Goal: Task Accomplishment & Management: Manage account settings

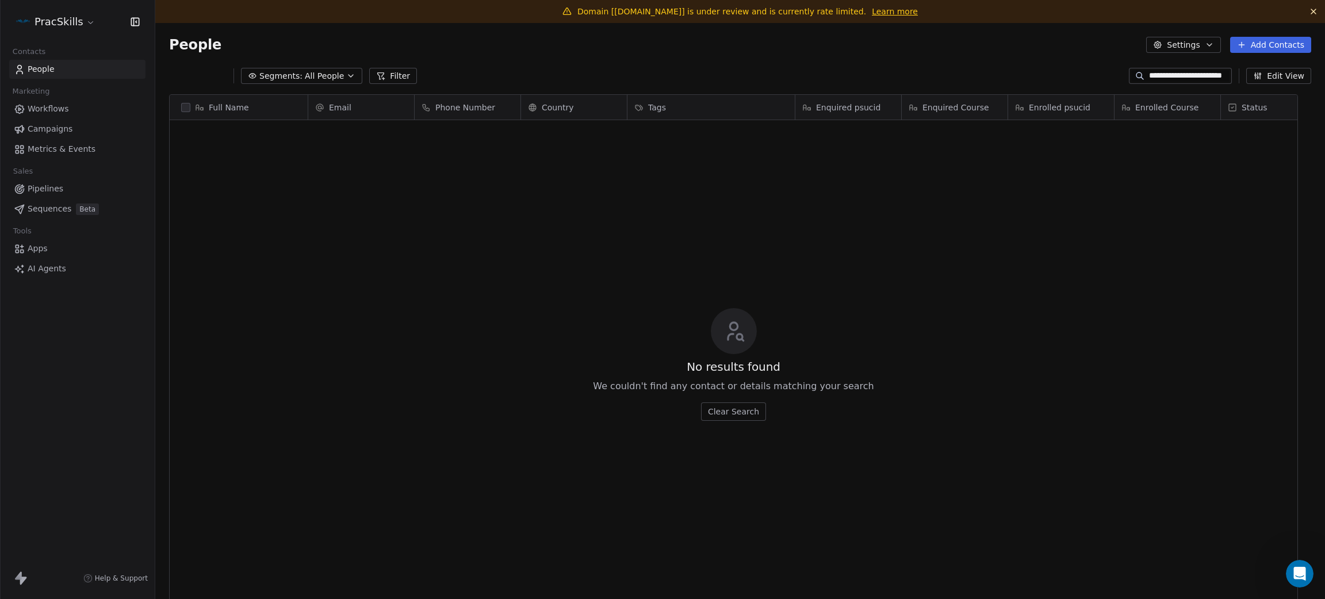
scroll to position [514, 1144]
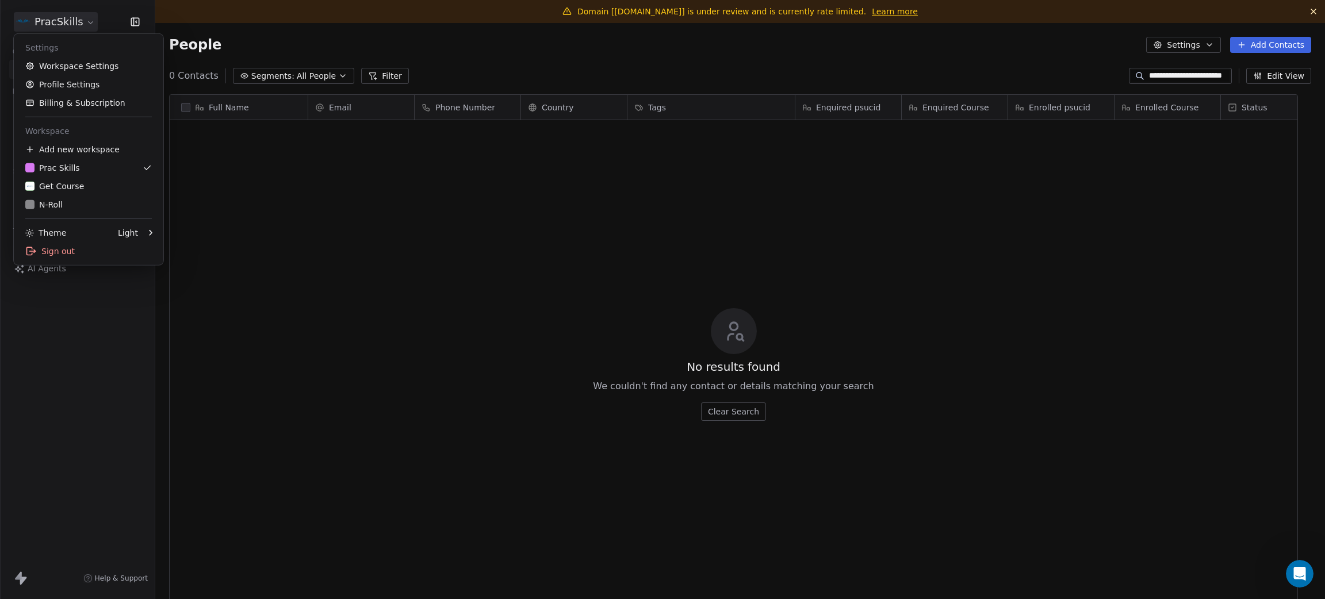
click at [66, 22] on html "**********" at bounding box center [662, 299] width 1325 height 599
click at [74, 83] on link "Profile Settings" at bounding box center [88, 84] width 140 height 18
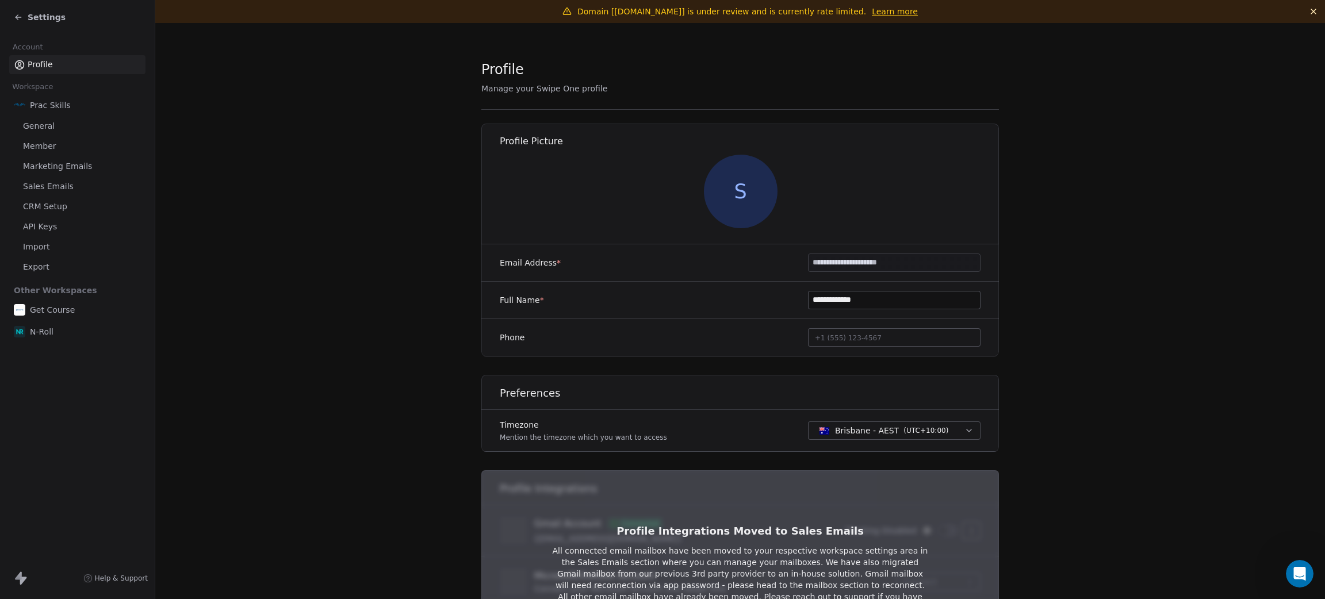
click at [54, 170] on span "Marketing Emails" at bounding box center [57, 166] width 69 height 12
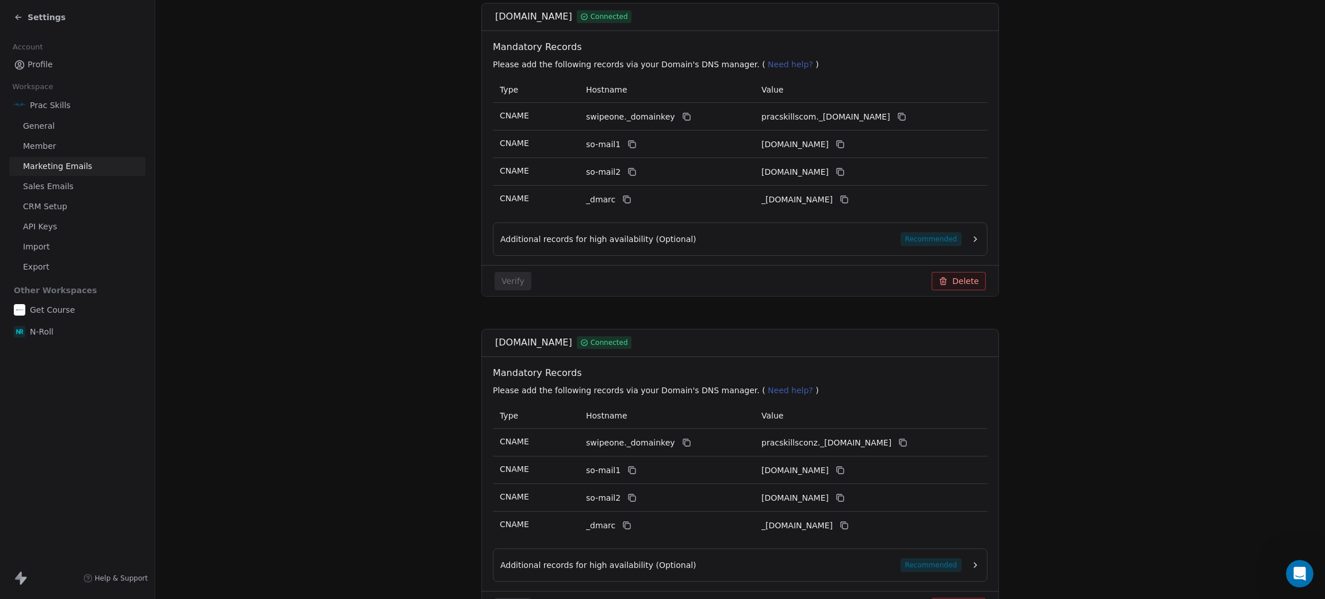
scroll to position [258, 0]
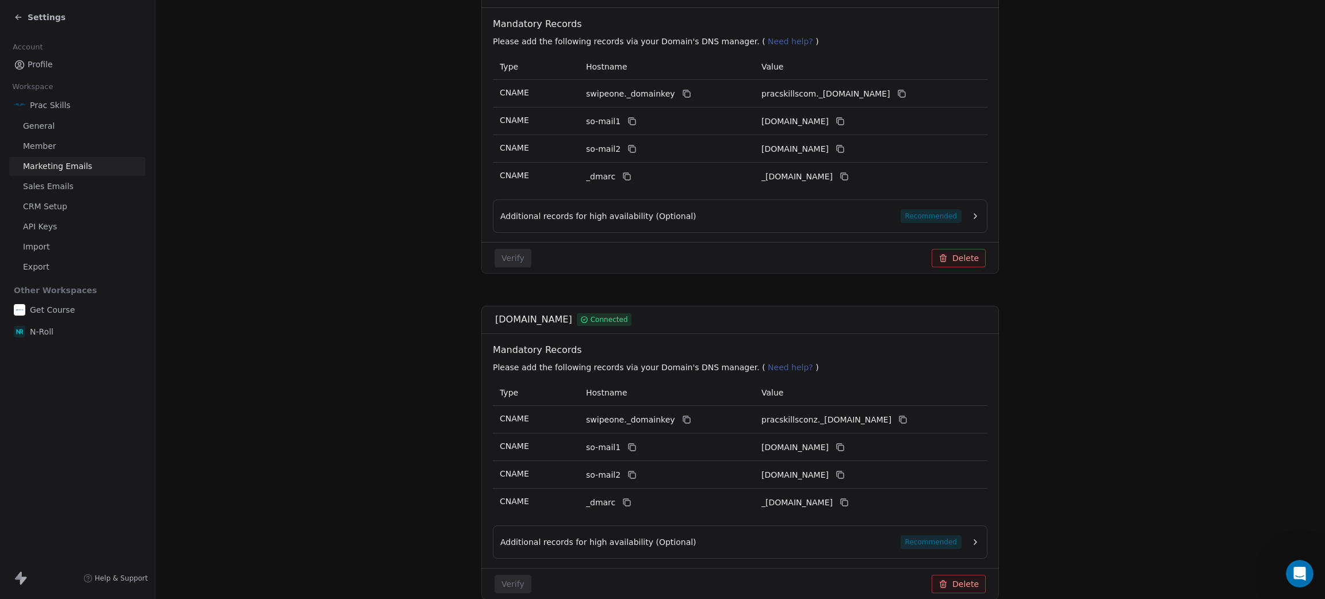
click at [841, 207] on div "Additional records for high availability (Optional) Recommended" at bounding box center [740, 216] width 495 height 33
drag, startPoint x: 830, startPoint y: 216, endPoint x: 830, endPoint y: 234, distance: 17.3
click at [830, 234] on div "pracskills.com Connected Mandatory Records Please add the following records via…" at bounding box center [740, 127] width 518 height 294
click at [826, 217] on div "Additional records for high availability (Optional) Recommended" at bounding box center [730, 216] width 461 height 14
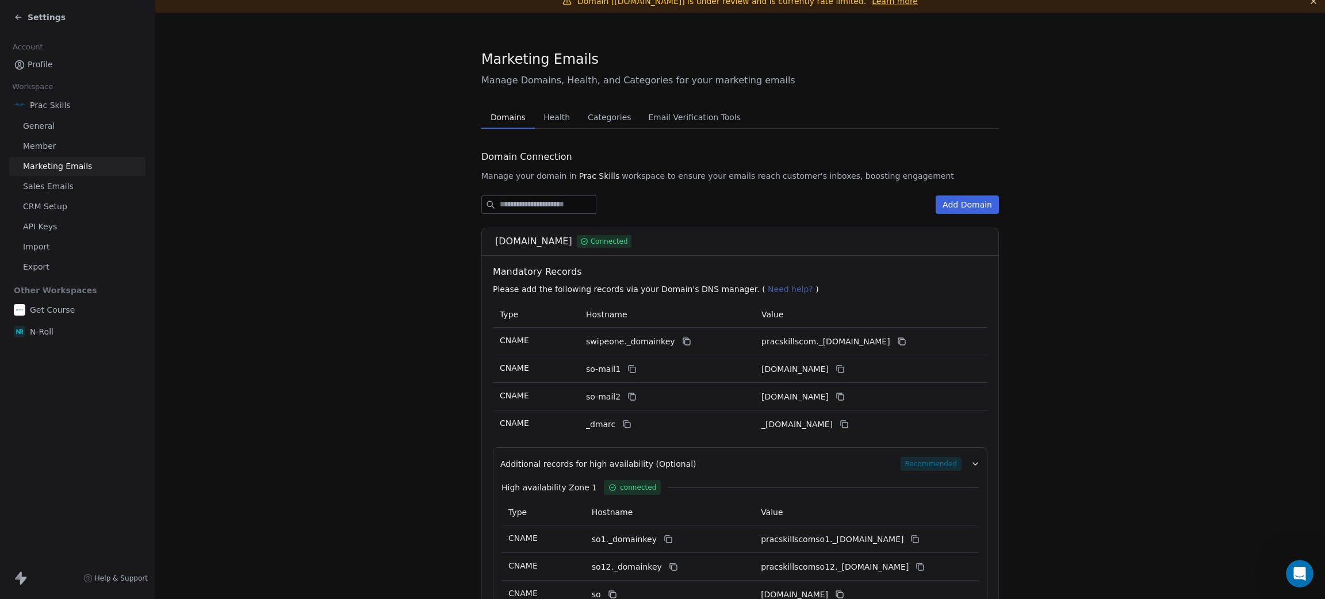
scroll to position [0, 0]
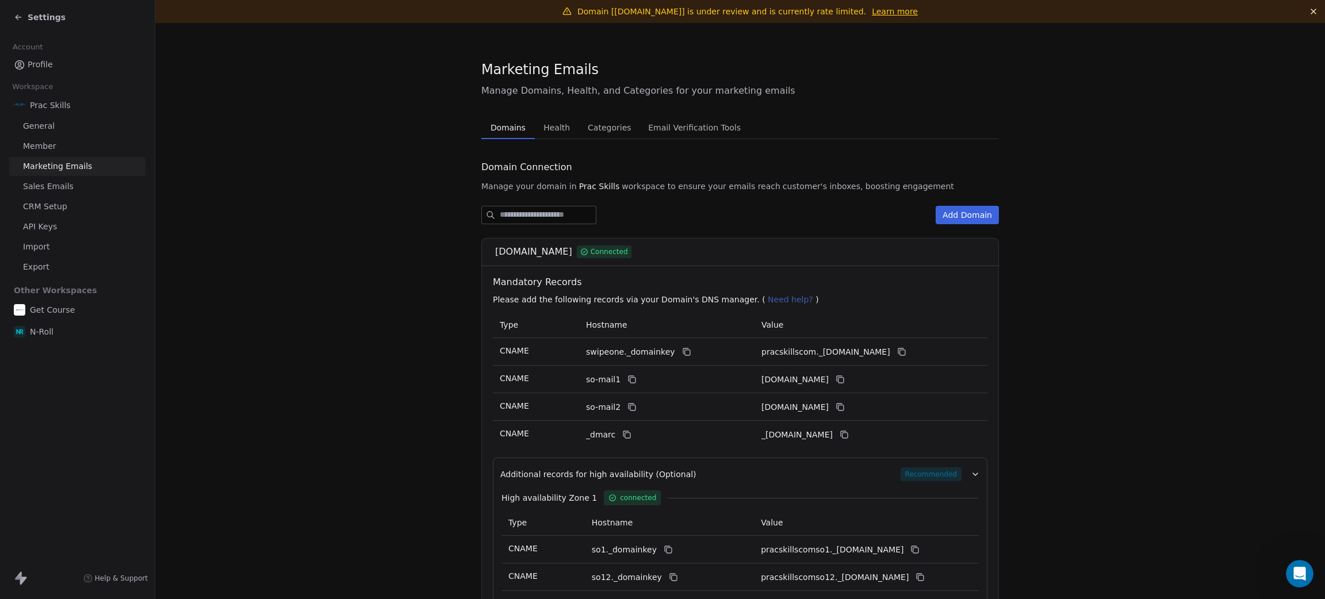
click at [883, 12] on link "Learn more" at bounding box center [895, 12] width 46 height 12
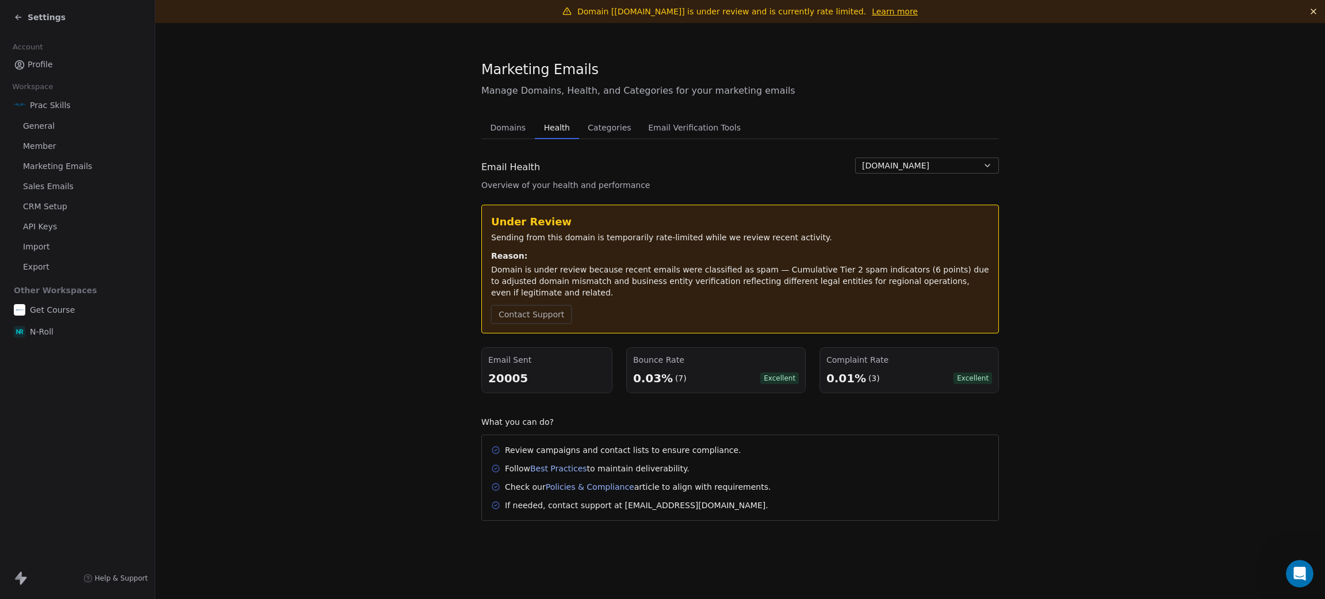
click at [530, 305] on button "Contact Support" at bounding box center [531, 314] width 81 height 18
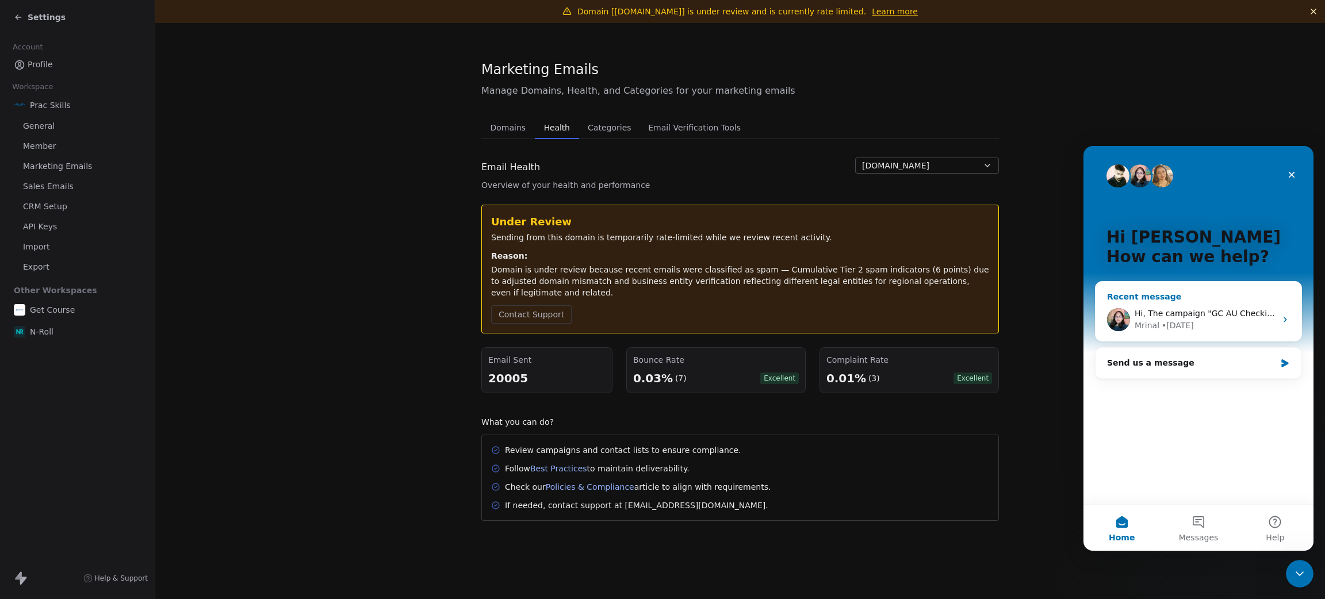
click at [1219, 309] on span "Hi, The campaign "GC AU Checkin + Fresh Options 23SEP2025 [AU]" has been stoppe…" at bounding box center [1331, 313] width 393 height 9
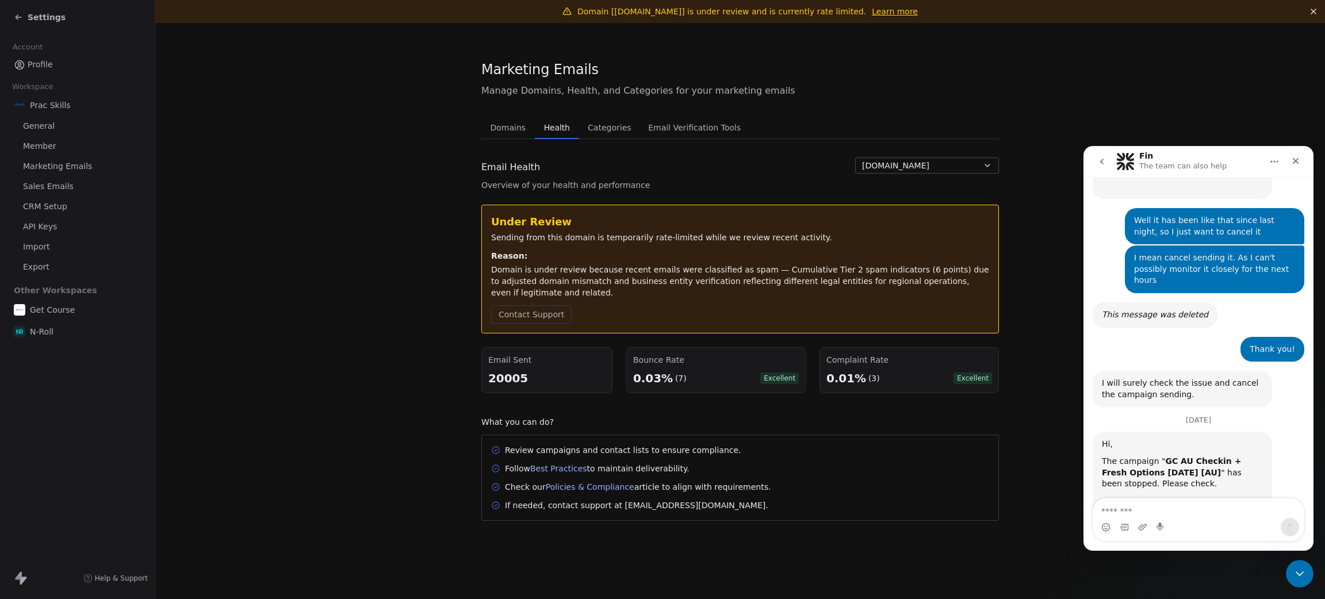
scroll to position [782, 0]
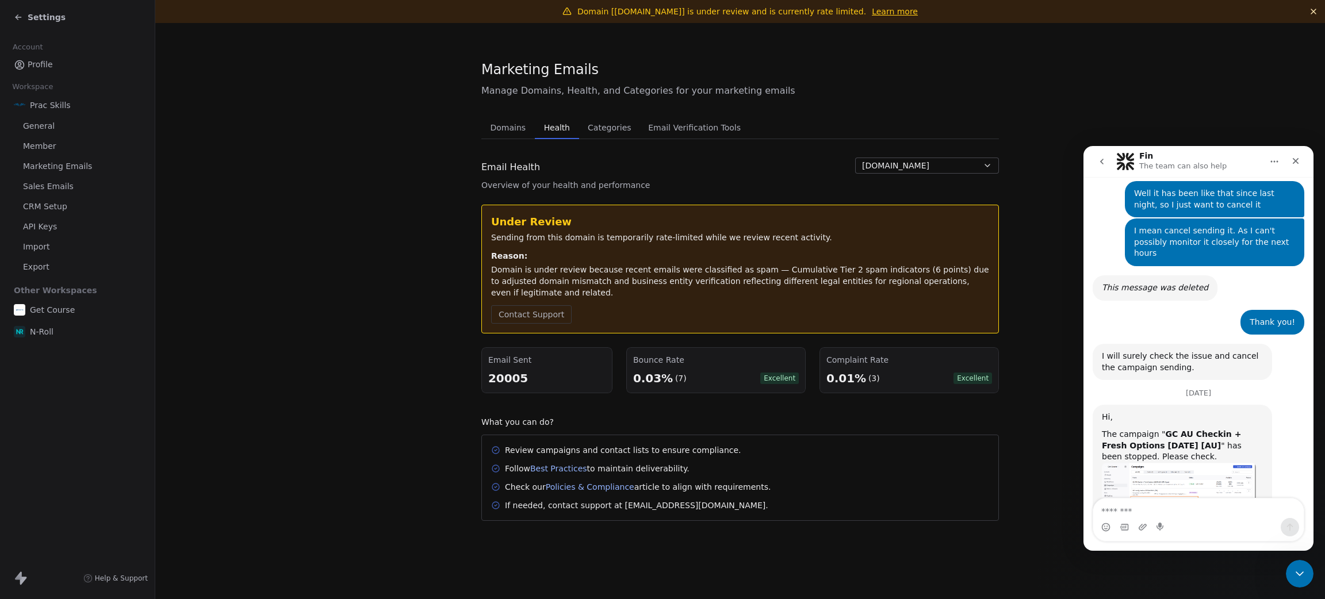
click at [1186, 506] on textarea "Message…" at bounding box center [1199, 509] width 211 height 20
type textarea "**********"
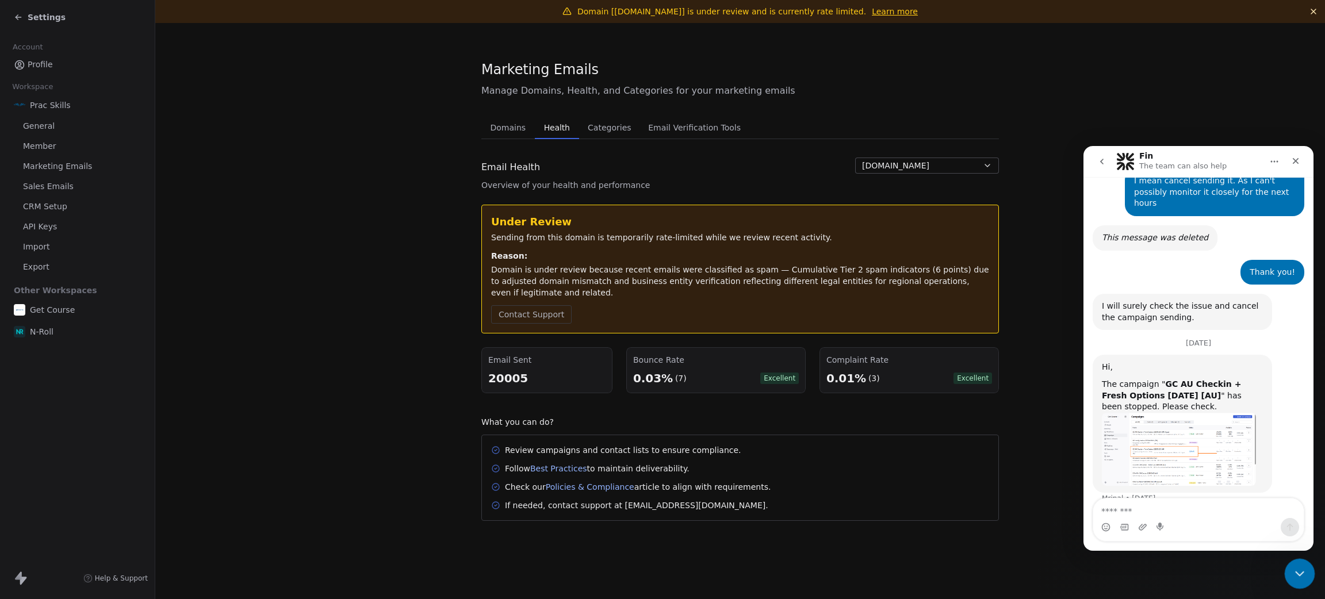
click at [1294, 567] on icon "Close Intercom Messenger" at bounding box center [1298, 572] width 14 height 14
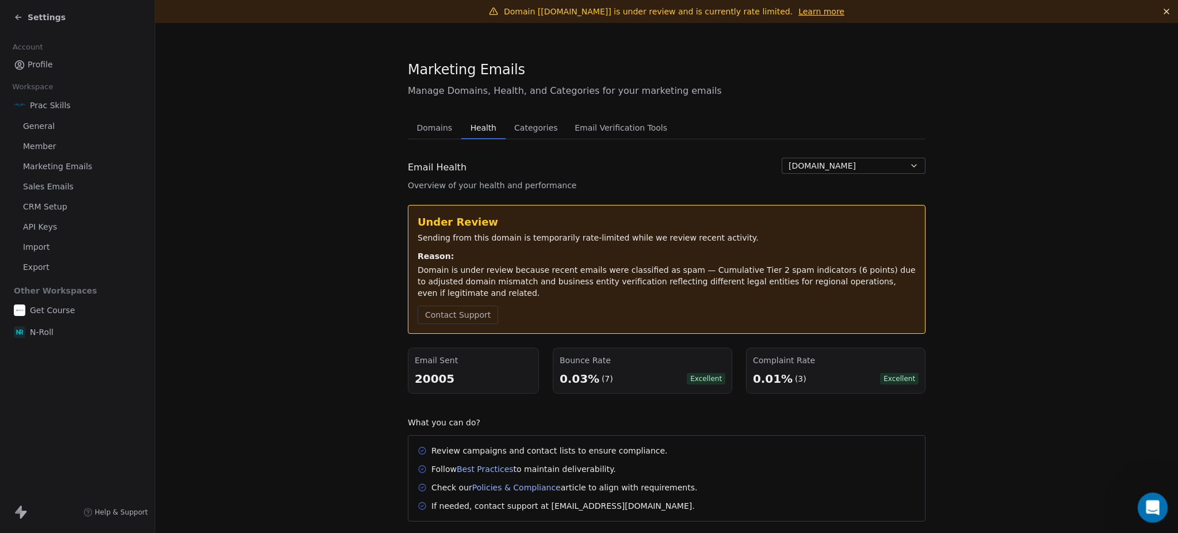
click at [1148, 510] on icon "Open Intercom Messenger" at bounding box center [1151, 505] width 19 height 19
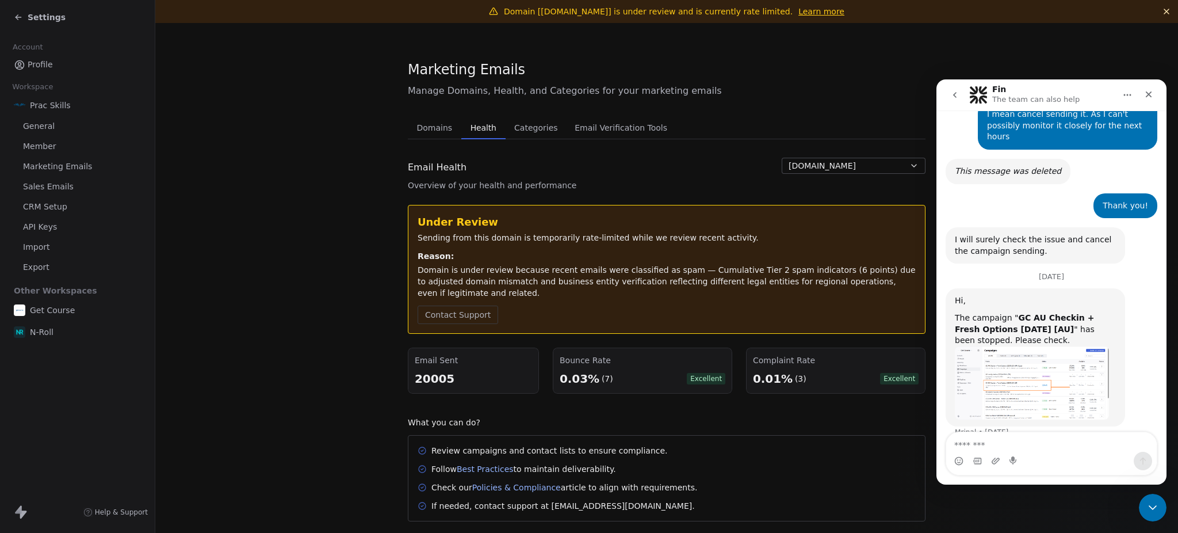
click at [955, 94] on icon "go back" at bounding box center [954, 95] width 3 height 6
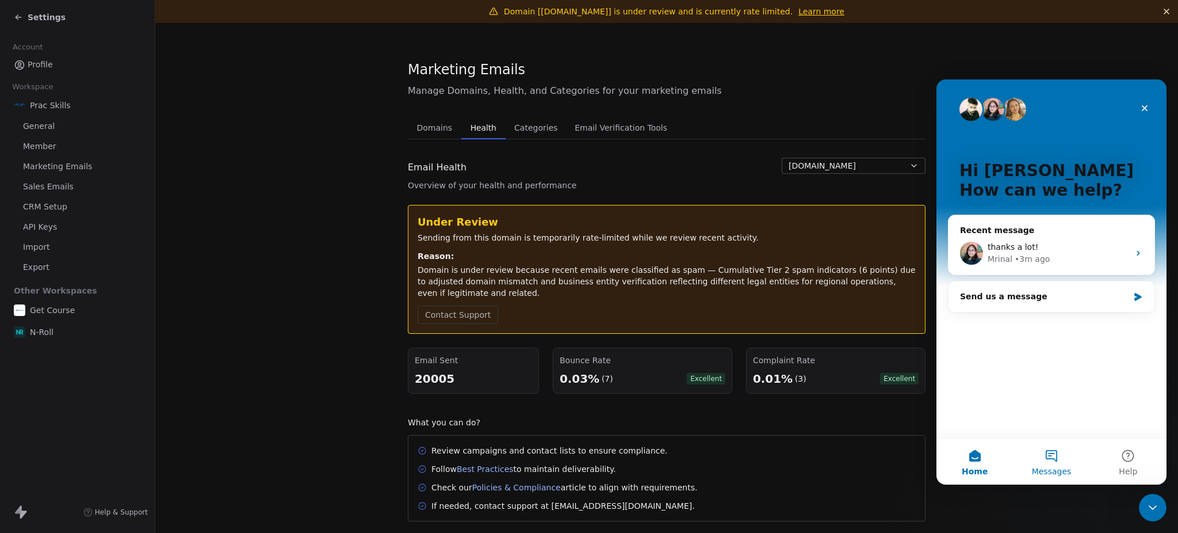
click at [1048, 463] on button "Messages" at bounding box center [1051, 461] width 77 height 46
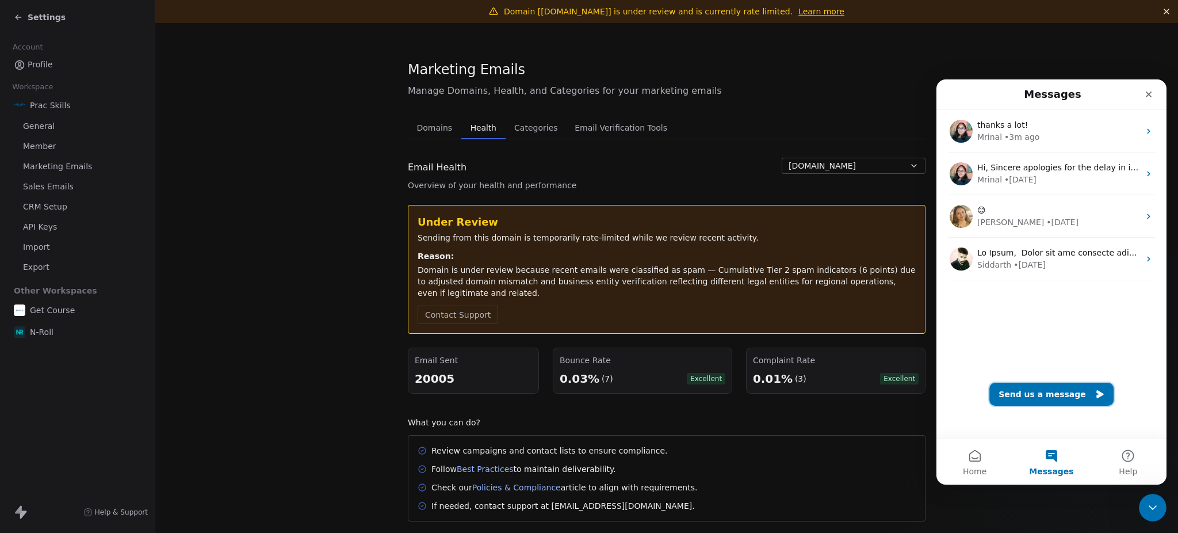
click at [1044, 390] on button "Send us a message" at bounding box center [1051, 394] width 124 height 23
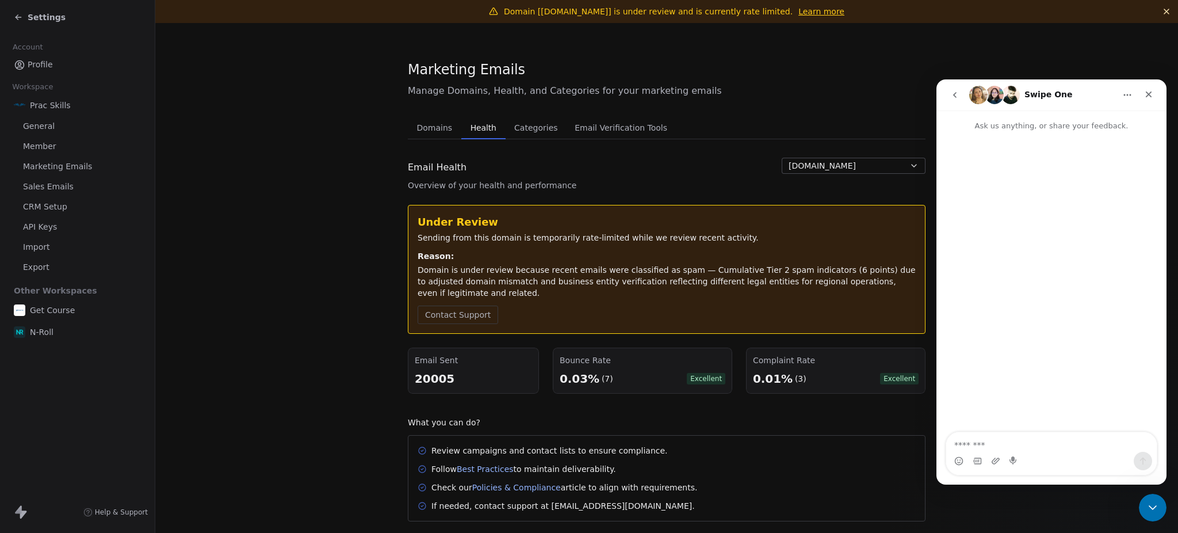
click at [1022, 442] on textarea "Message…" at bounding box center [1051, 442] width 211 height 20
type textarea "**********"
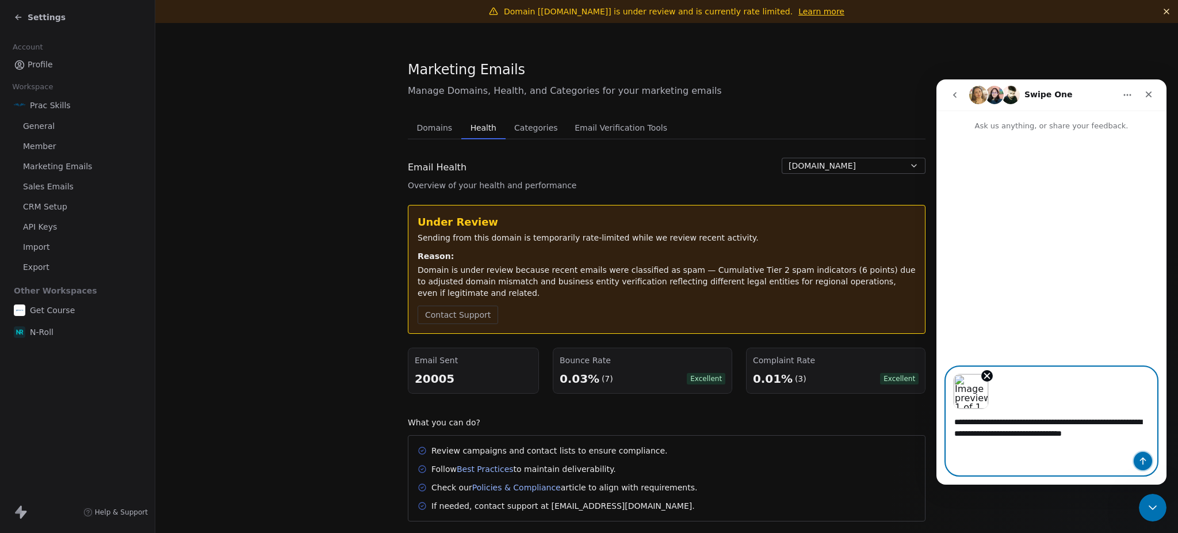
click at [1148, 464] on button "Send a message…" at bounding box center [1143, 461] width 18 height 18
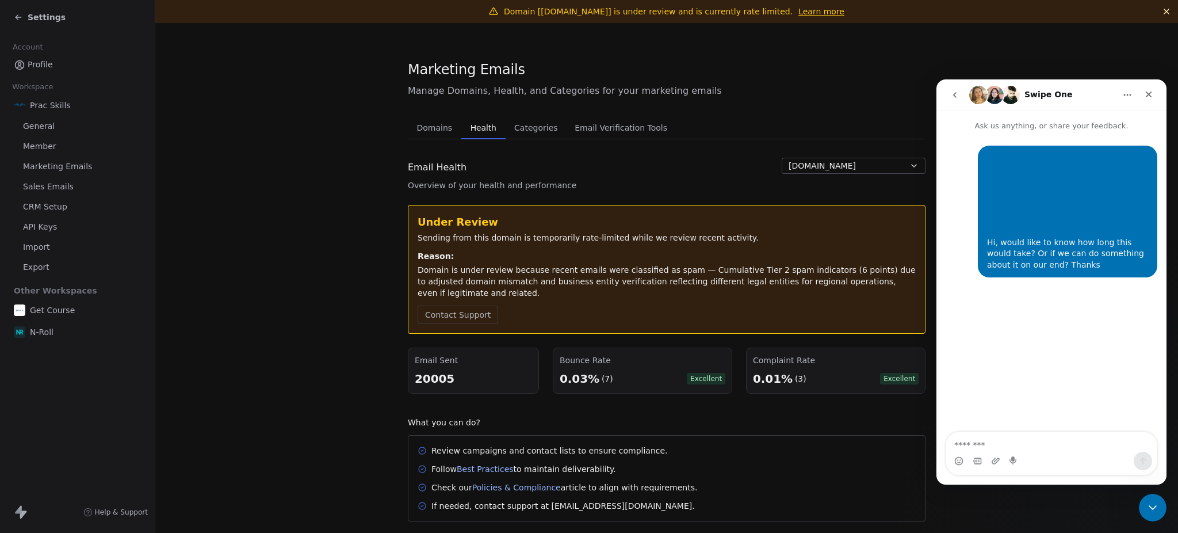
click at [21, 13] on icon at bounding box center [18, 17] width 9 height 9
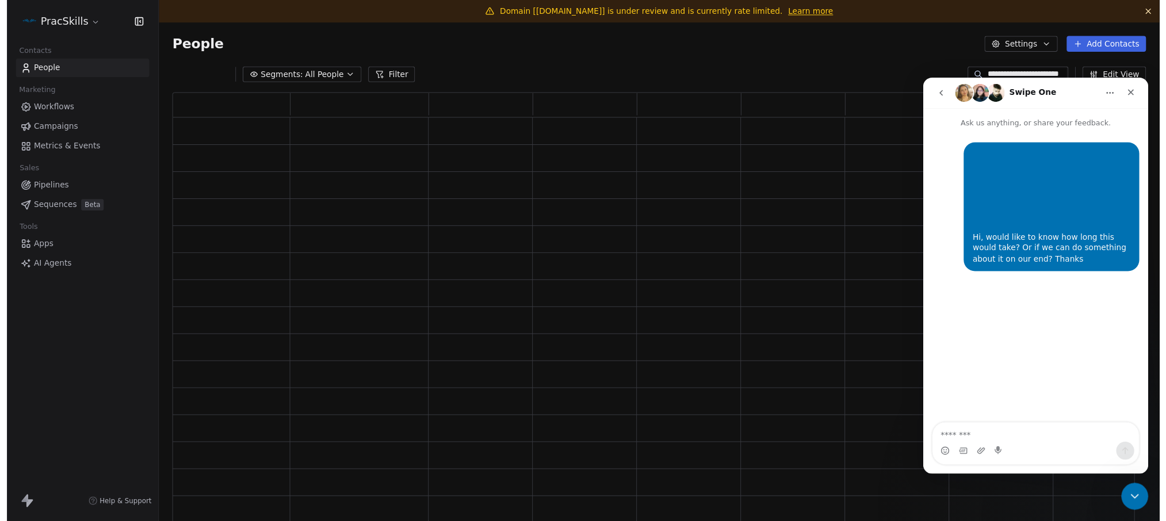
scroll to position [429, 972]
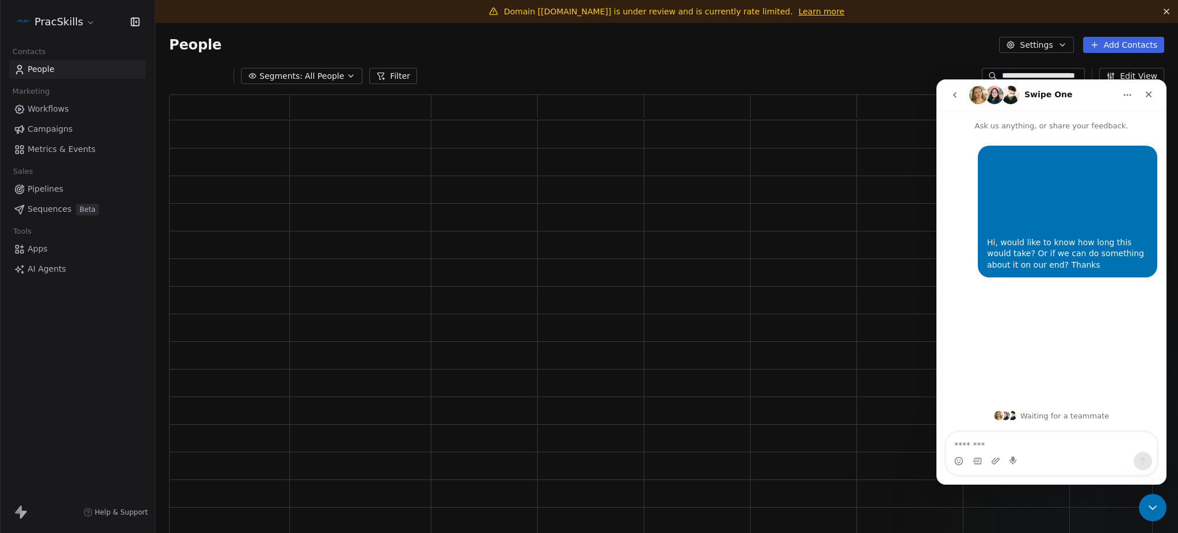
click at [48, 17] on html "**********" at bounding box center [589, 266] width 1178 height 533
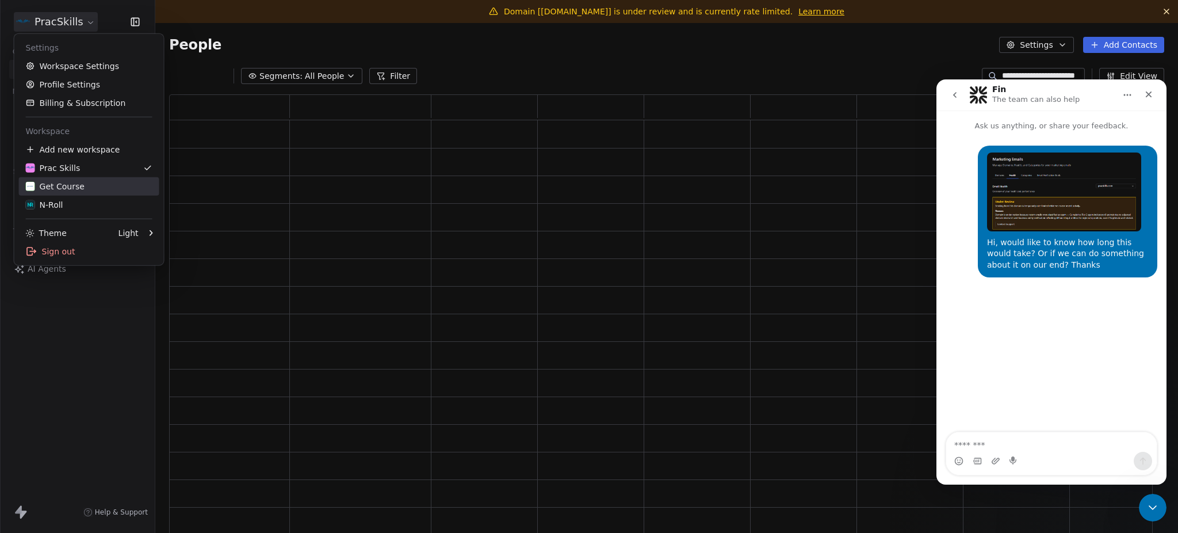
click at [70, 190] on div "Get Course" at bounding box center [55, 187] width 59 height 12
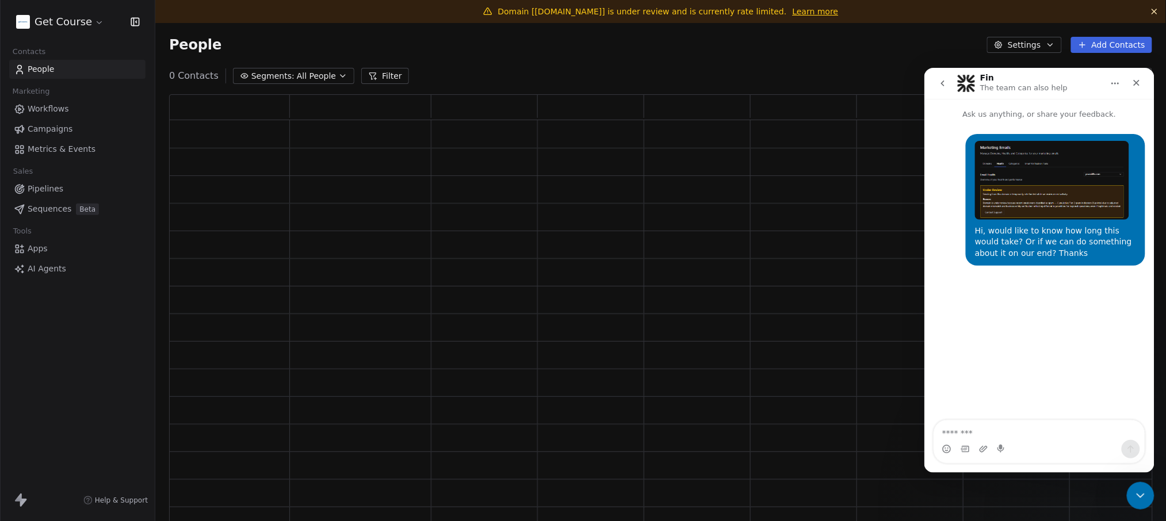
scroll to position [429, 983]
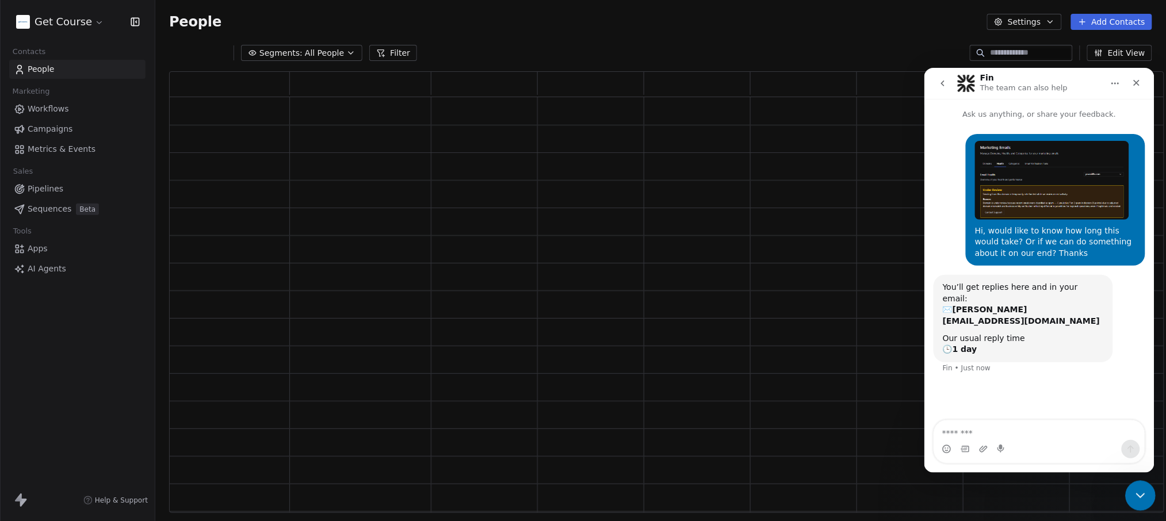
drag, startPoint x: 1138, startPoint y: 495, endPoint x: 2302, endPoint y: 806, distance: 1204.5
click at [1138, 496] on icon "Close Intercom Messenger" at bounding box center [1139, 494] width 14 height 14
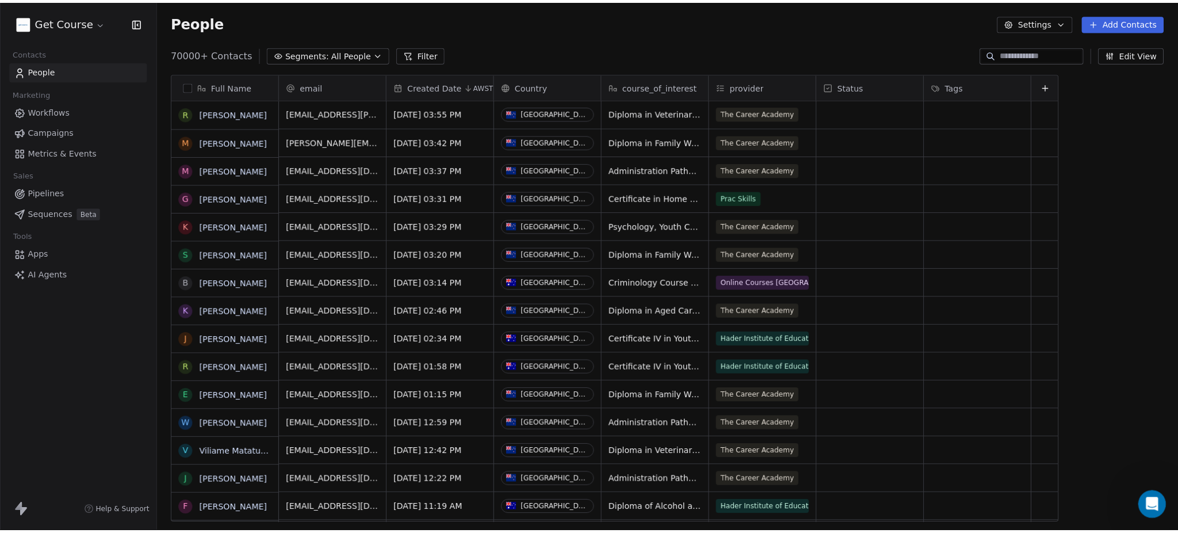
scroll to position [457, 1011]
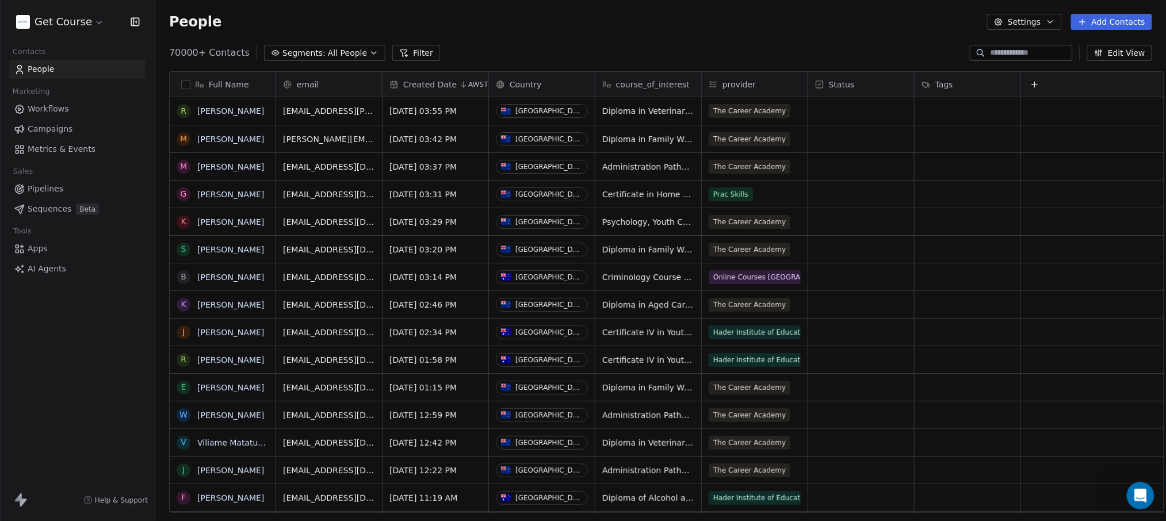
click at [53, 125] on span "Campaigns" at bounding box center [50, 129] width 45 height 12
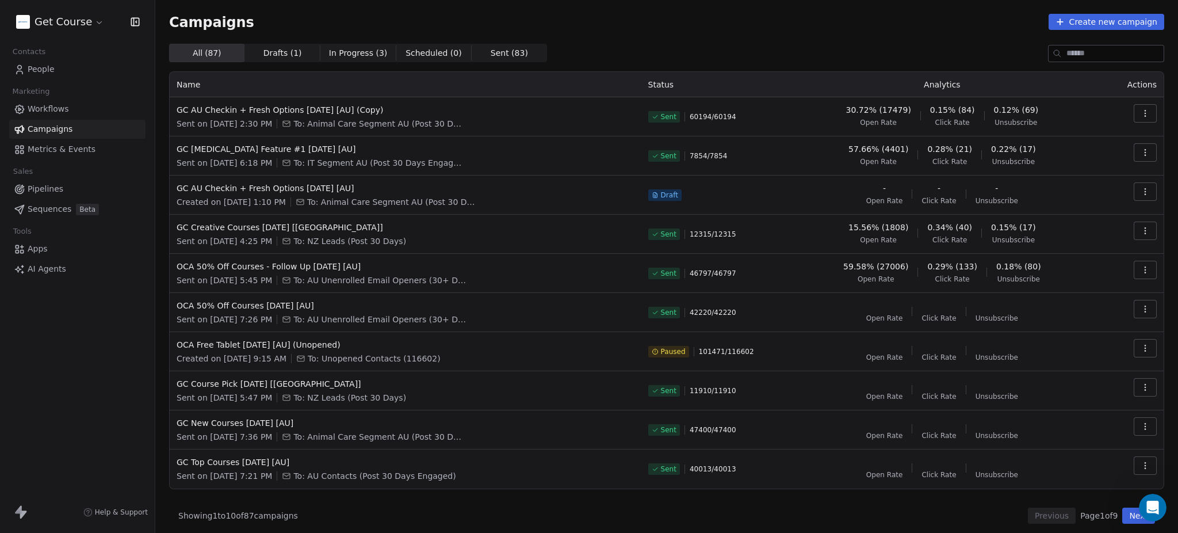
click at [1141, 193] on icon "button" at bounding box center [1145, 191] width 9 height 9
click at [1073, 268] on div "Delete" at bounding box center [1052, 272] width 56 height 18
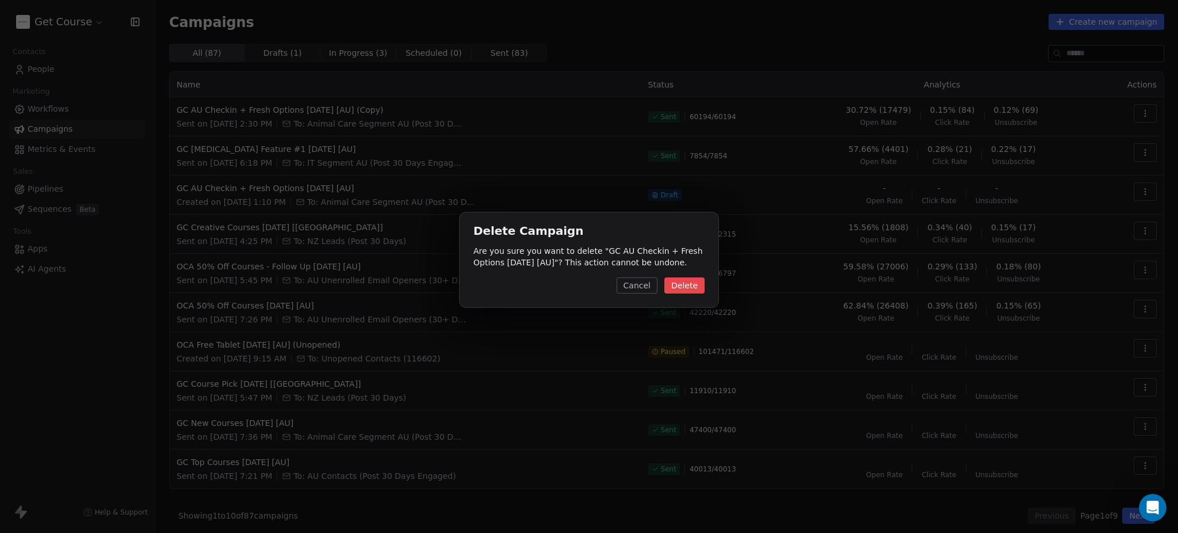
click at [681, 283] on button "Delete" at bounding box center [684, 285] width 40 height 16
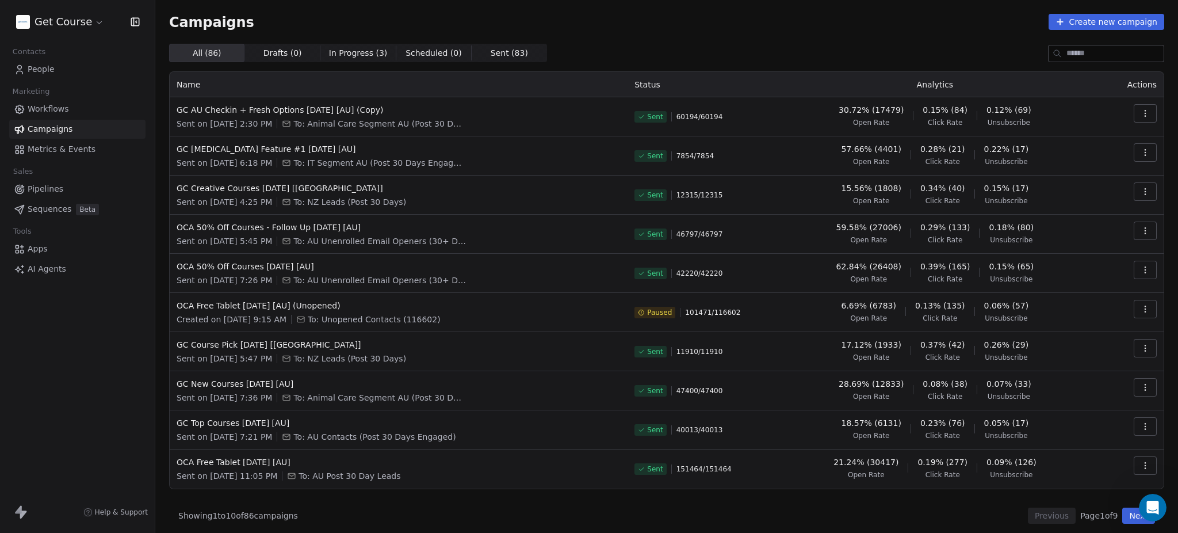
click at [39, 77] on link "People" at bounding box center [77, 69] width 136 height 19
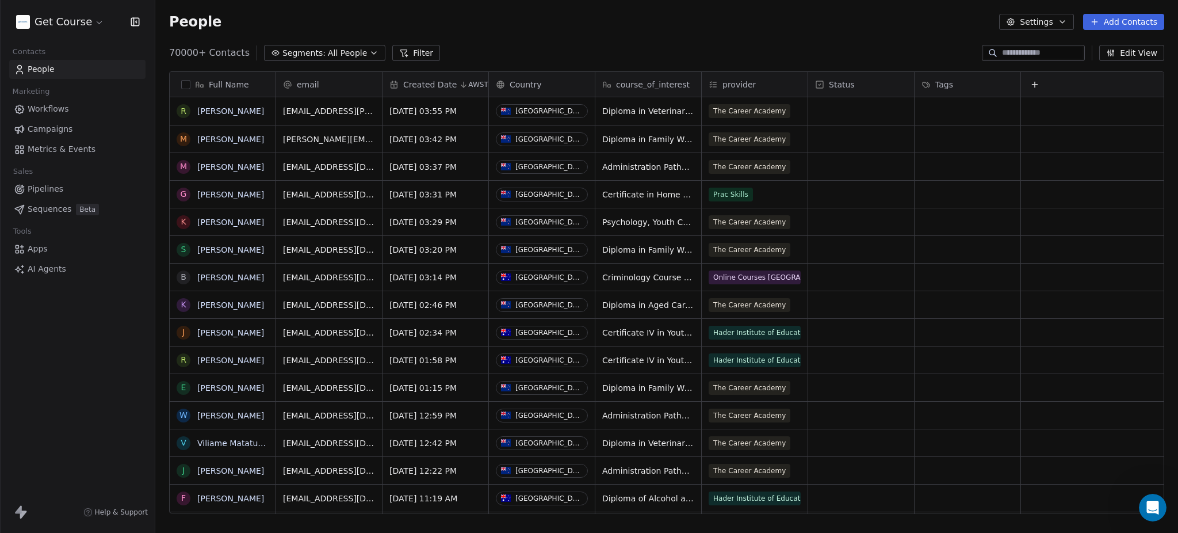
scroll to position [457, 1011]
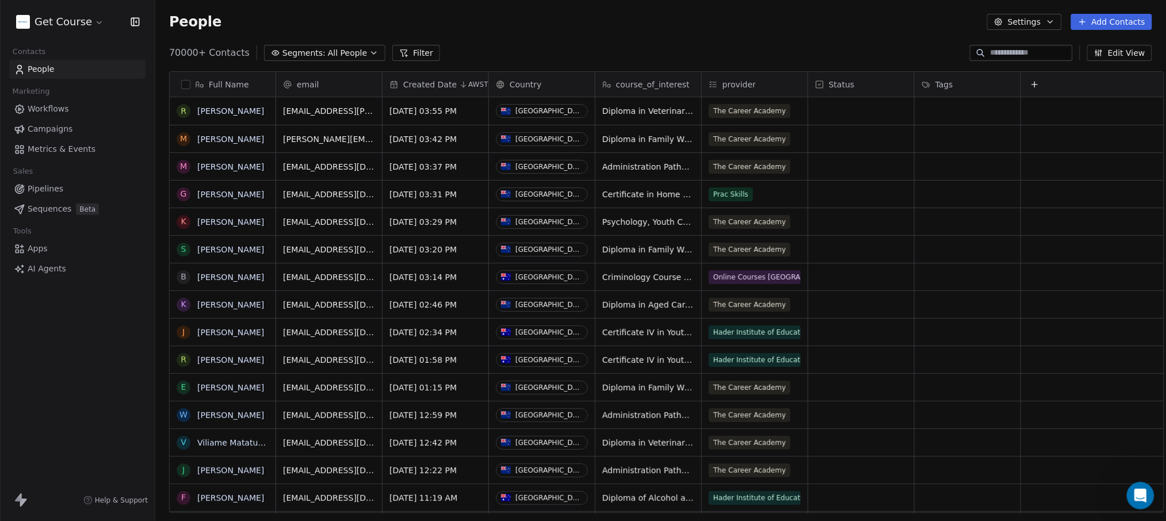
click at [337, 52] on span "All People" at bounding box center [347, 53] width 39 height 12
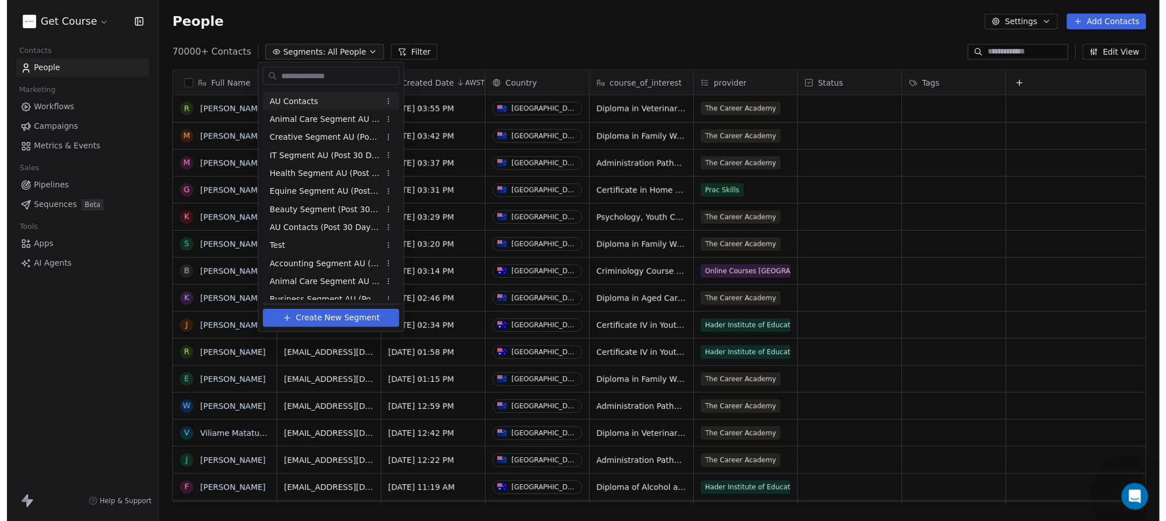
scroll to position [77, 0]
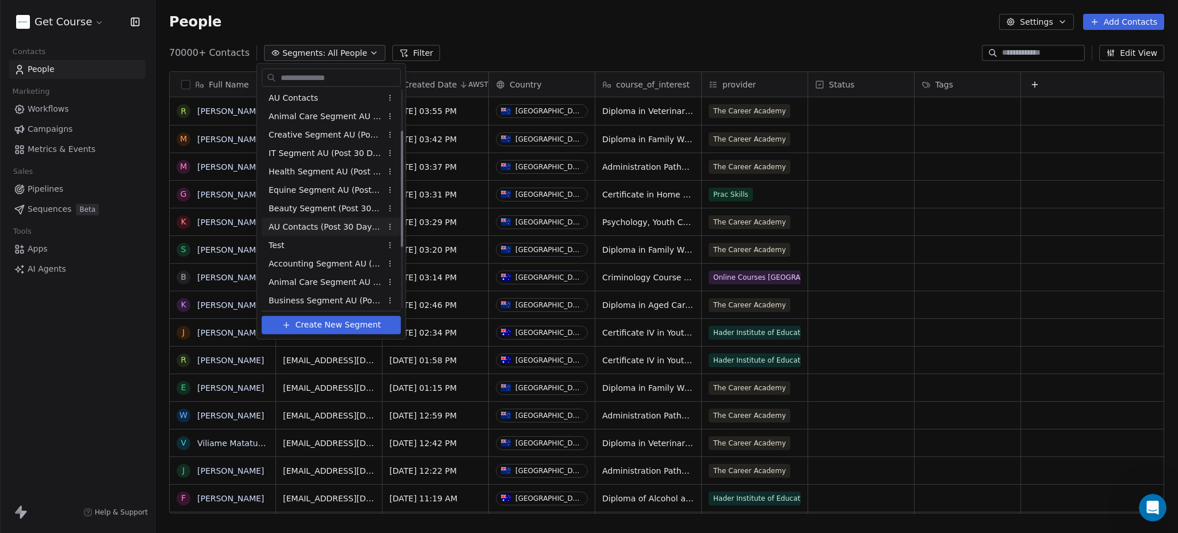
click at [314, 226] on span "AU Contacts (Post 30 Days Engaged)" at bounding box center [325, 226] width 113 height 12
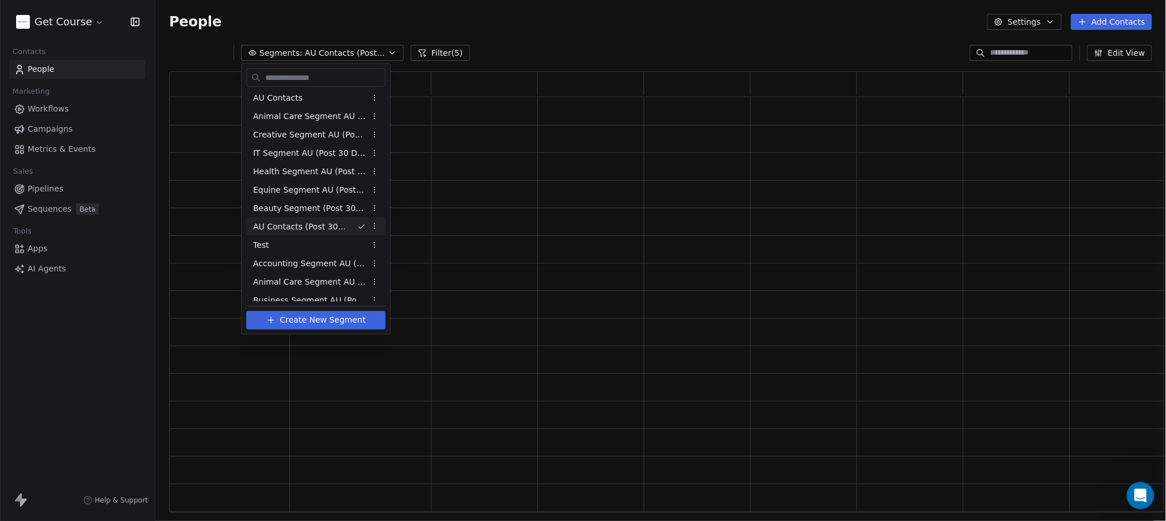
scroll to position [429, 983]
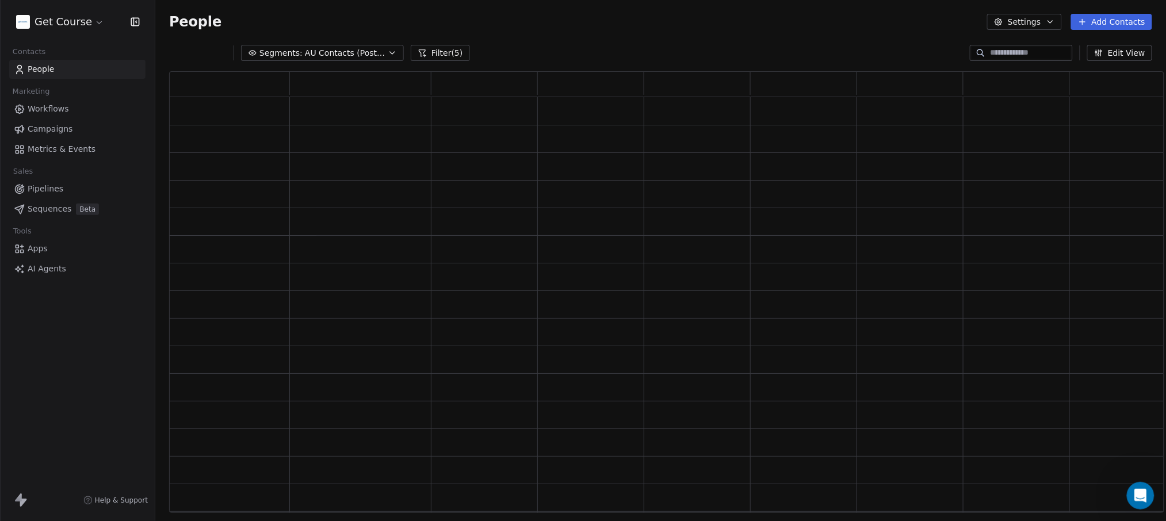
click at [430, 53] on button "Filter (5)" at bounding box center [440, 53] width 59 height 16
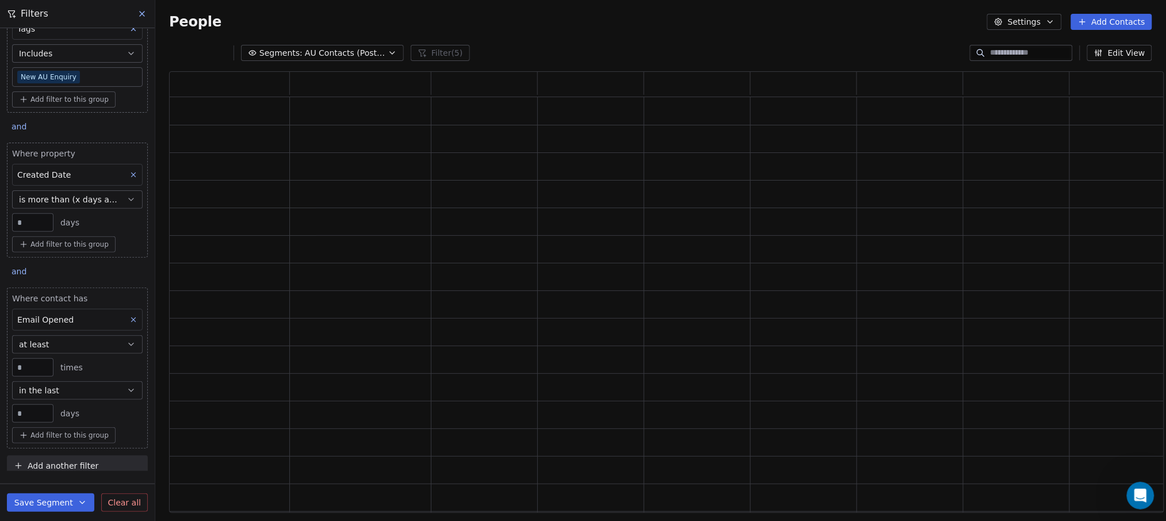
scroll to position [12, 0]
click at [81, 173] on div "Created Date" at bounding box center [77, 175] width 131 height 22
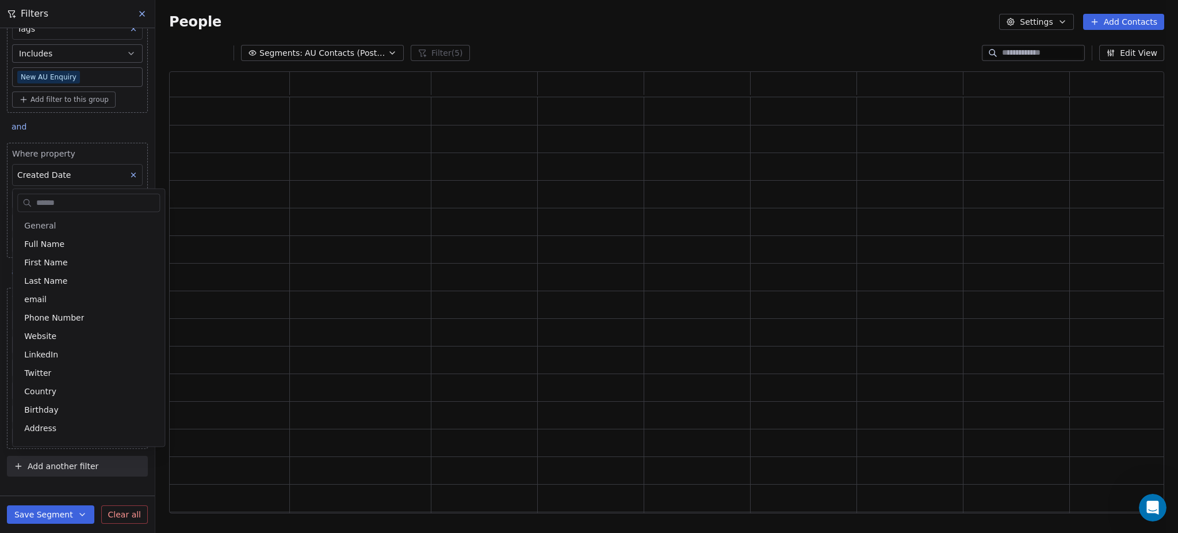
scroll to position [337, 0]
type input "*"
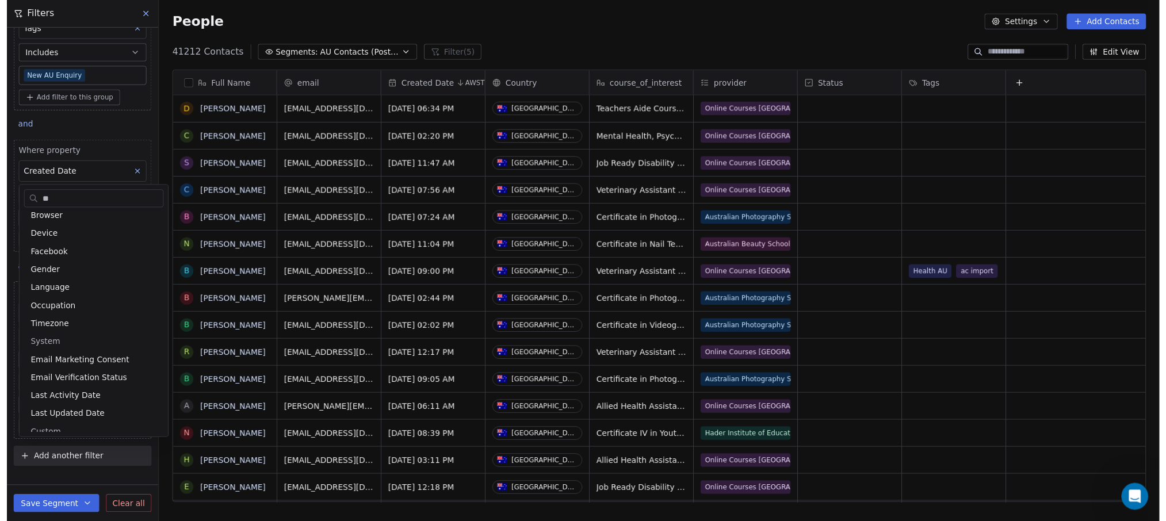
scroll to position [0, 0]
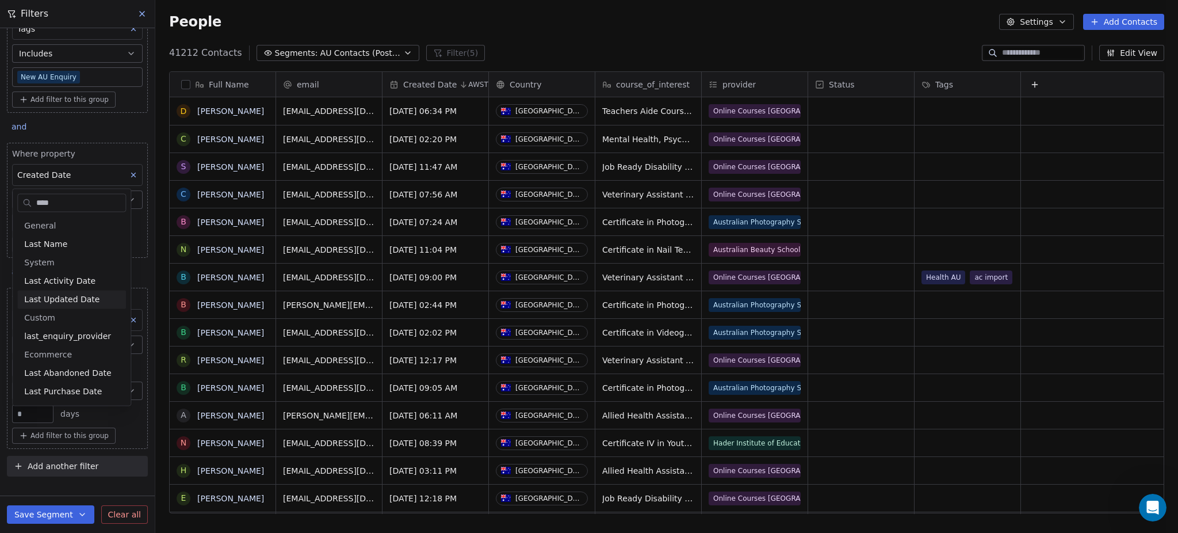
type input "****"
click at [78, 296] on span "Last Updated Date" at bounding box center [61, 299] width 75 height 12
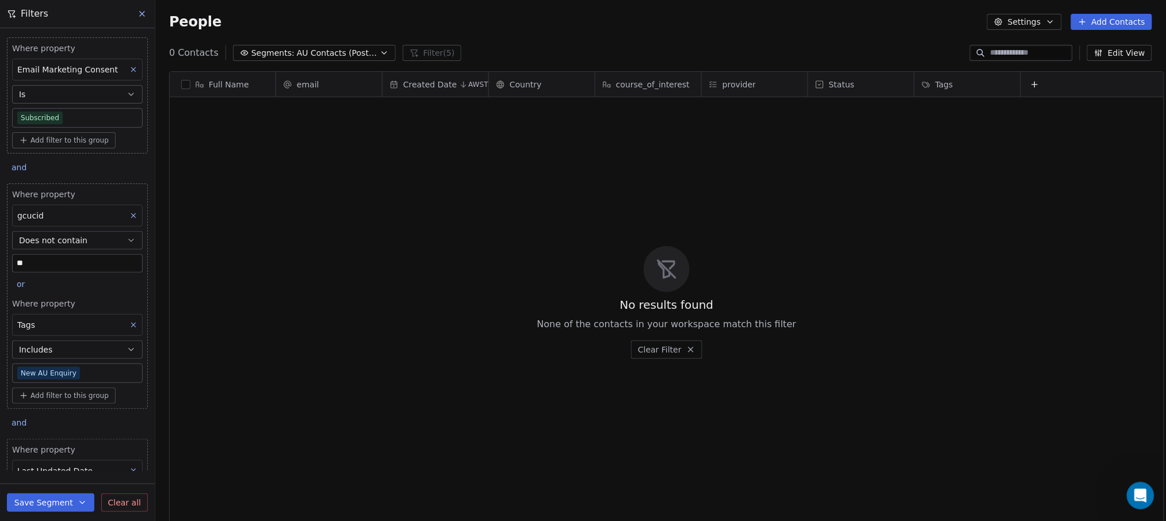
click at [140, 12] on icon at bounding box center [142, 14] width 5 height 5
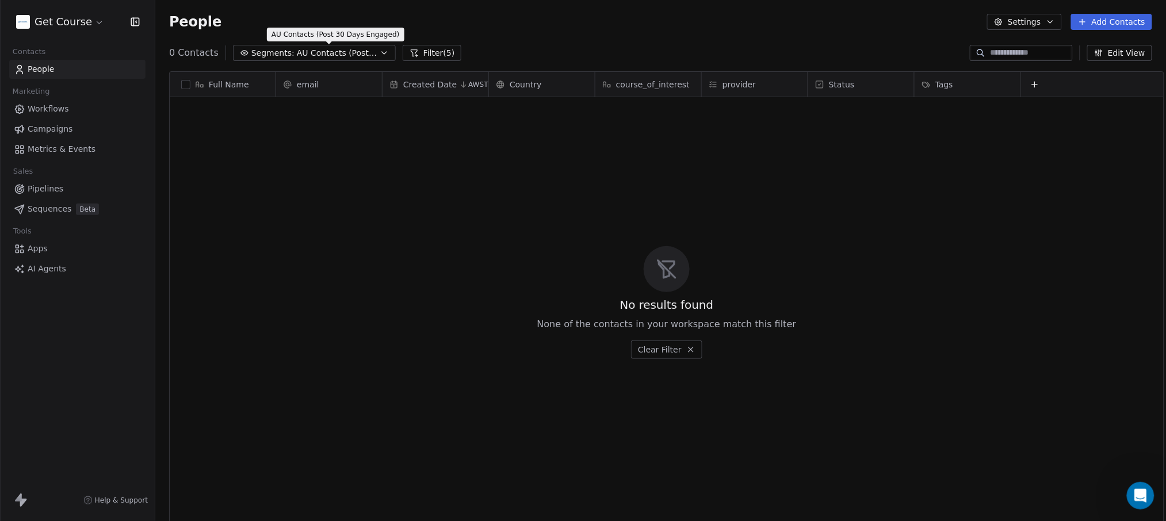
click at [354, 51] on span "AU Contacts (Post 30 Days Engaged)" at bounding box center [337, 53] width 81 height 12
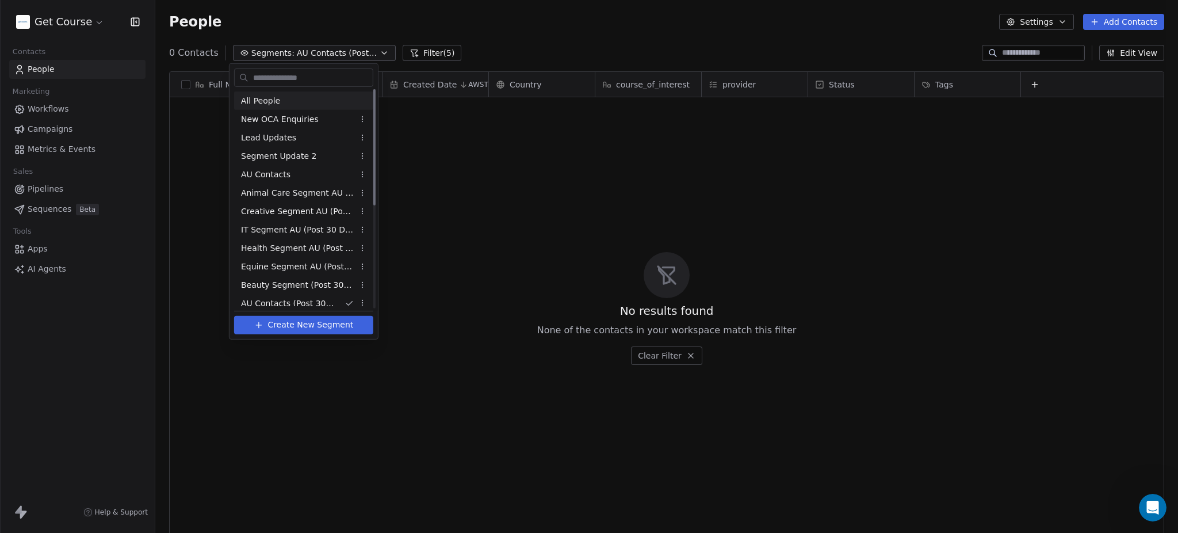
click at [264, 100] on span "All People" at bounding box center [260, 100] width 39 height 12
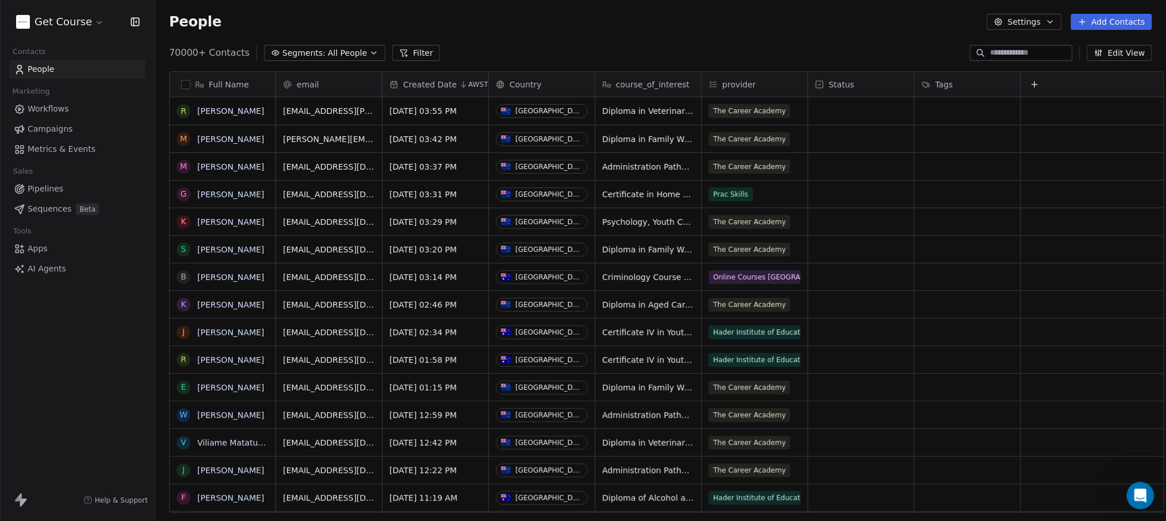
click at [408, 56] on button "Filter" at bounding box center [416, 53] width 48 height 16
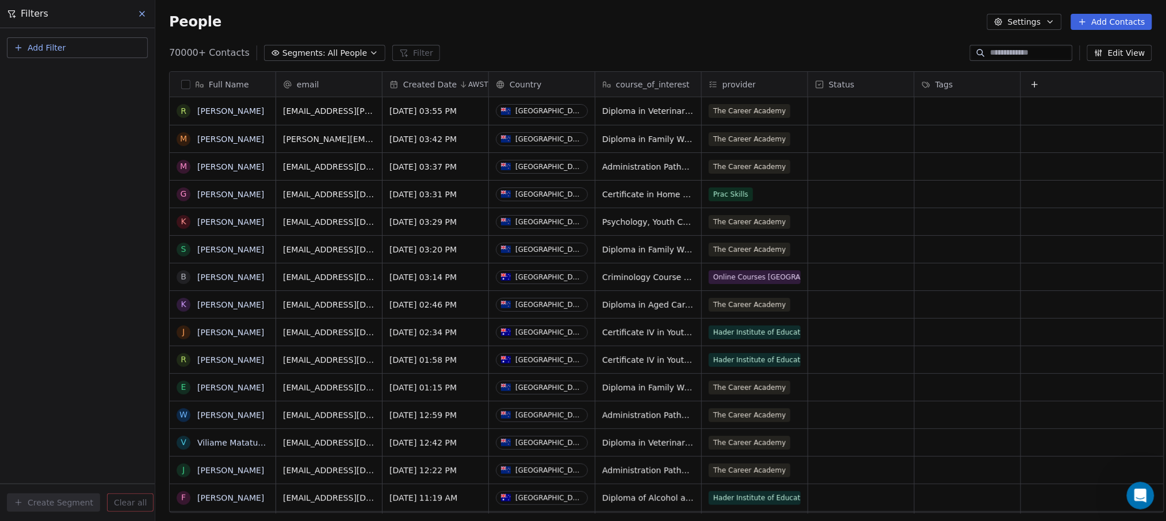
click at [579, 32] on div "People Settings Add Contacts" at bounding box center [660, 22] width 1011 height 44
click at [1029, 86] on icon at bounding box center [1033, 84] width 9 height 9
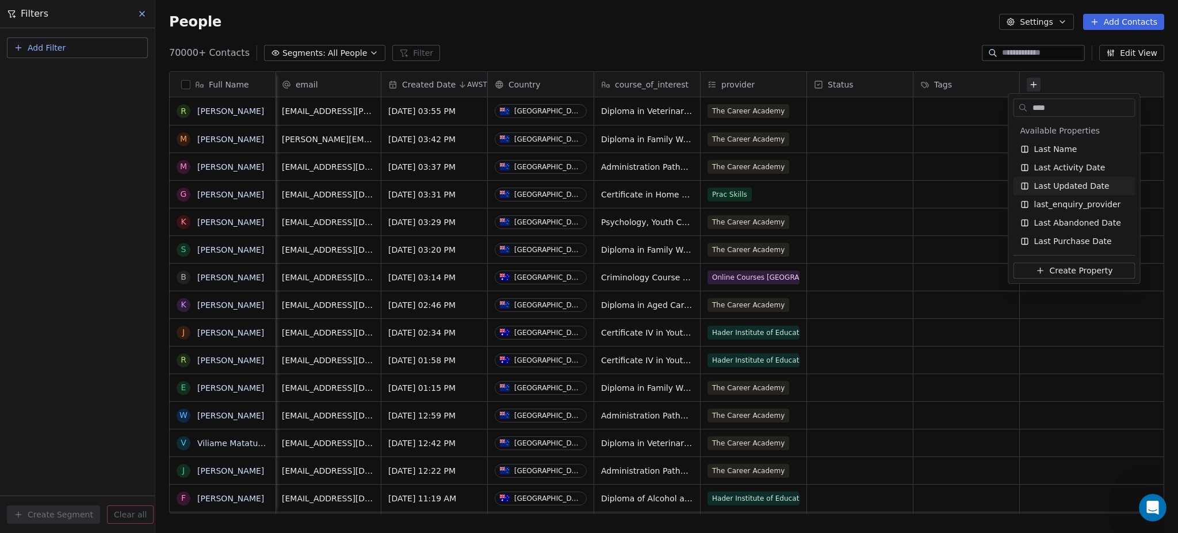
type input "****"
click at [1077, 184] on span "Last Updated Date" at bounding box center [1071, 186] width 75 height 12
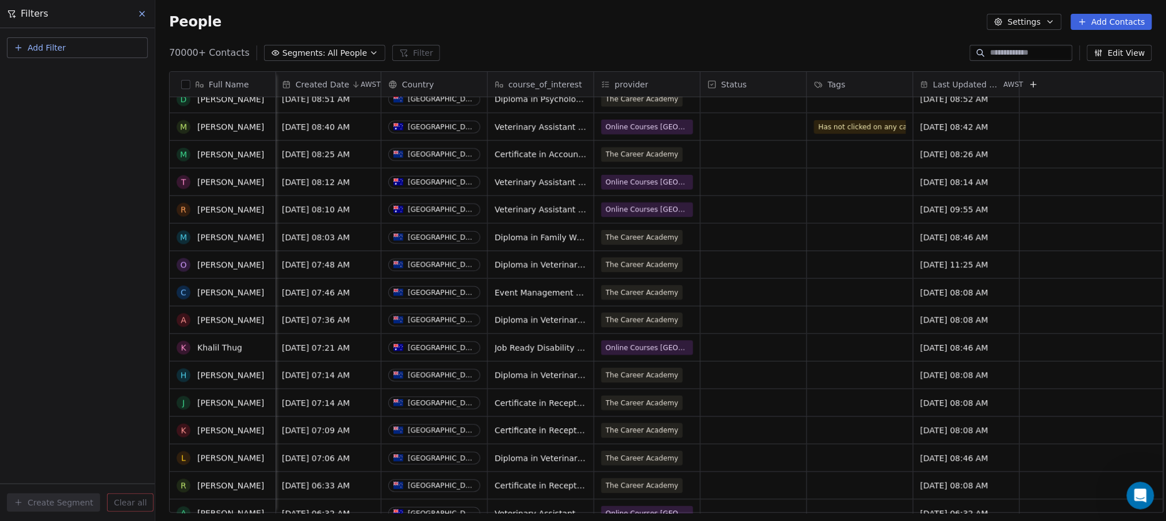
scroll to position [0, 0]
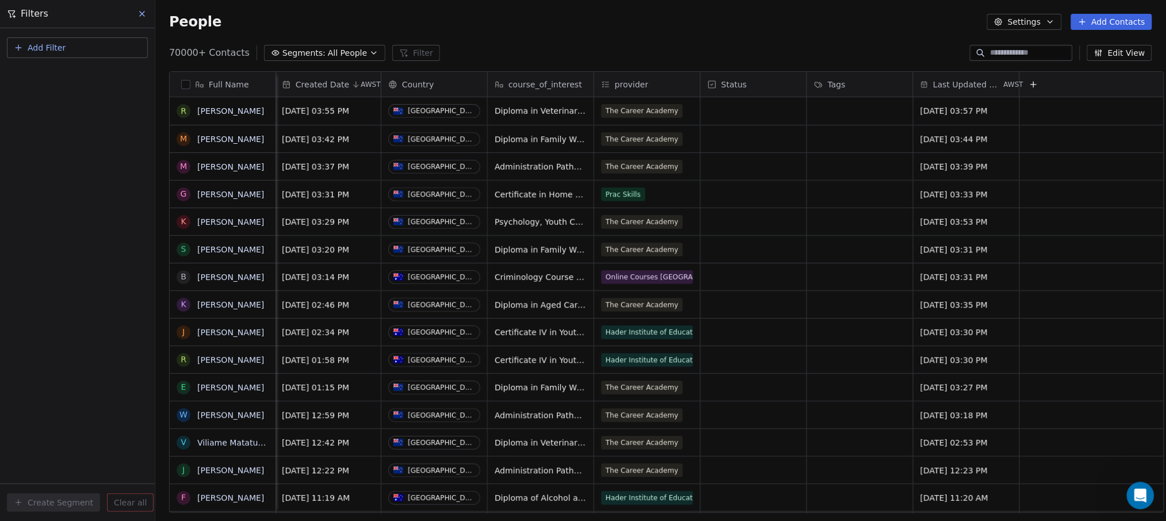
click at [742, 26] on div "People Settings Add Contacts" at bounding box center [660, 22] width 983 height 16
click at [1121, 50] on button "Edit View" at bounding box center [1119, 53] width 65 height 16
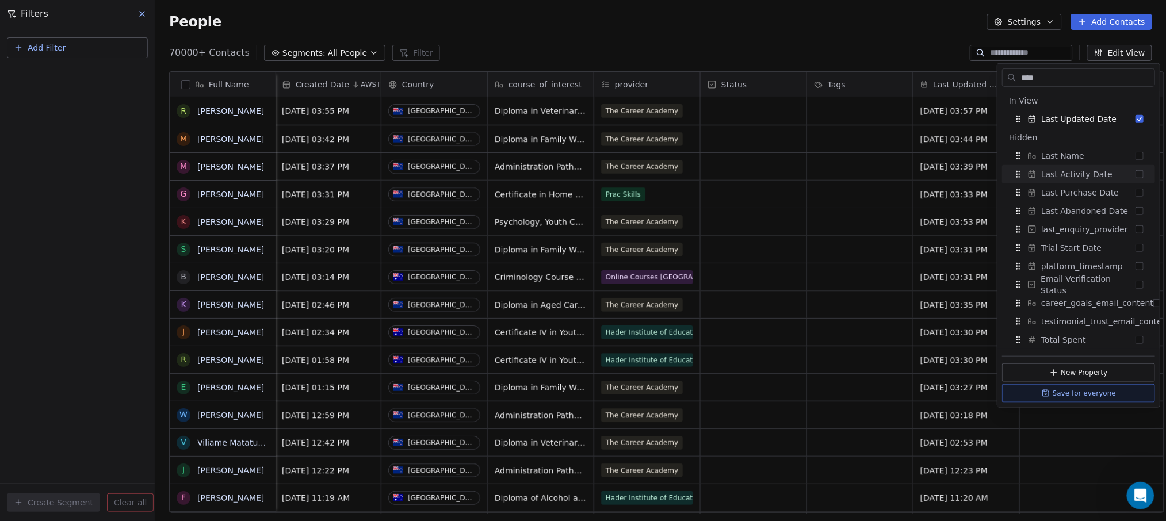
type input "****"
click at [1139, 173] on button "Suggestions" at bounding box center [1140, 174] width 8 height 8
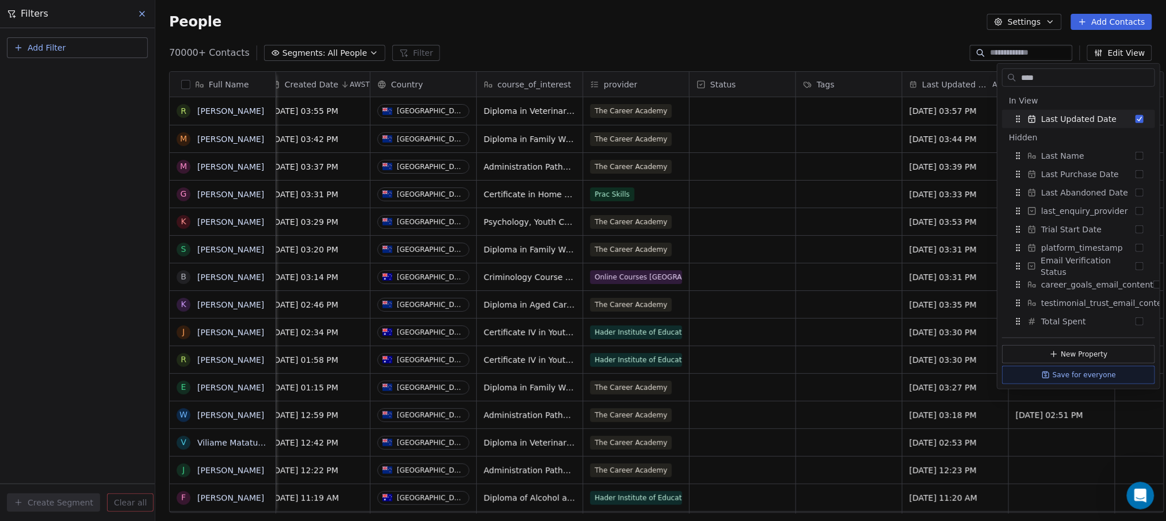
click at [925, 45] on div "70000+ Contacts Segments: All People Filter Edit View" at bounding box center [660, 53] width 1011 height 18
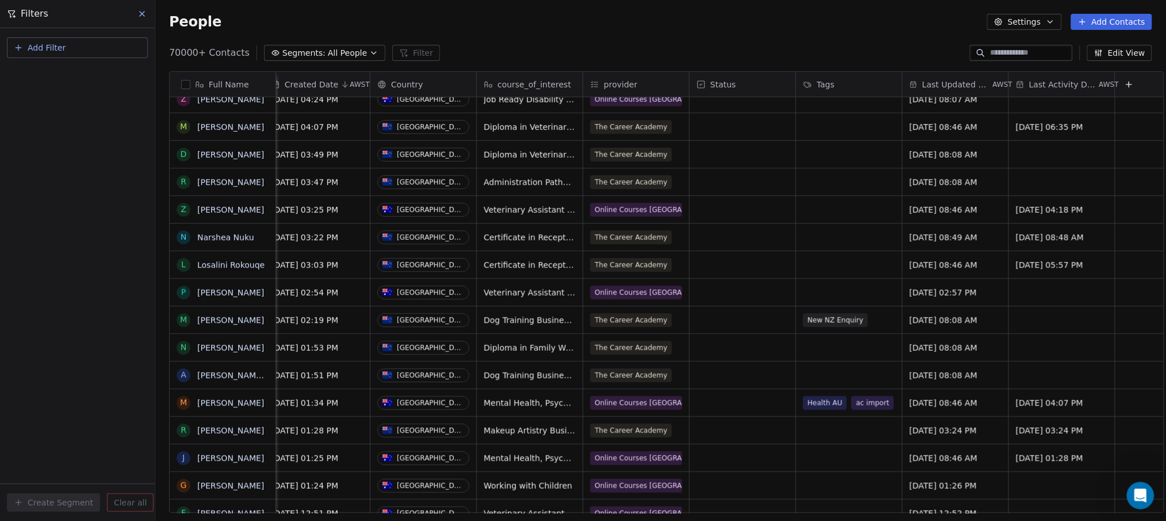
click at [960, 80] on span "Last Updated Date" at bounding box center [956, 85] width 68 height 12
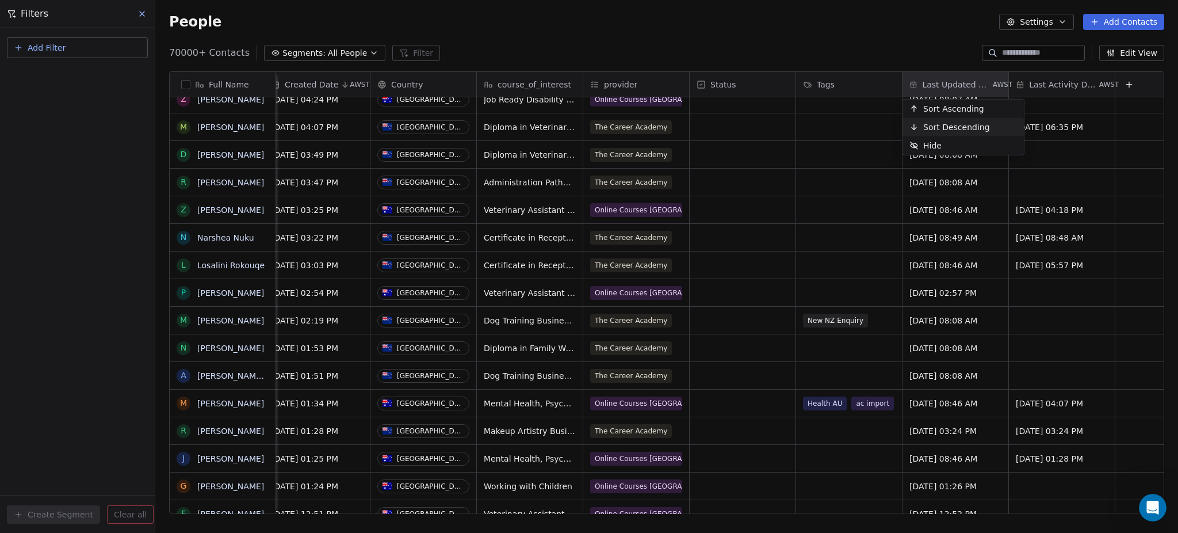
click at [934, 125] on span "Sort Descending" at bounding box center [956, 127] width 67 height 12
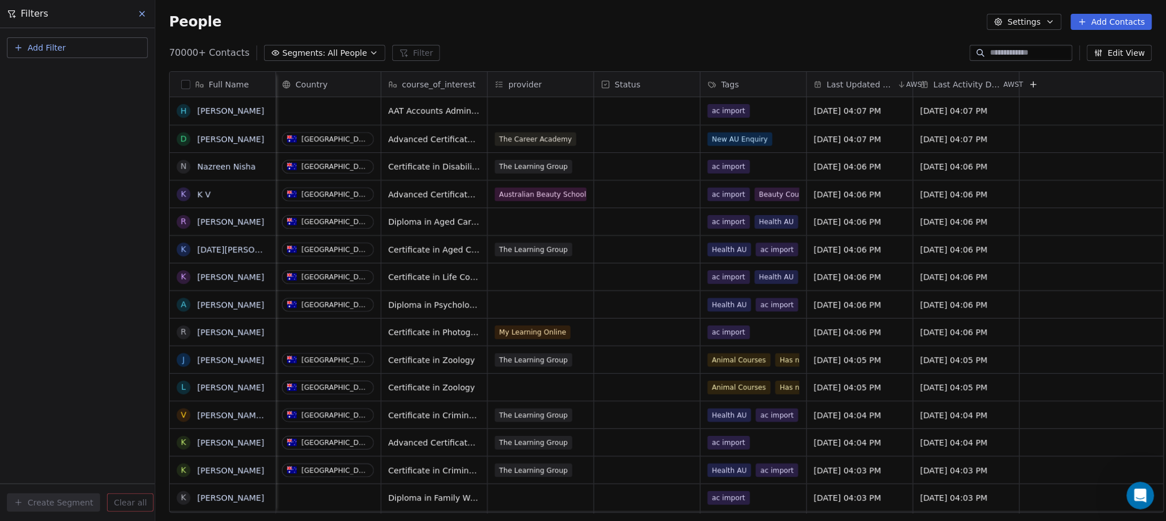
click at [884, 82] on div "Last Updated Date AWST" at bounding box center [860, 84] width 106 height 25
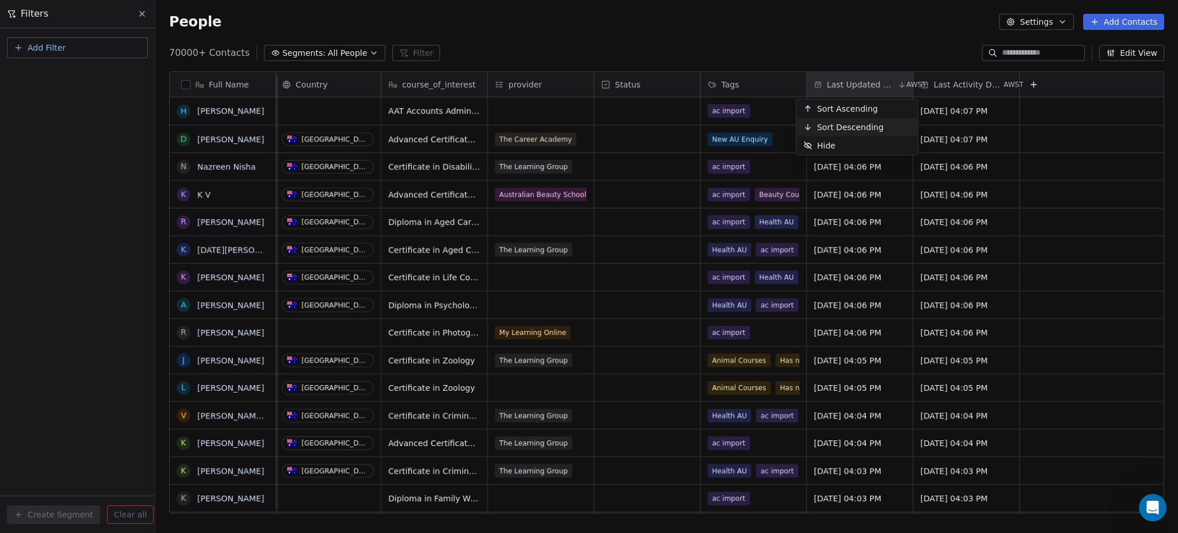
click at [850, 130] on span "Sort Descending" at bounding box center [850, 127] width 67 height 12
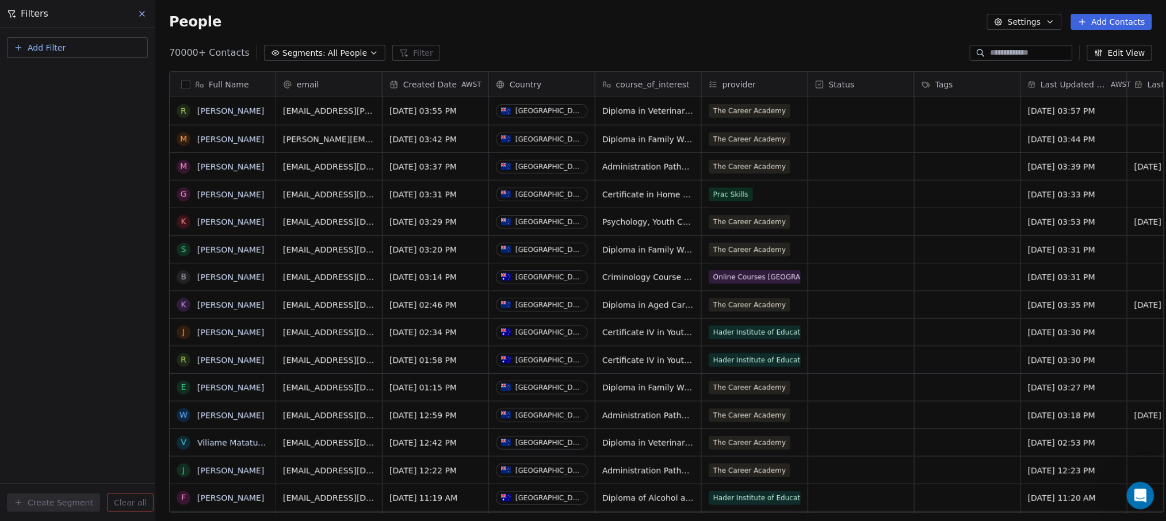
click at [1084, 83] on span "Last Updated Date" at bounding box center [1075, 85] width 68 height 12
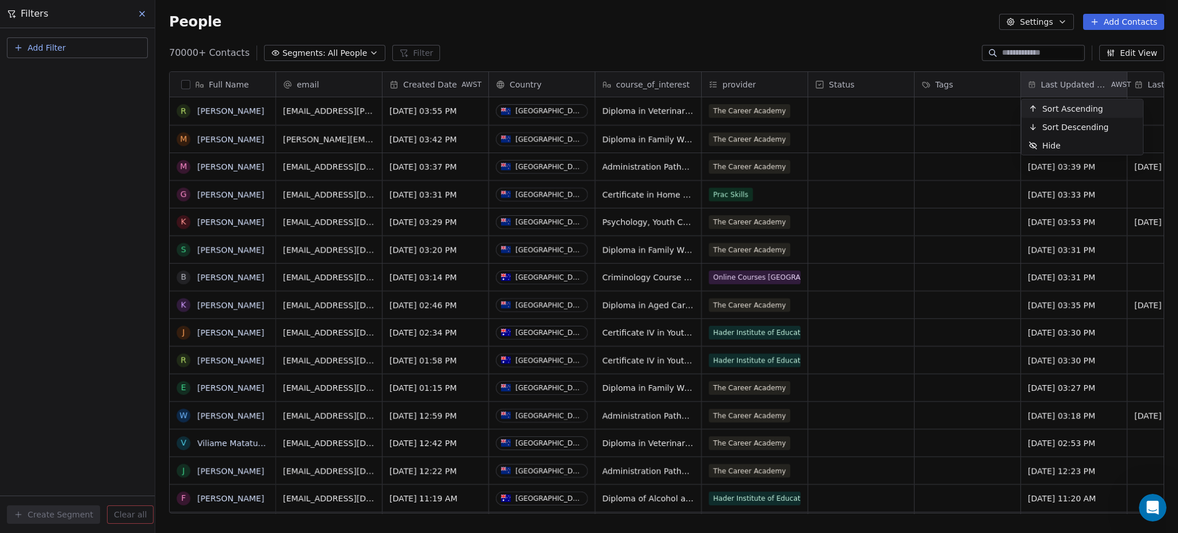
click at [1060, 107] on span "Sort Ascending" at bounding box center [1072, 109] width 61 height 12
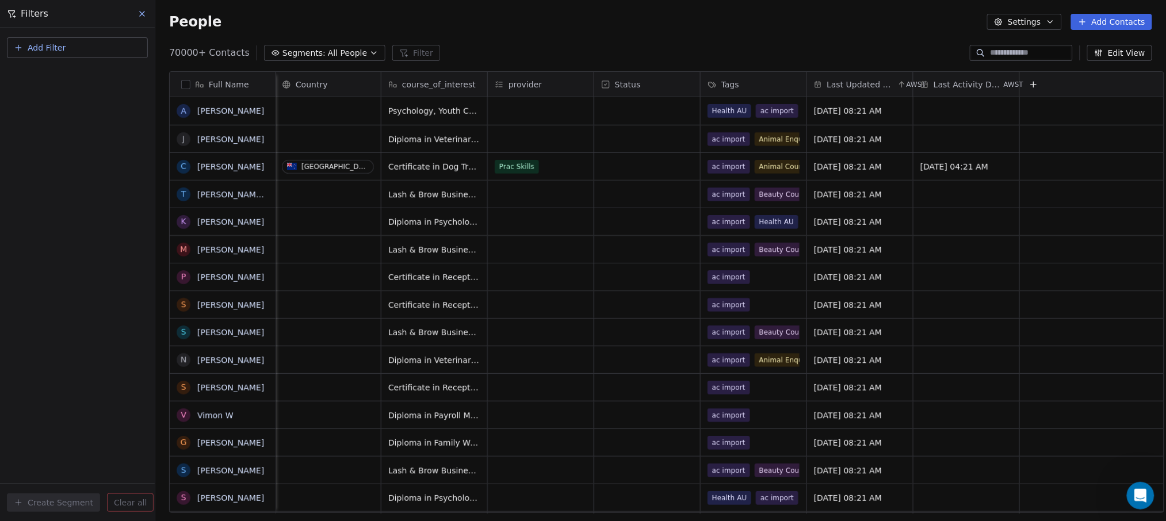
click at [902, 87] on icon at bounding box center [902, 84] width 0 height 5
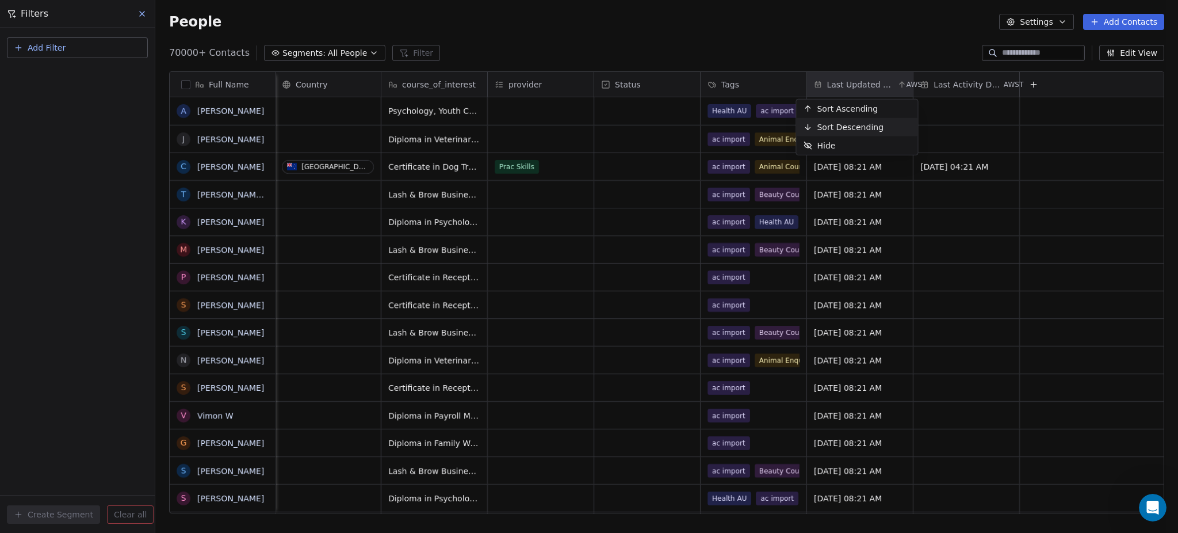
click at [843, 125] on span "Sort Descending" at bounding box center [850, 127] width 67 height 12
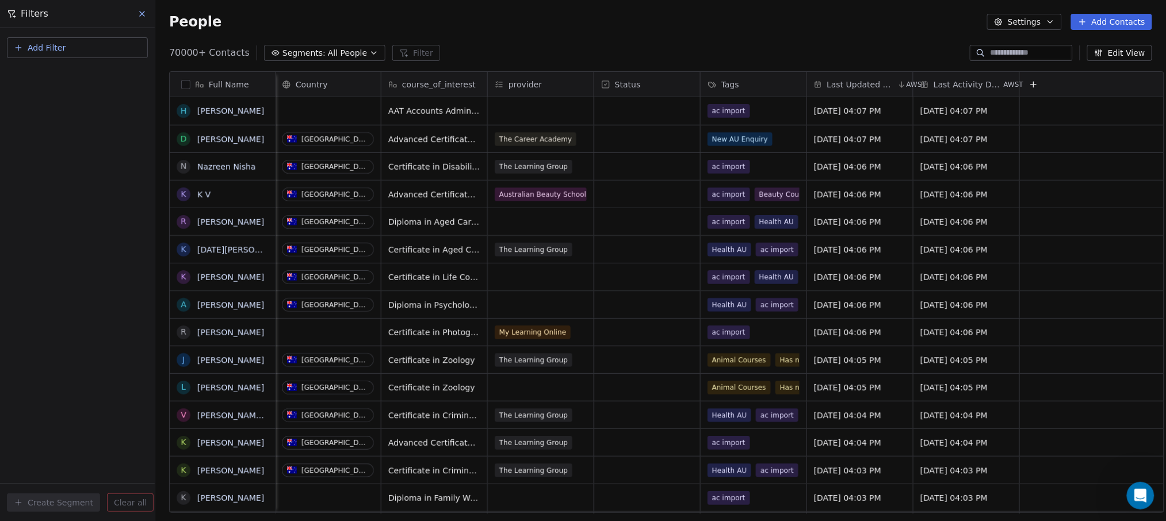
click at [296, 55] on span "Segments:" at bounding box center [303, 53] width 43 height 12
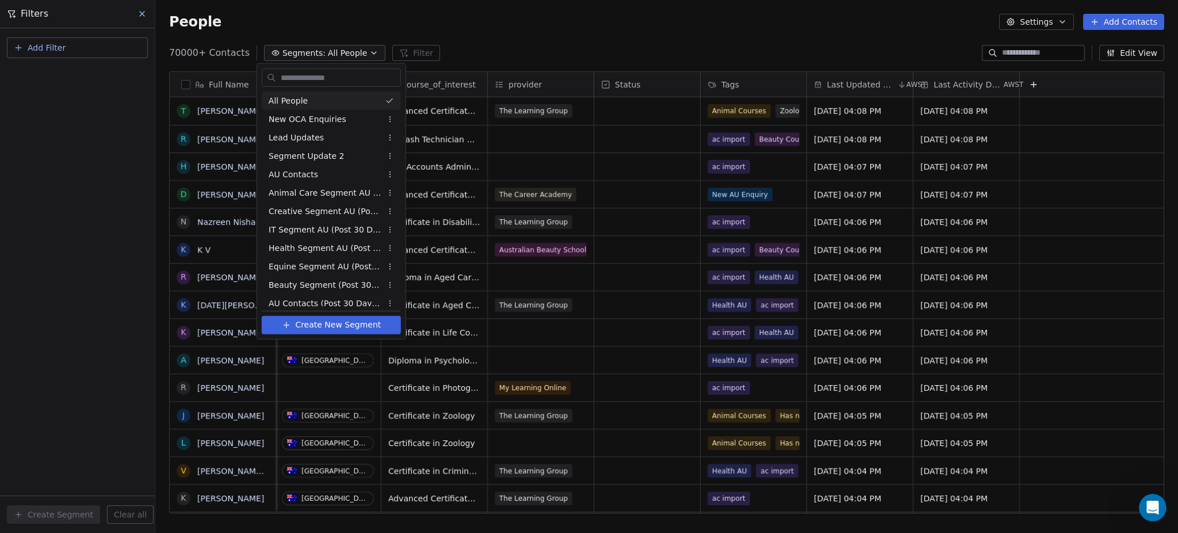
click at [399, 50] on html "Get Course Contacts People Marketing Workflows Campaigns Metrics & Events Sales…" at bounding box center [589, 266] width 1178 height 533
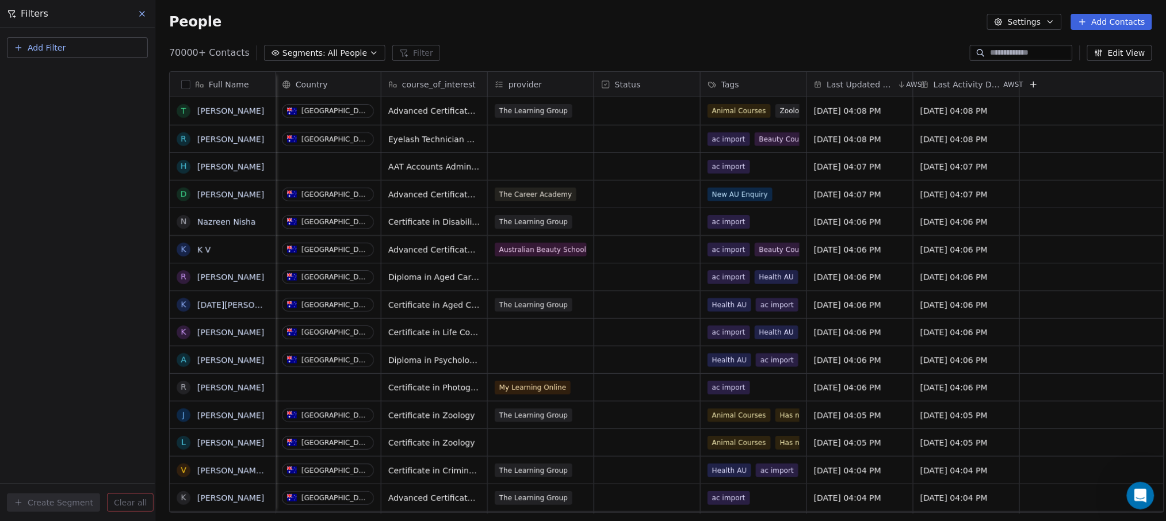
click at [63, 41] on button "Add Filter" at bounding box center [77, 47] width 141 height 21
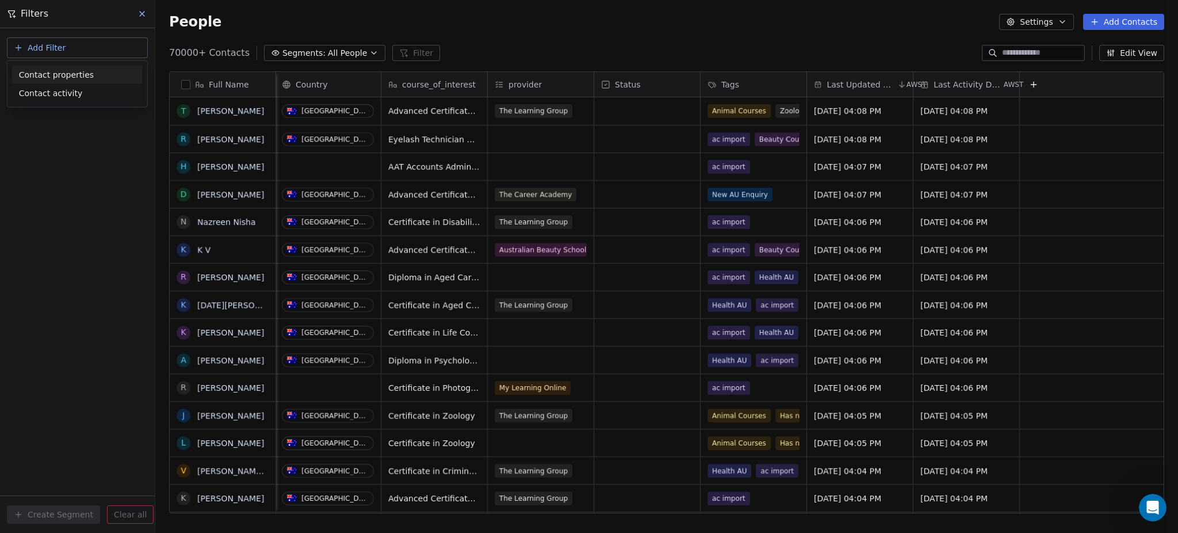
click at [56, 71] on span "Contact properties" at bounding box center [56, 74] width 75 height 12
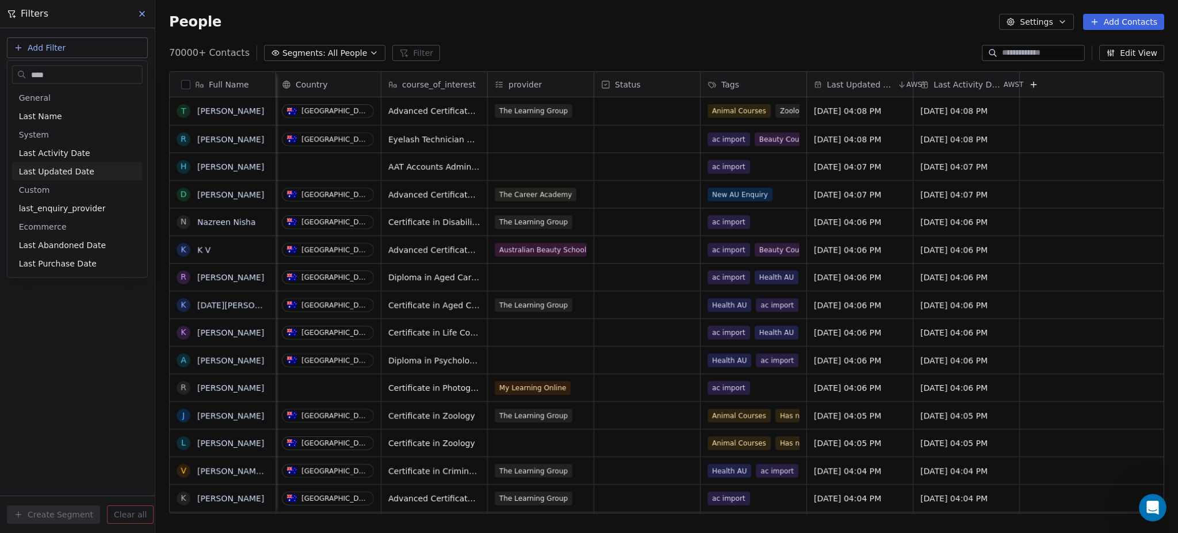
type input "****"
click at [62, 173] on span "Last Updated Date" at bounding box center [56, 172] width 75 height 12
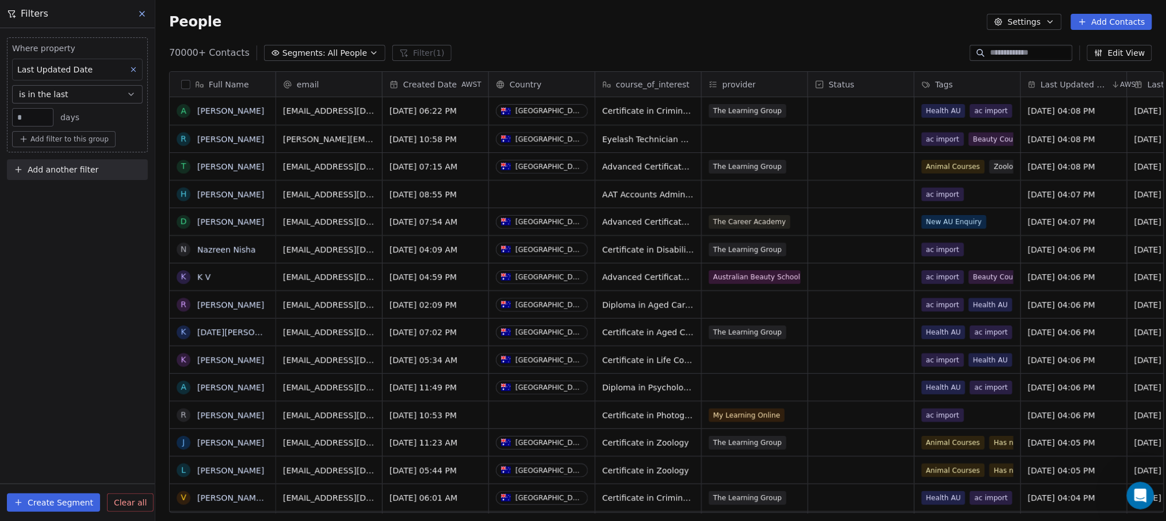
drag, startPoint x: 38, startPoint y: 118, endPoint x: 9, endPoint y: 117, distance: 28.8
click at [9, 117] on div "Where property Last Updated Date is in the last ** days Add filter to this group" at bounding box center [77, 94] width 141 height 115
type input "**"
click at [17, 265] on div "Where property Last Updated Date is in the last ** days Add filter to this grou…" at bounding box center [77, 274] width 155 height 493
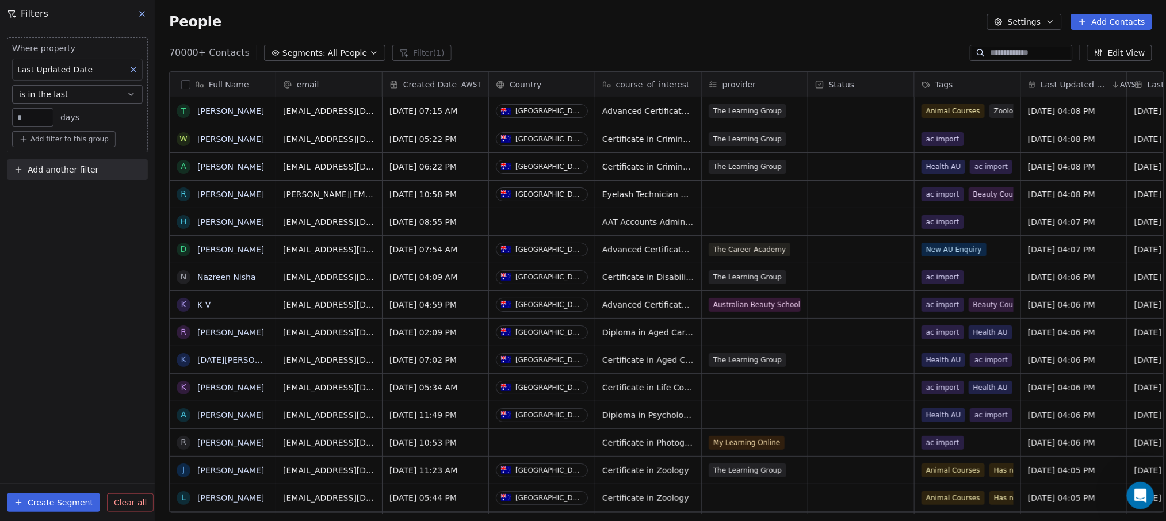
click at [138, 13] on icon at bounding box center [141, 13] width 9 height 9
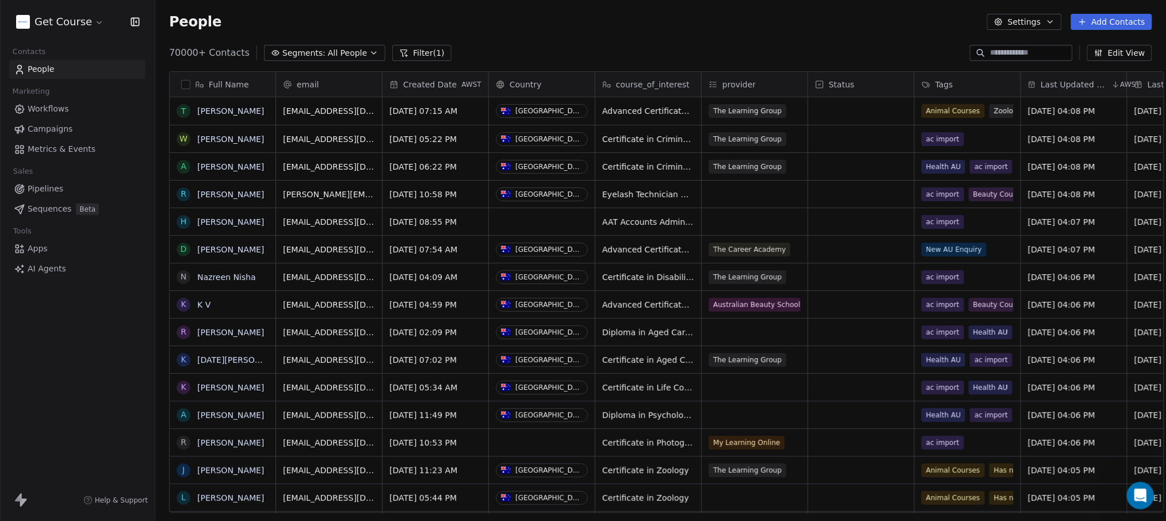
click at [300, 54] on span "Segments:" at bounding box center [303, 53] width 43 height 12
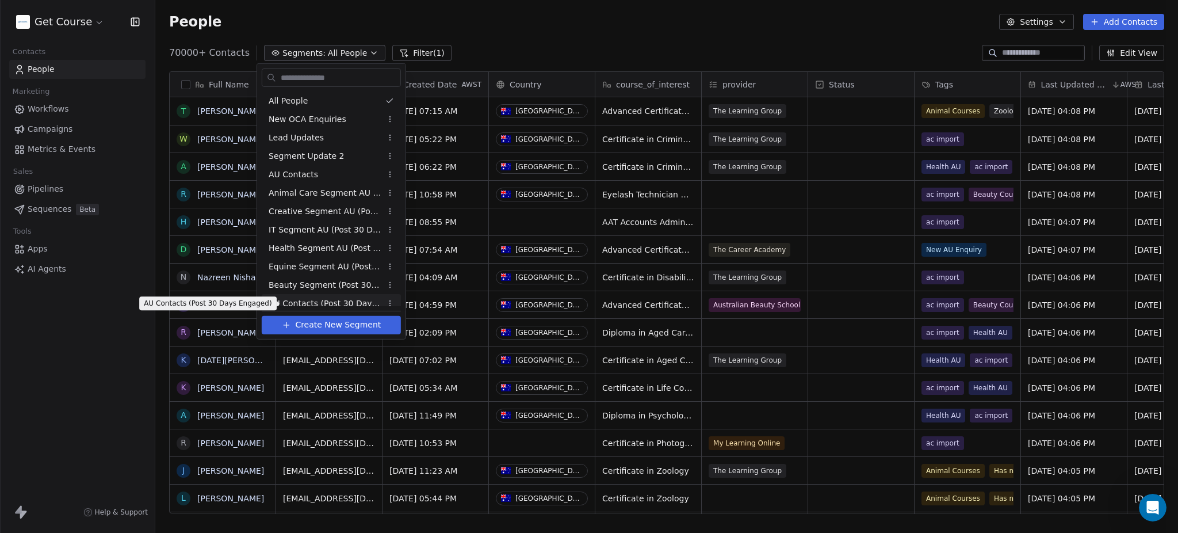
click at [304, 303] on span "AU Contacts (Post 30 Days Engaged)" at bounding box center [325, 303] width 113 height 12
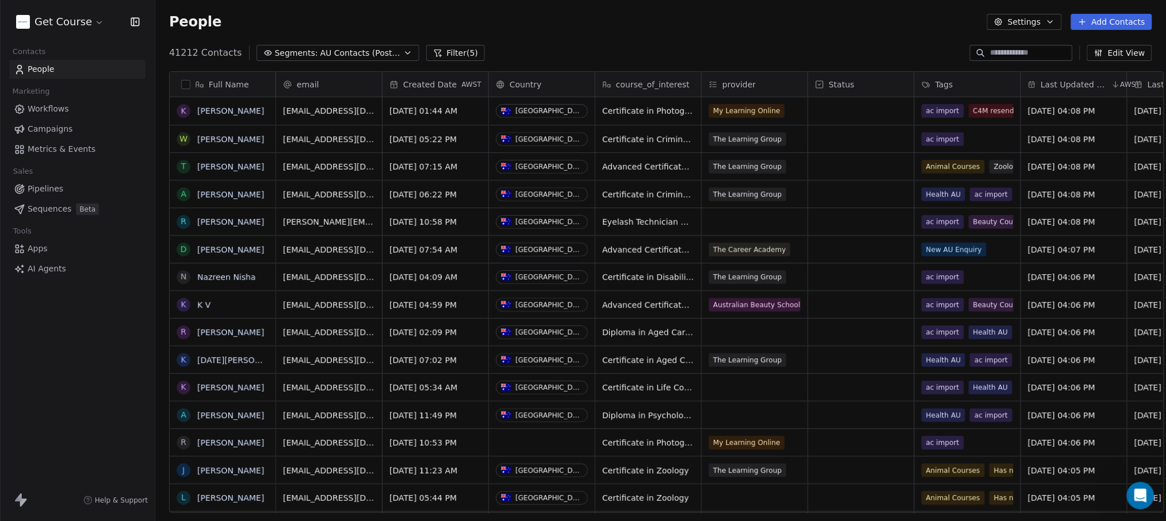
click at [445, 54] on button "Filter (5)" at bounding box center [455, 53] width 59 height 16
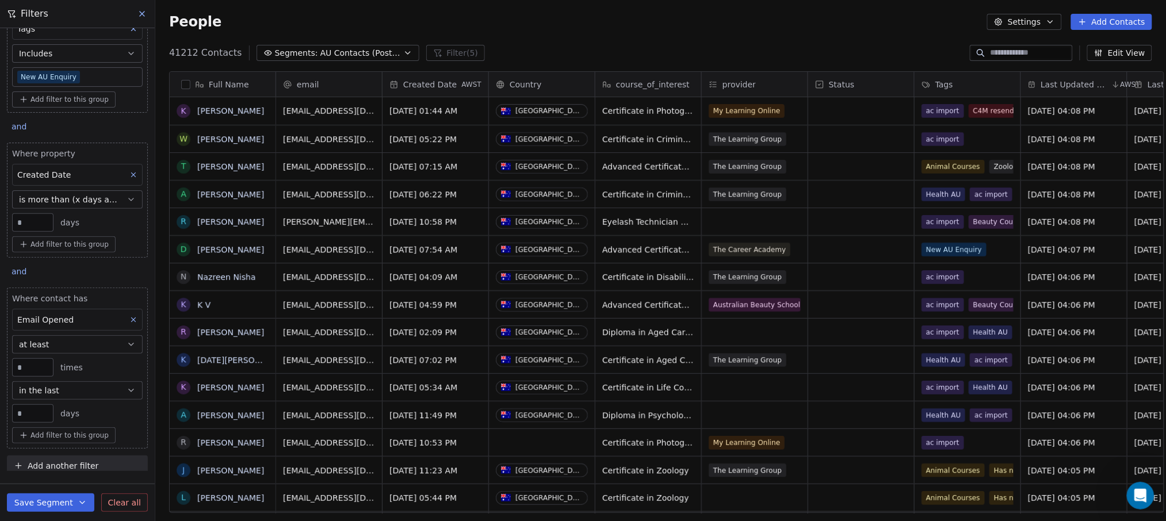
click at [60, 173] on span "Created Date" at bounding box center [43, 174] width 53 height 9
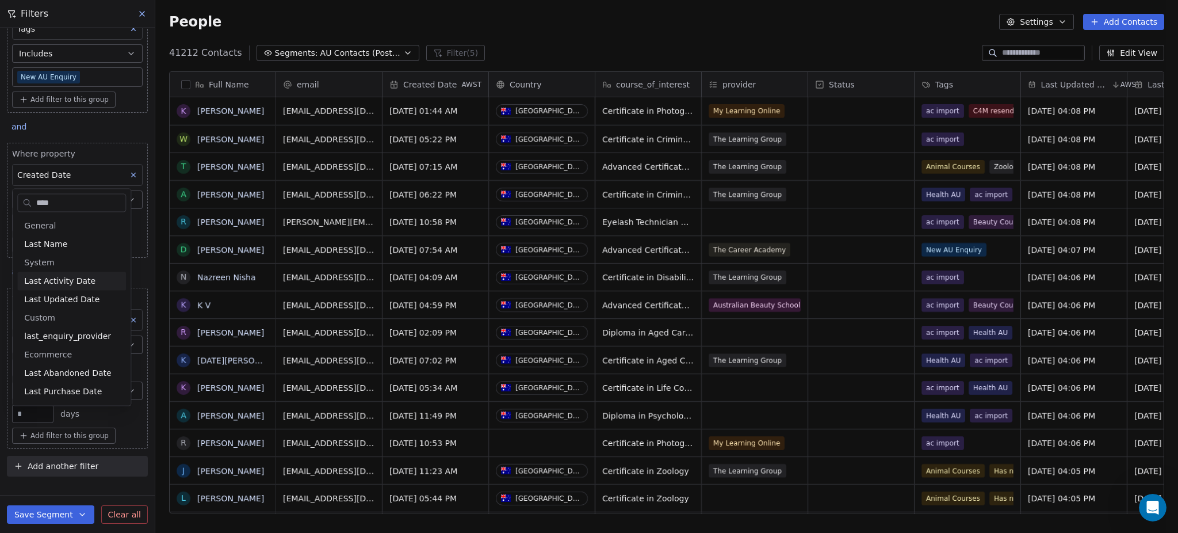
type input "****"
click at [63, 302] on span "Last Updated Date" at bounding box center [61, 299] width 75 height 12
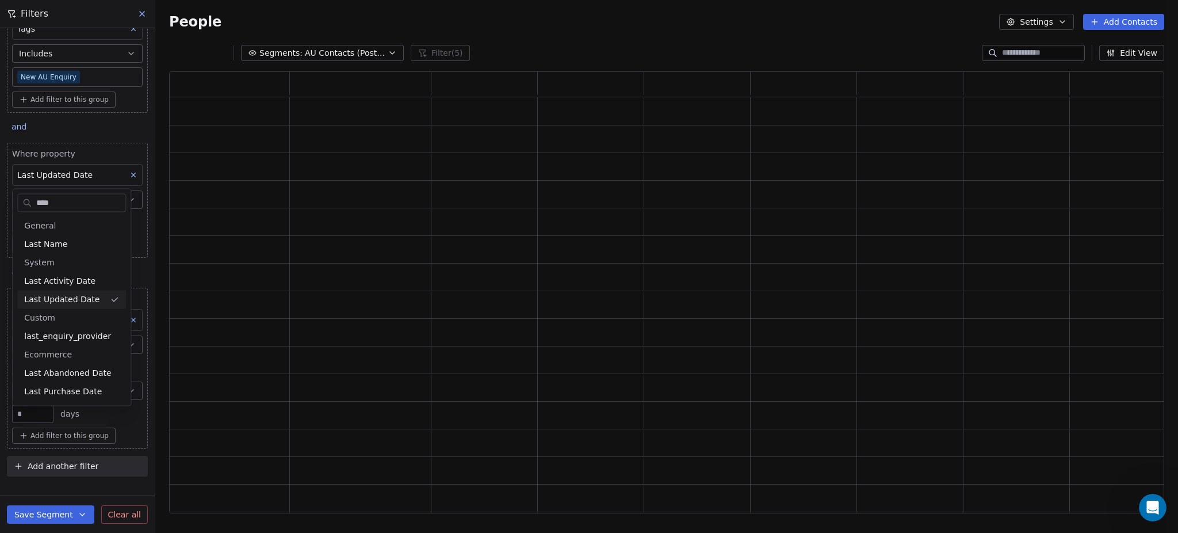
scroll to position [12, 12]
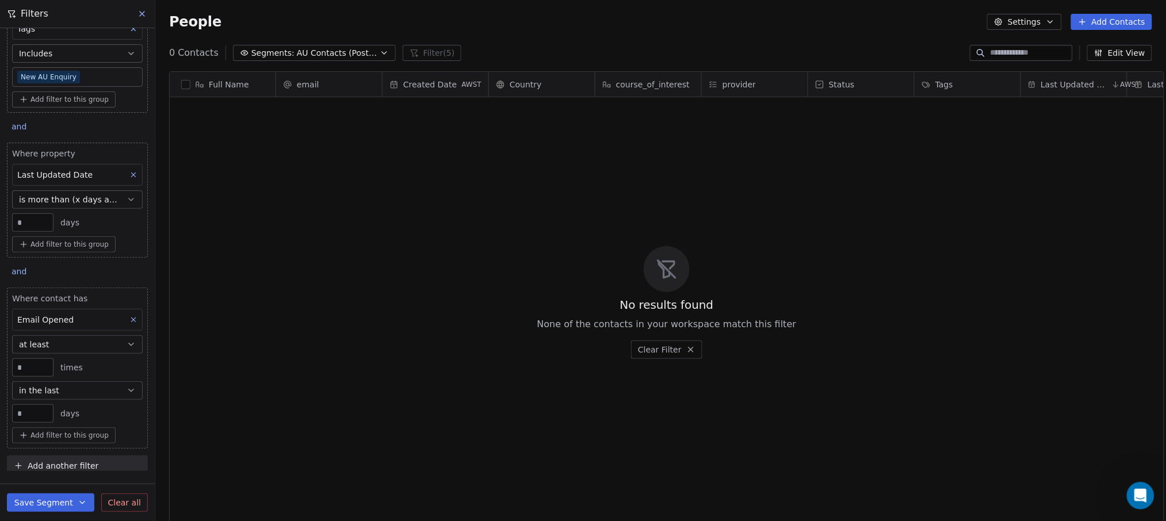
drag, startPoint x: 30, startPoint y: 230, endPoint x: 5, endPoint y: 225, distance: 25.2
click at [5, 226] on div "Where property Email Marketing Consent Is Subscribed Add filter to this group a…" at bounding box center [77, 249] width 155 height 443
drag, startPoint x: 32, startPoint y: 223, endPoint x: 7, endPoint y: 220, distance: 25.5
click at [7, 220] on div "Where property Last Updated Date is more than (x days ago) ** days Add filter t…" at bounding box center [77, 200] width 141 height 115
click at [0, 222] on div "Where property Email Marketing Consent Is Subscribed Add filter to this group a…" at bounding box center [77, 249] width 155 height 443
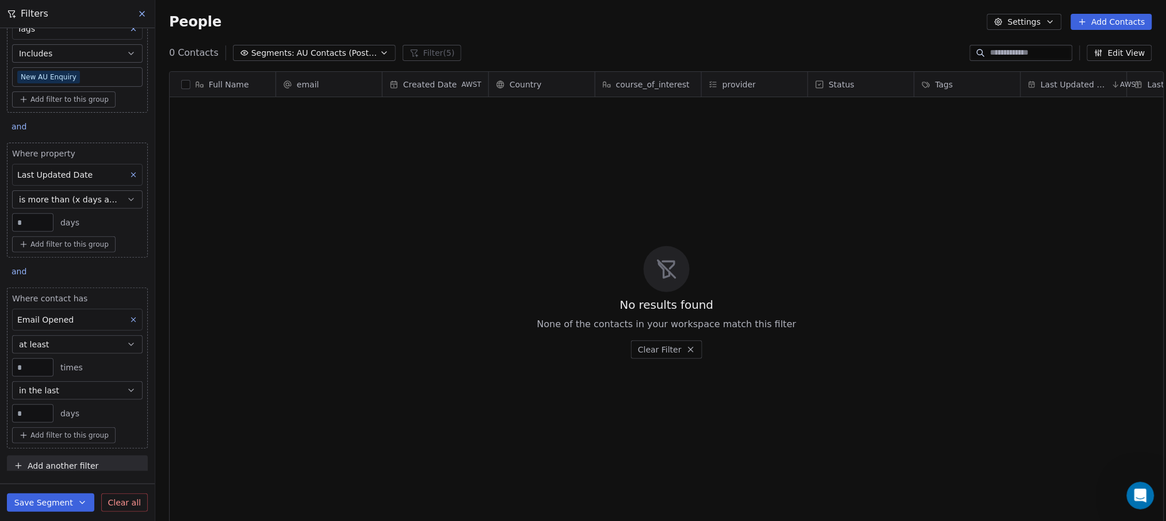
click at [129, 173] on icon at bounding box center [133, 175] width 8 height 8
type input "*"
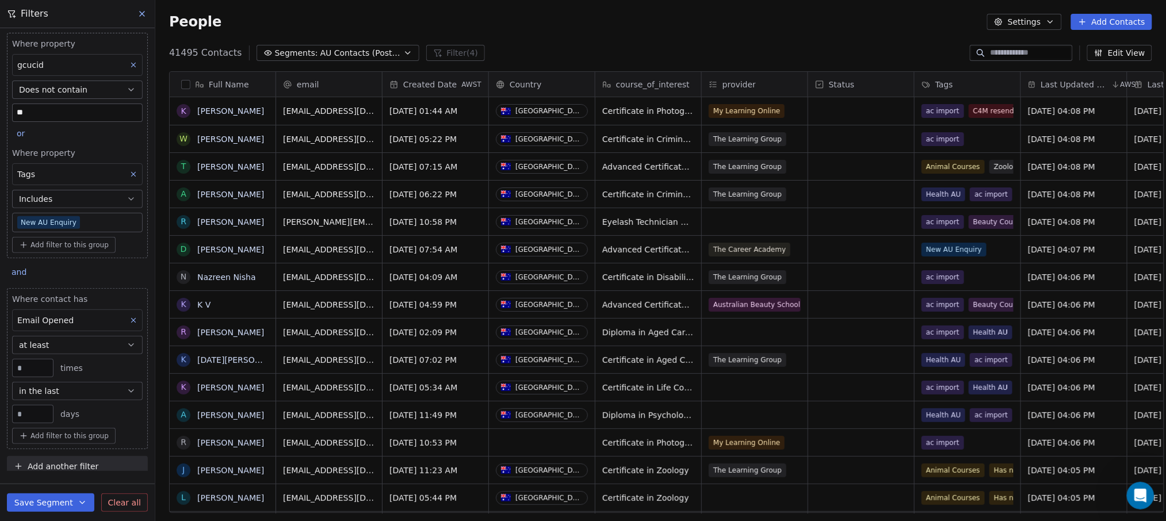
click at [129, 323] on icon at bounding box center [133, 320] width 8 height 8
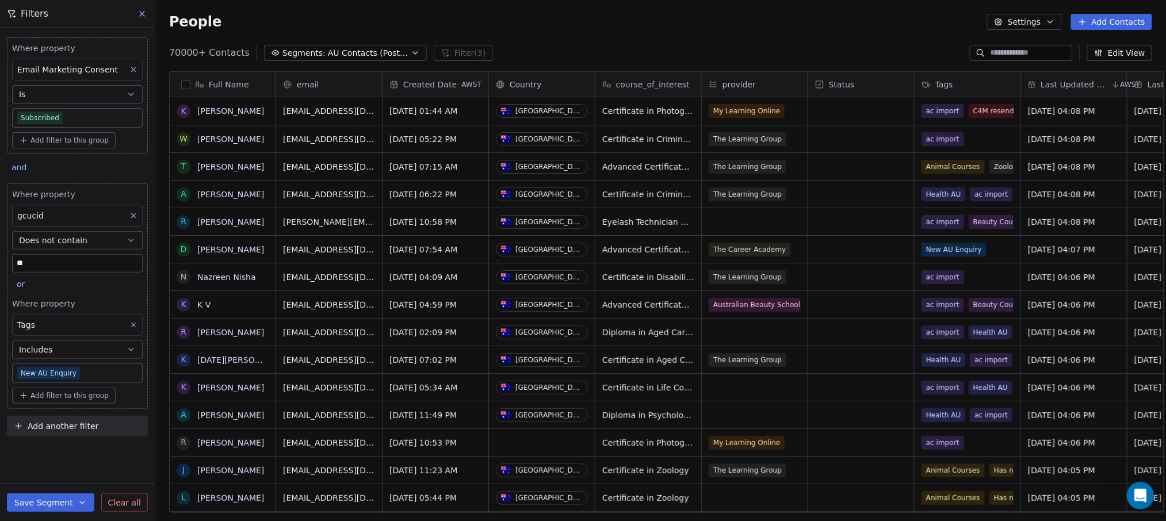
click at [74, 430] on span "Add another filter" at bounding box center [63, 427] width 71 height 12
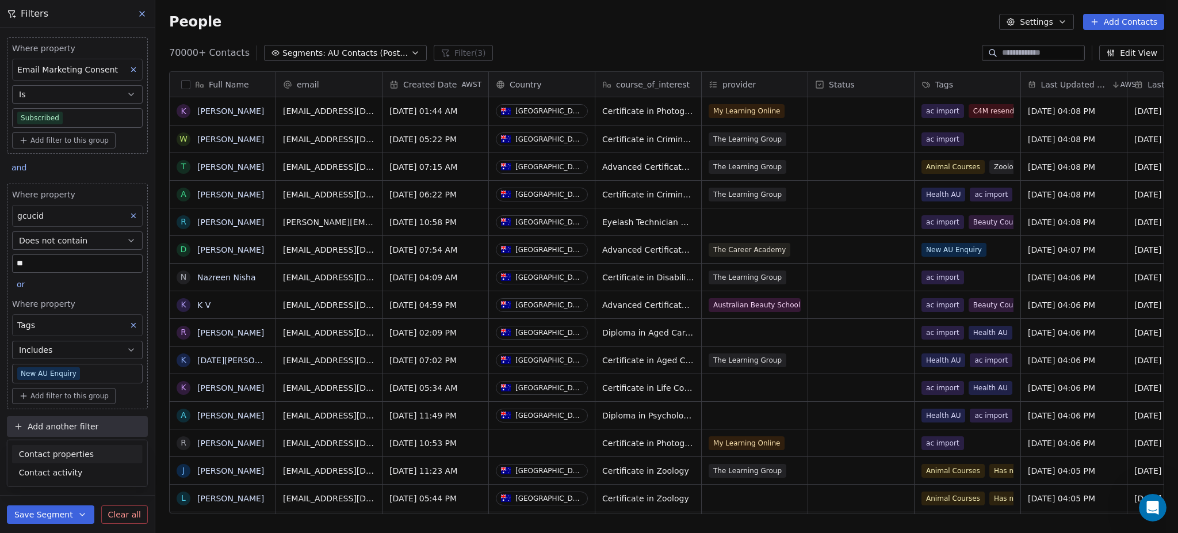
click at [67, 456] on span "Contact properties" at bounding box center [56, 454] width 75 height 12
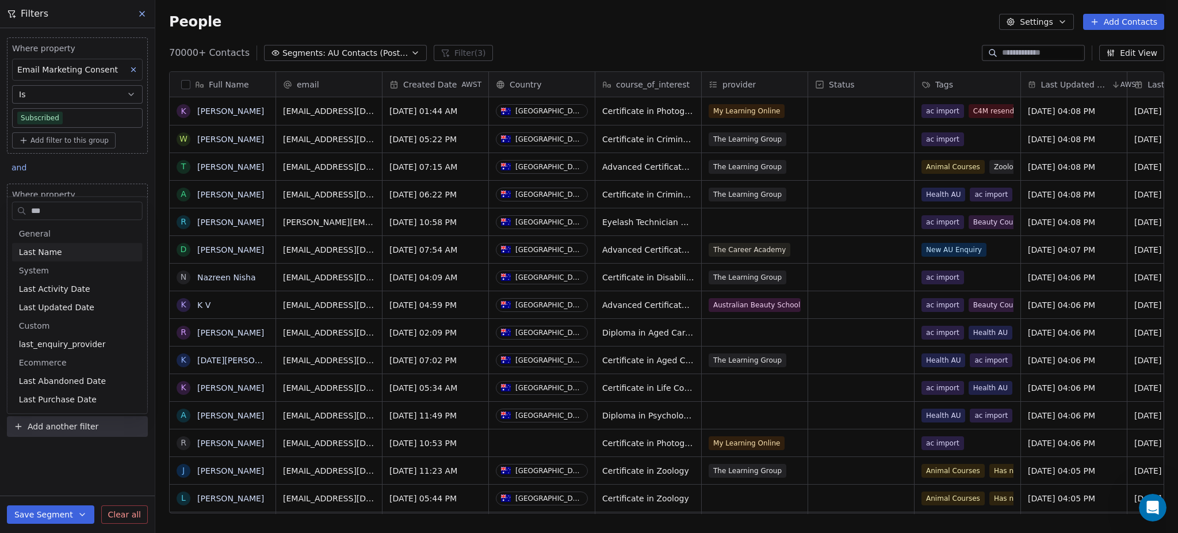
type input "****"
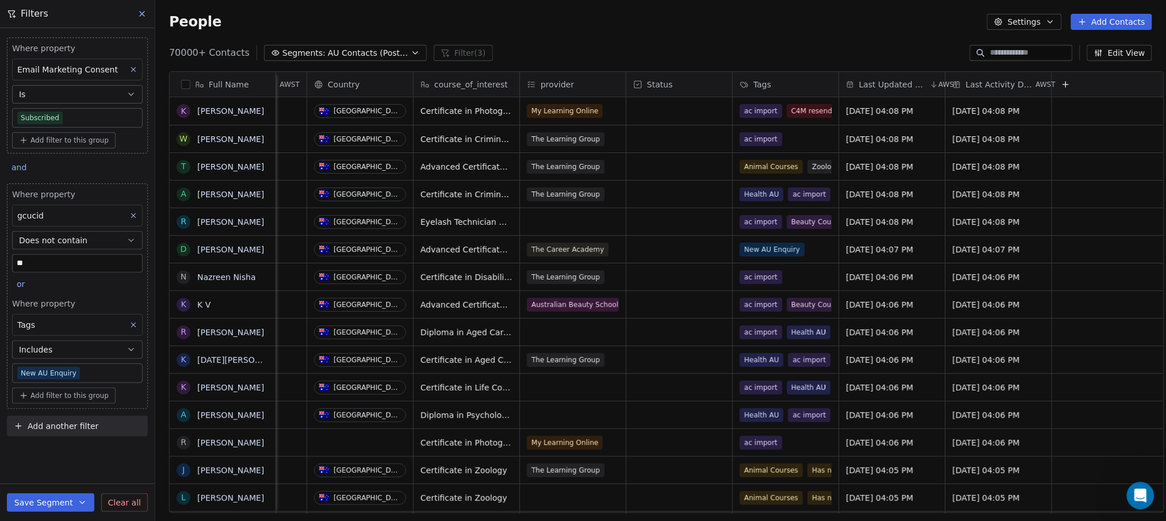
scroll to position [0, 225]
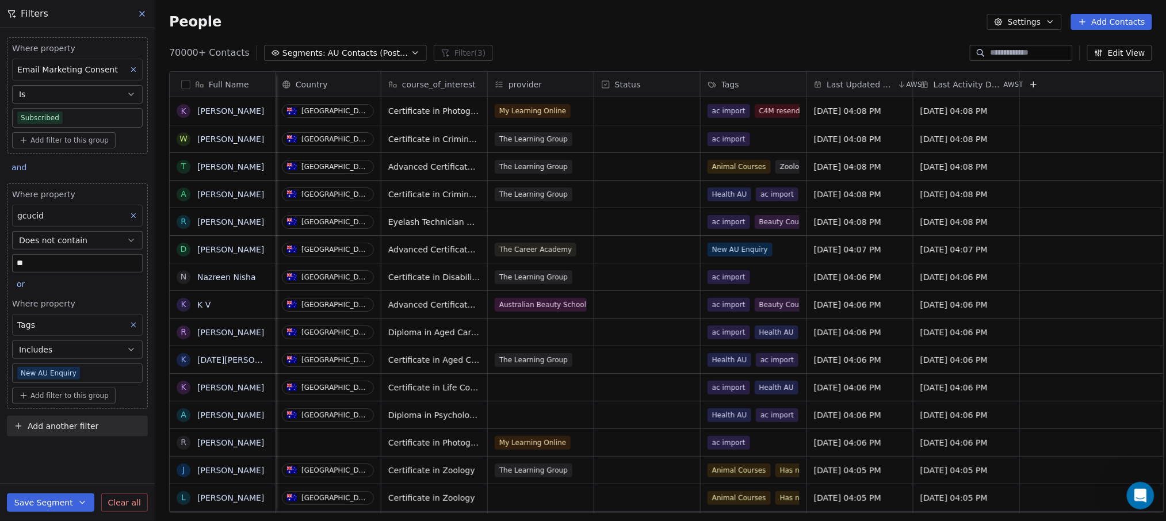
drag, startPoint x: 823, startPoint y: 507, endPoint x: 1058, endPoint y: 507, distance: 235.9
click at [1058, 507] on html "Get Course Contacts People Marketing Workflows Campaigns Metrics & Events Sales…" at bounding box center [583, 260] width 1166 height 521
click at [55, 428] on span "Add another filter" at bounding box center [63, 427] width 71 height 12
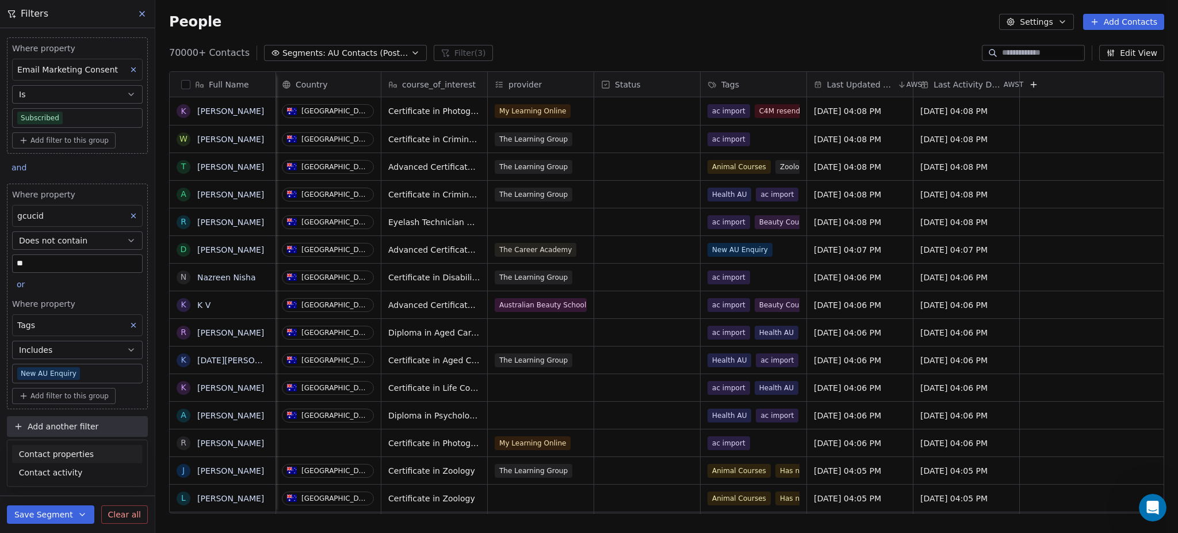
click at [58, 452] on span "Contact properties" at bounding box center [56, 454] width 75 height 12
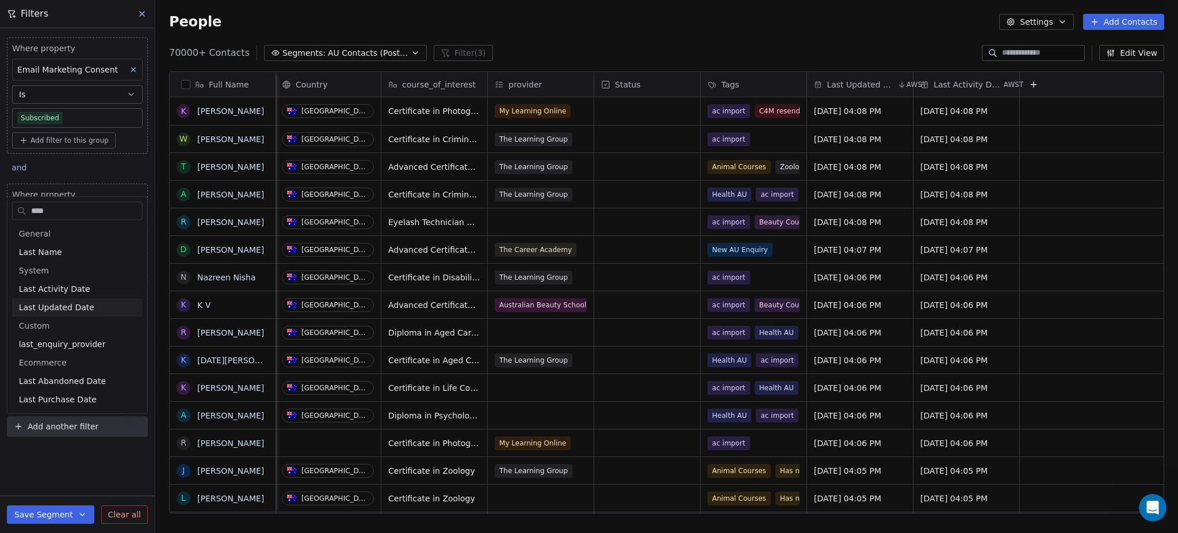
type input "****"
click at [75, 302] on span "Last Updated Date" at bounding box center [56, 307] width 75 height 12
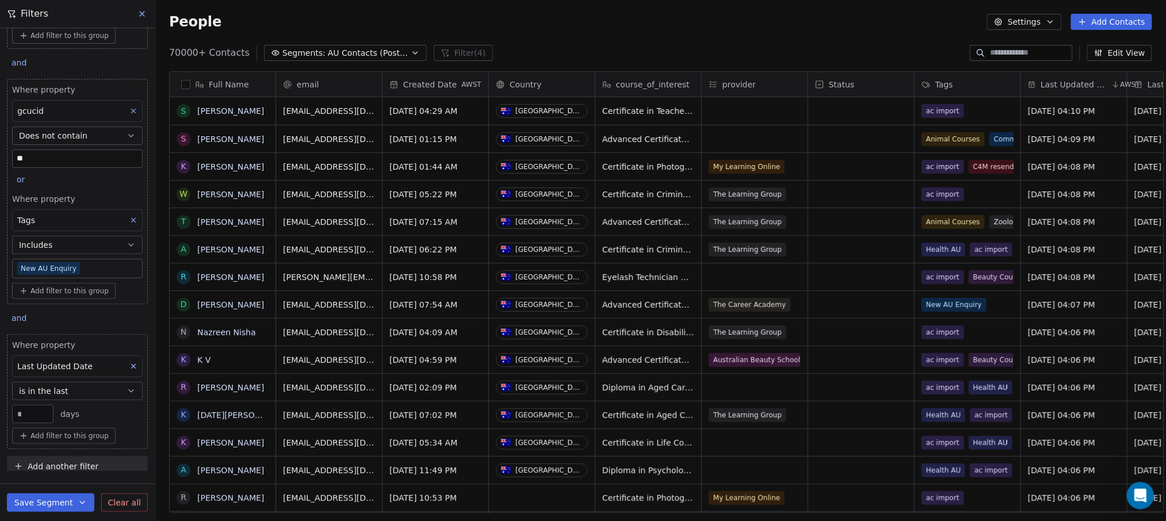
scroll to position [457, 1011]
drag, startPoint x: 28, startPoint y: 412, endPoint x: 15, endPoint y: 410, distance: 12.9
click at [15, 410] on input "**" at bounding box center [33, 414] width 36 height 9
type input "**"
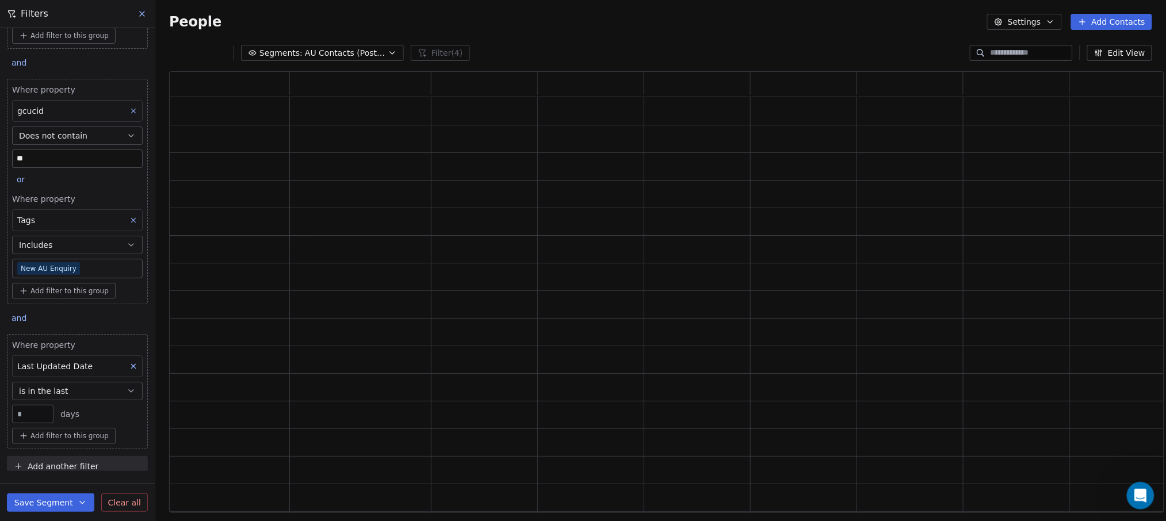
click at [0, 381] on div "Where property Email Marketing Consent Is Subscribed Add filter to this group a…" at bounding box center [77, 249] width 155 height 443
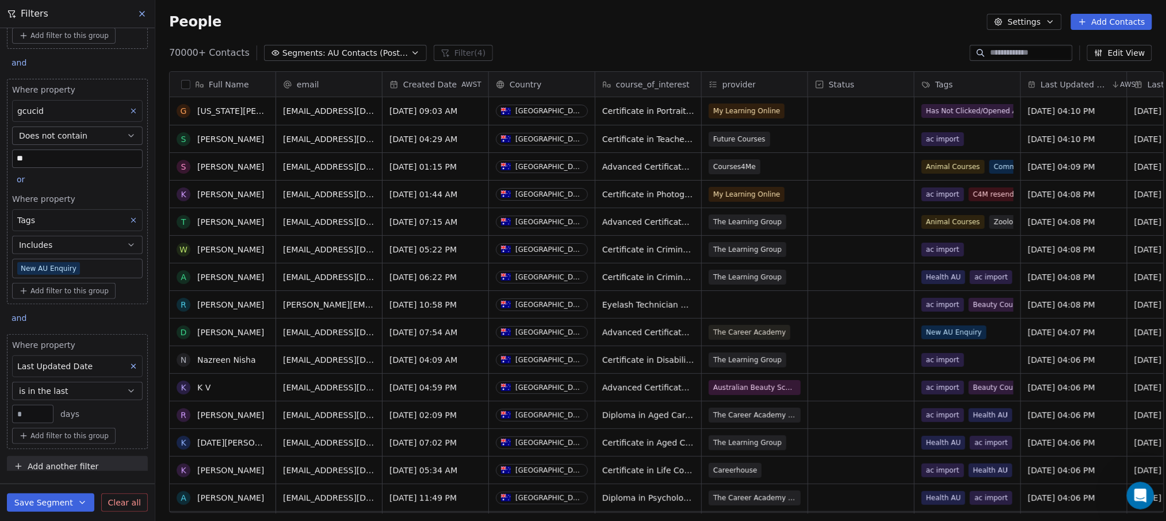
scroll to position [0, 0]
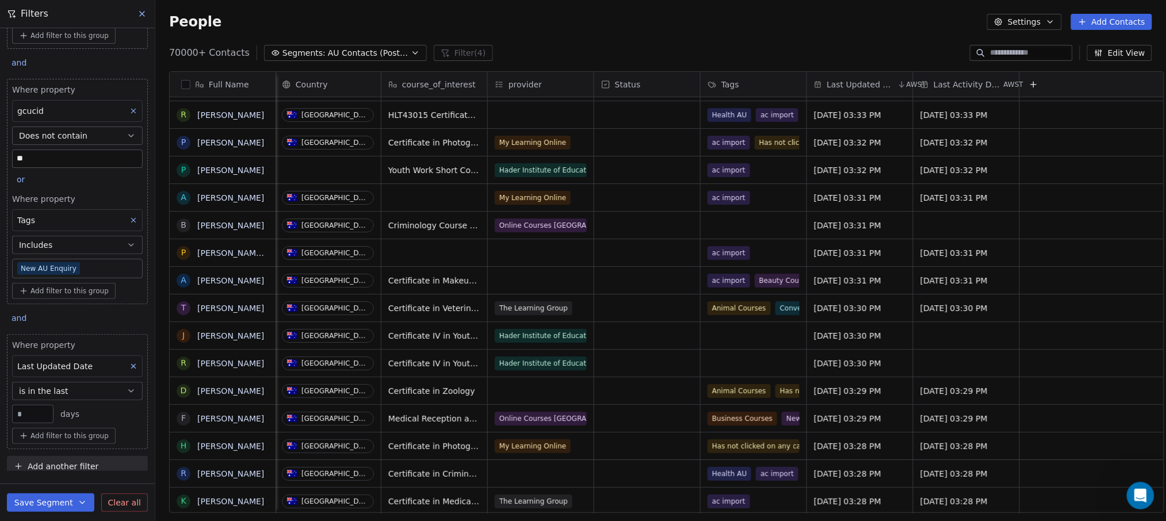
click at [1029, 81] on icon at bounding box center [1033, 84] width 9 height 9
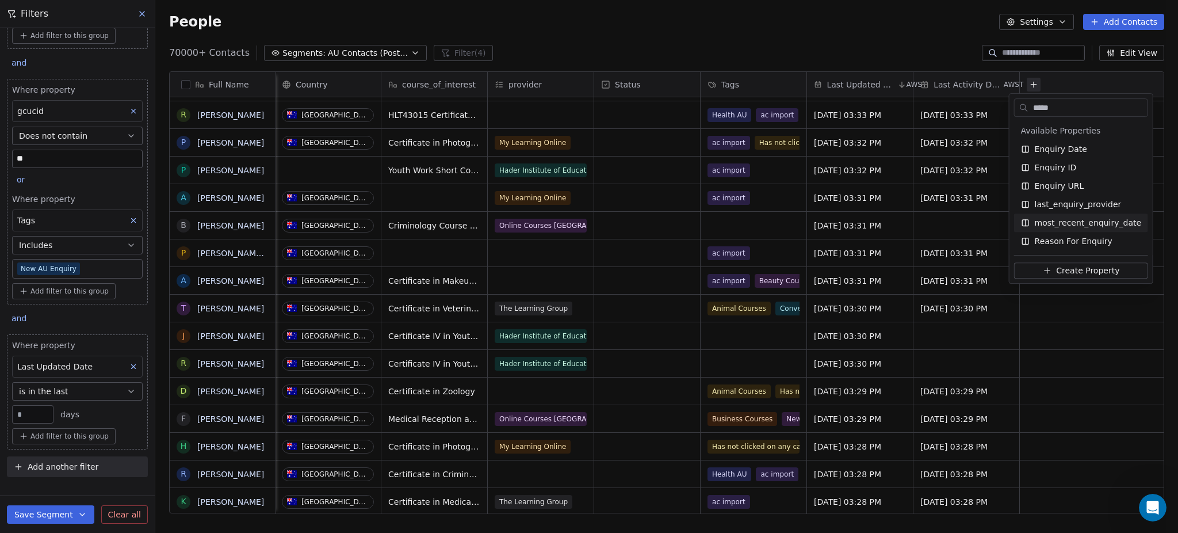
type input "*****"
click at [1065, 226] on span "most_recent_enquiry_date" at bounding box center [1088, 223] width 106 height 12
click at [916, 37] on html "Get Course Contacts People Marketing Workflows Campaigns Metrics & Events Sales…" at bounding box center [589, 266] width 1178 height 533
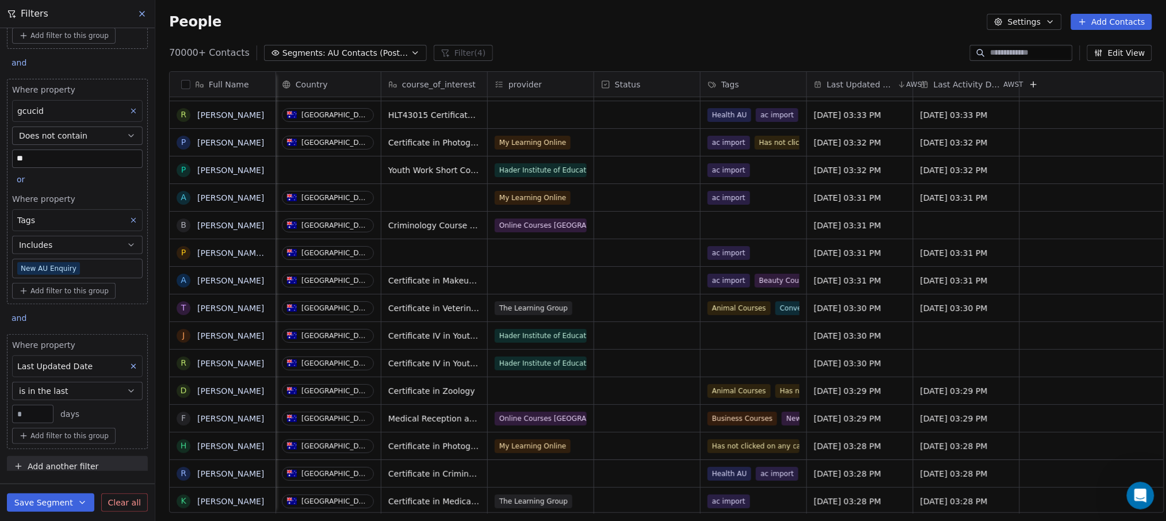
click at [1139, 52] on button "Edit View" at bounding box center [1119, 53] width 65 height 16
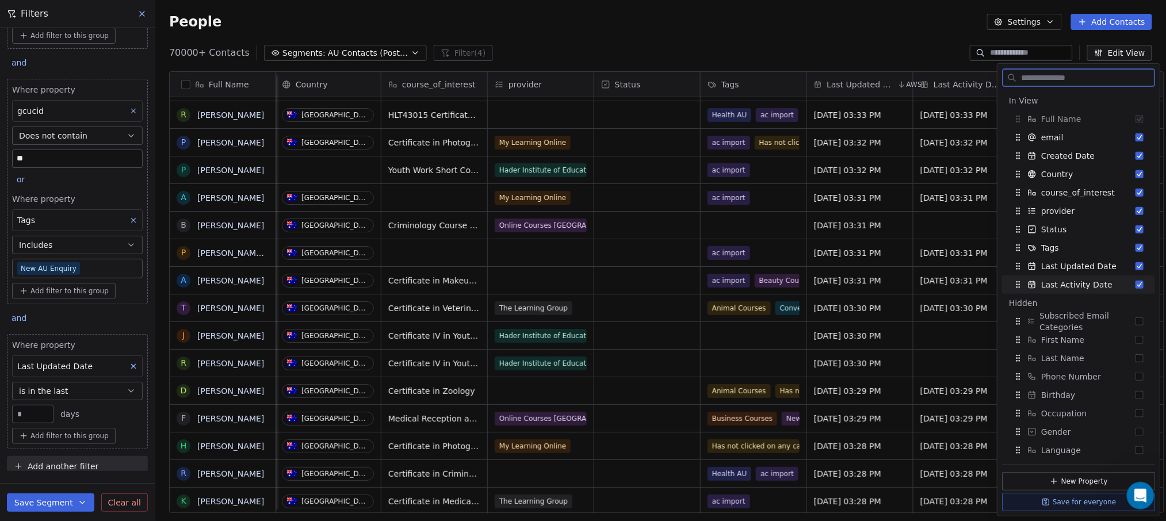
click at [1136, 286] on button "Suggestions" at bounding box center [1140, 285] width 8 height 8
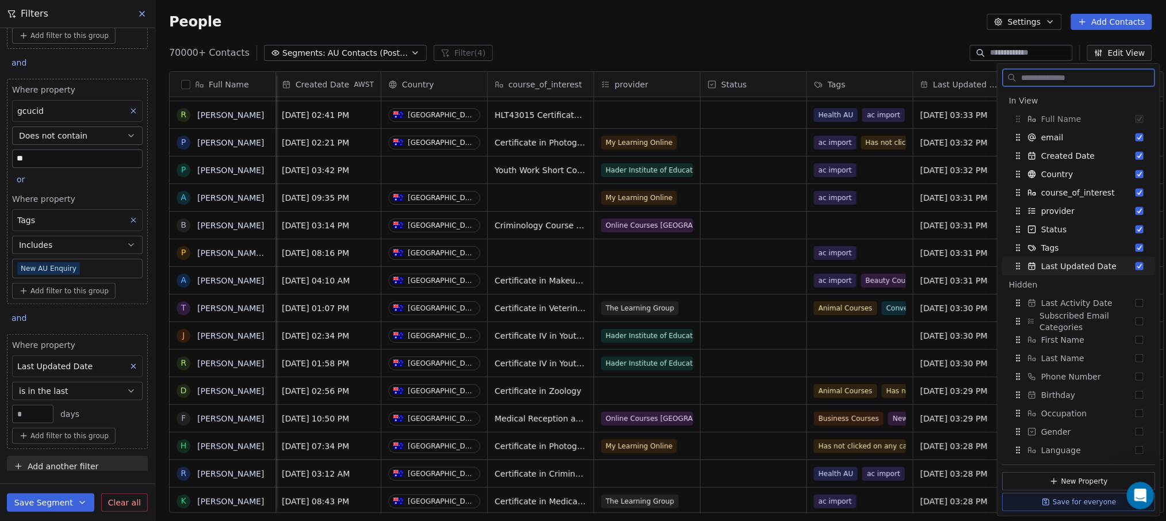
click at [1136, 268] on button "Suggestions" at bounding box center [1140, 266] width 8 height 8
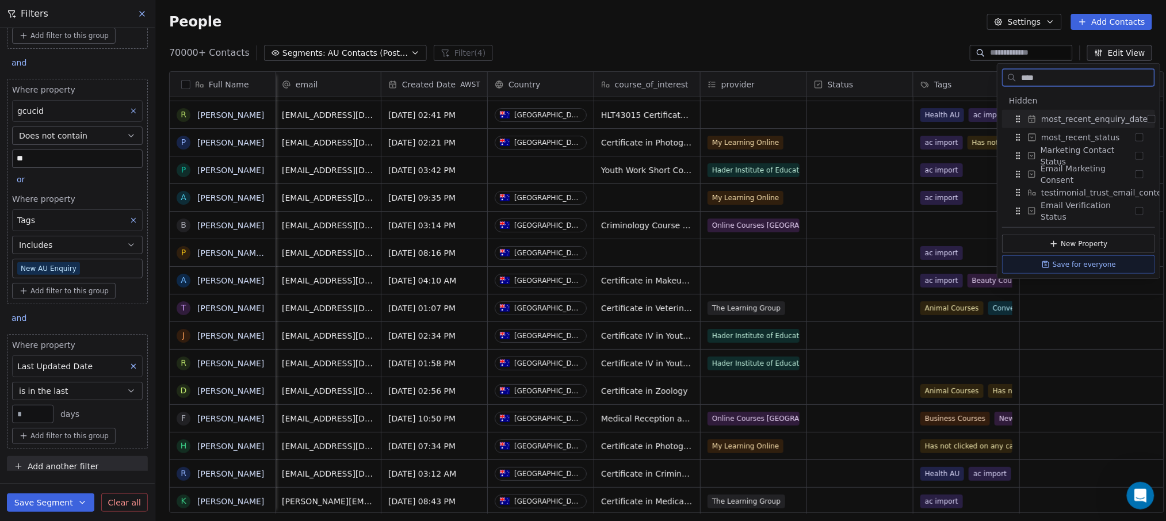
click at [1148, 122] on button "Suggestions" at bounding box center [1152, 119] width 8 height 8
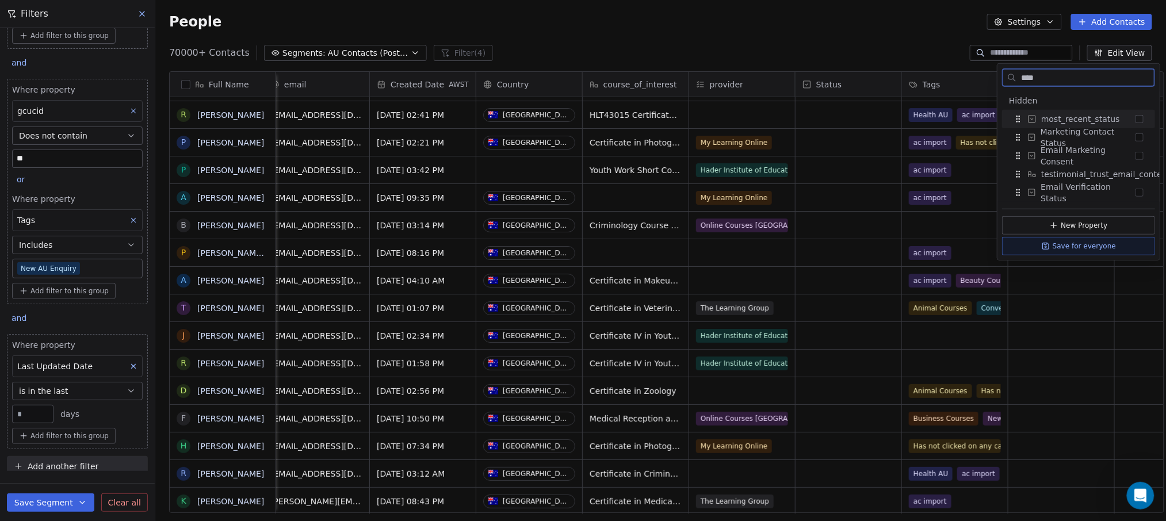
drag, startPoint x: 1053, startPoint y: 75, endPoint x: 983, endPoint y: 74, distance: 70.2
click at [983, 74] on body "Get Course Contacts People Marketing Workflows Campaigns Metrics & Events Sales…" at bounding box center [583, 260] width 1166 height 521
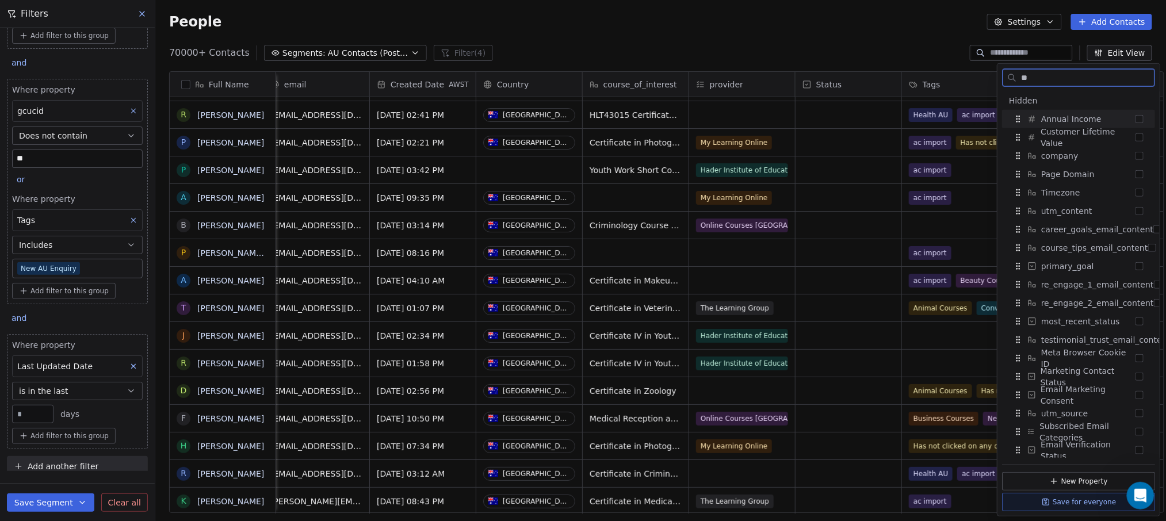
type input "*"
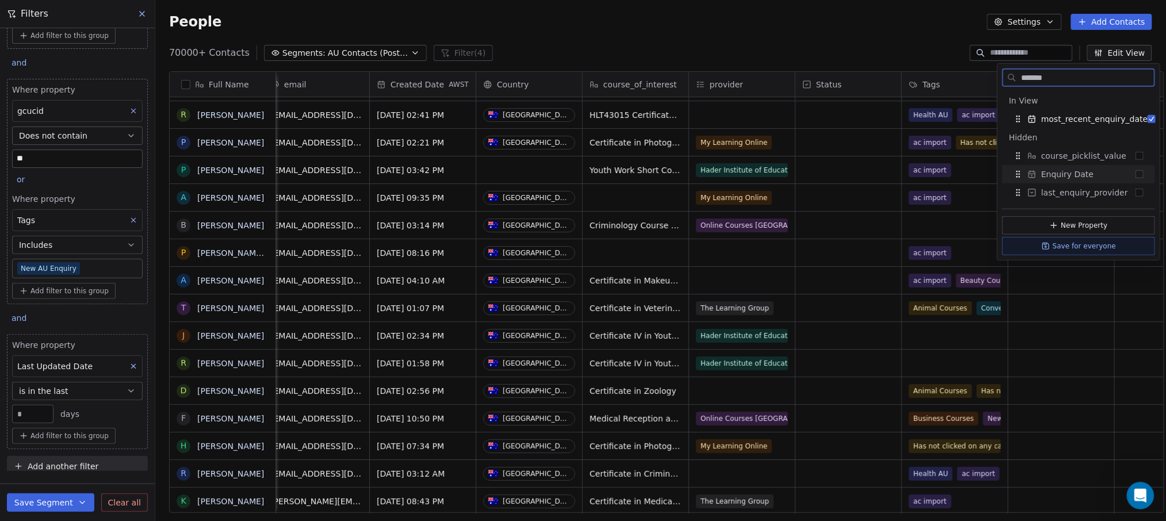
type input "*******"
click at [1139, 173] on button "Suggestions" at bounding box center [1140, 174] width 8 height 8
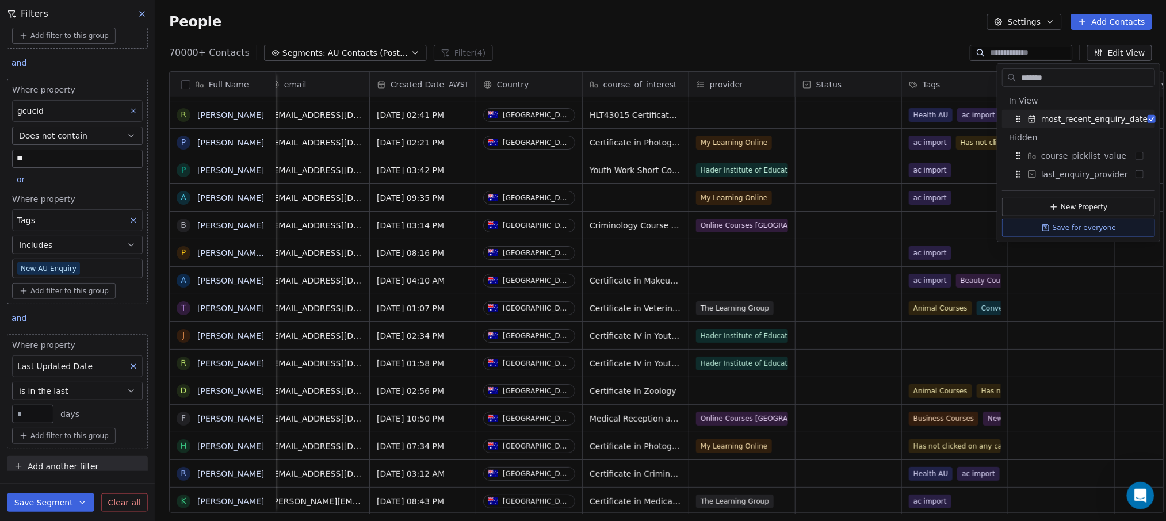
click at [933, 30] on div "People Settings Add Contacts" at bounding box center [660, 22] width 1011 height 44
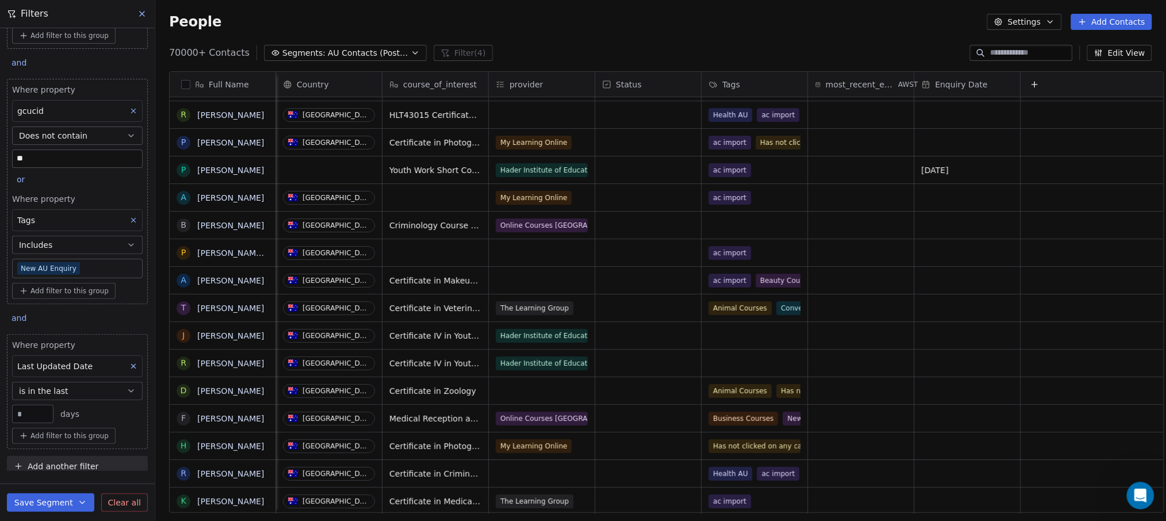
scroll to position [0, 225]
drag, startPoint x: 968, startPoint y: 507, endPoint x: 24, endPoint y: 18, distance: 1063.6
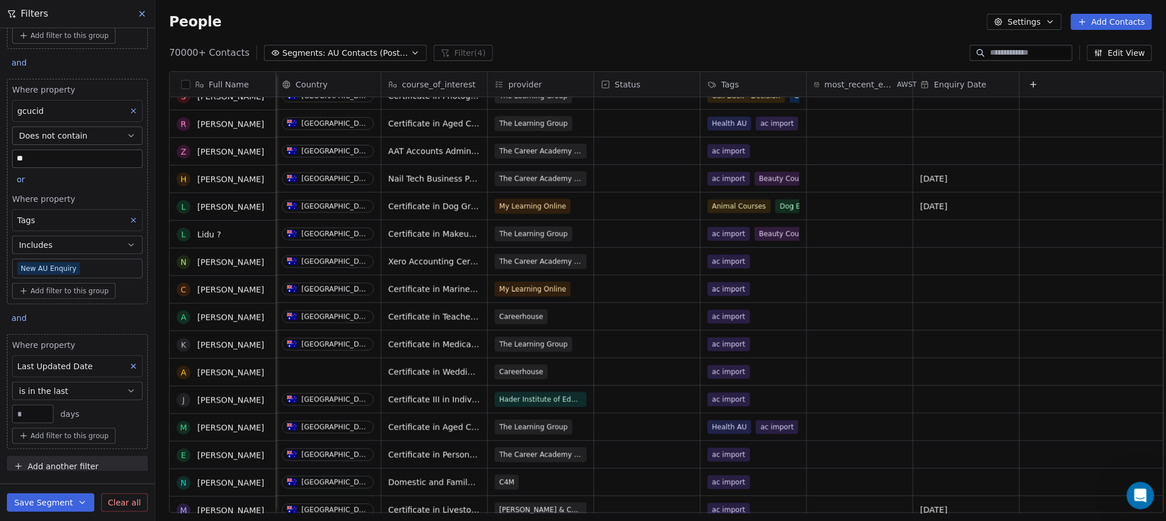
scroll to position [3988, 0]
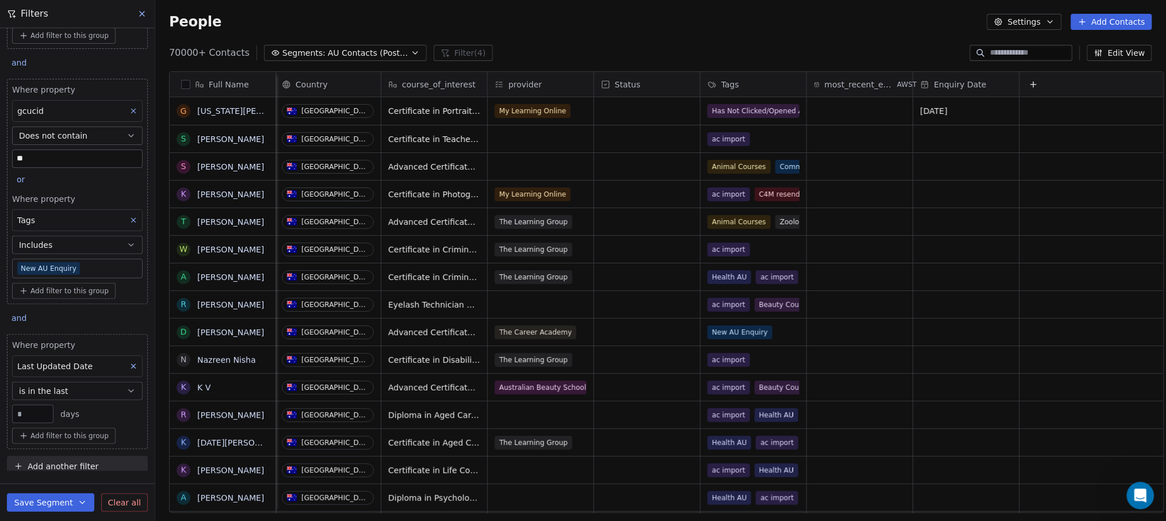
click at [1127, 52] on button "Edit View" at bounding box center [1119, 53] width 65 height 16
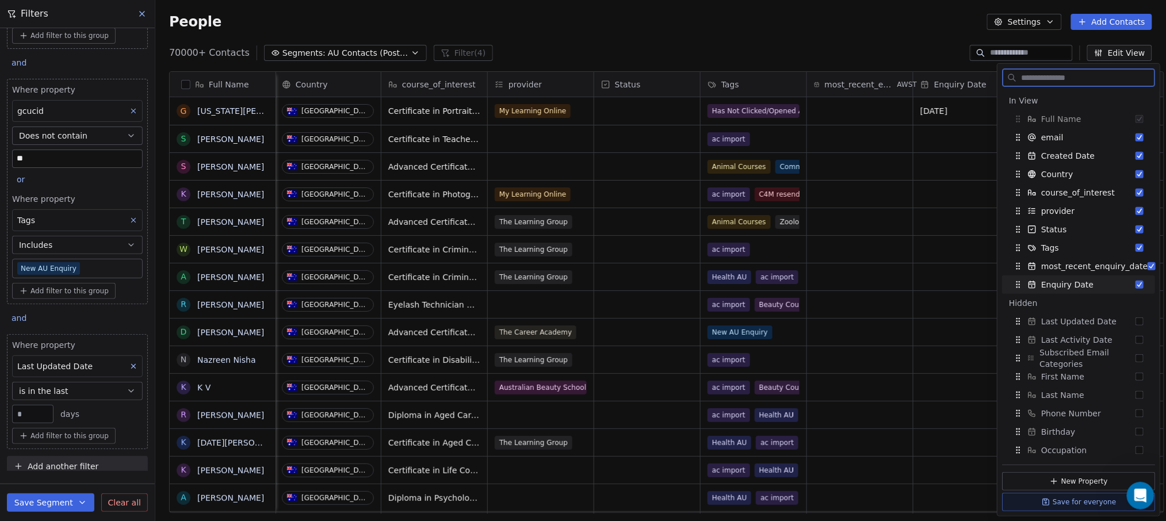
click at [1136, 284] on button "Suggestions" at bounding box center [1140, 285] width 8 height 8
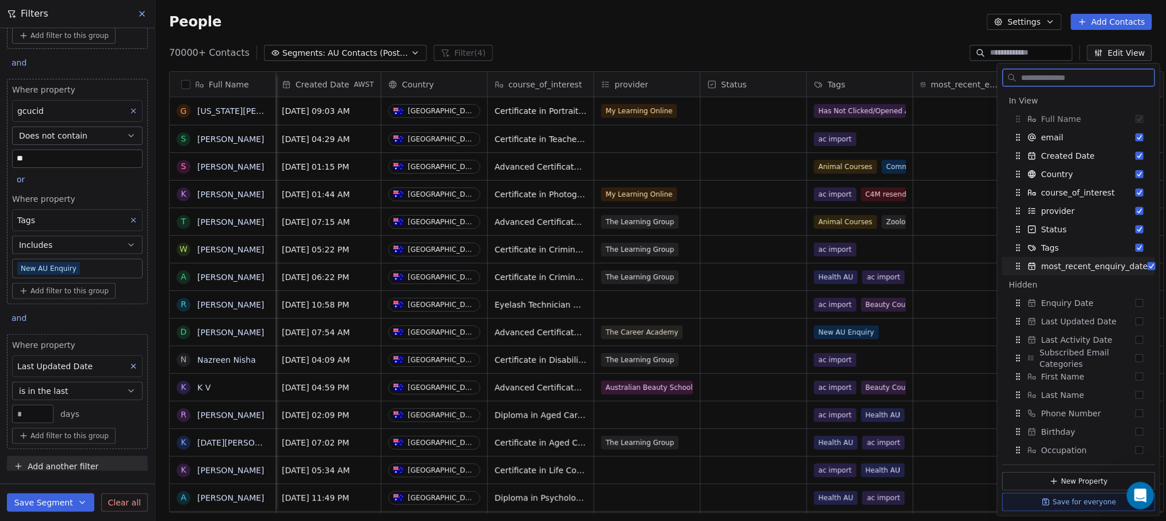
click at [1148, 267] on button "Suggestions" at bounding box center [1152, 266] width 8 height 8
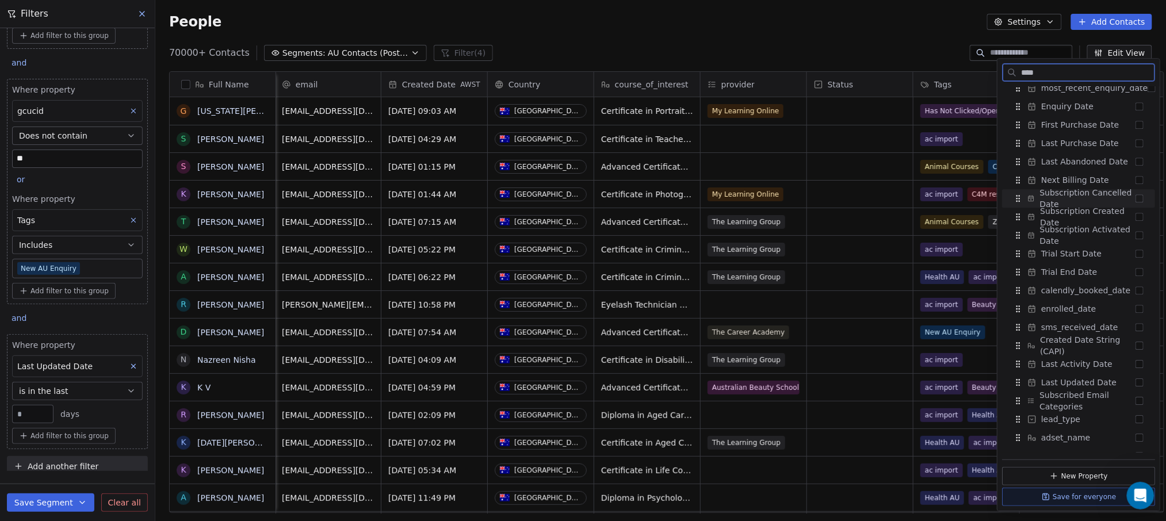
scroll to position [12, 0]
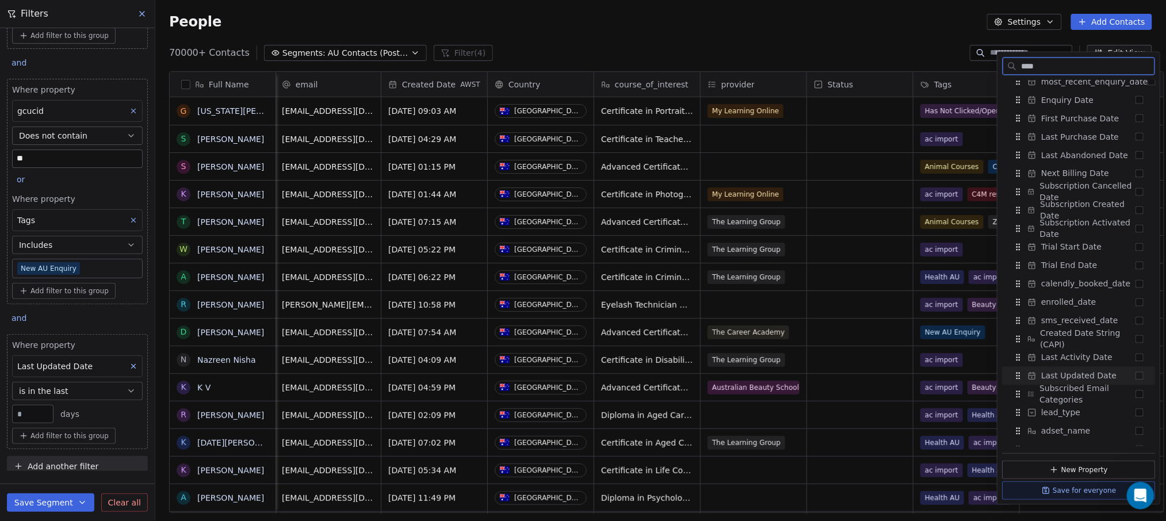
type input "****"
click at [1136, 374] on button "Suggestions" at bounding box center [1140, 376] width 8 height 8
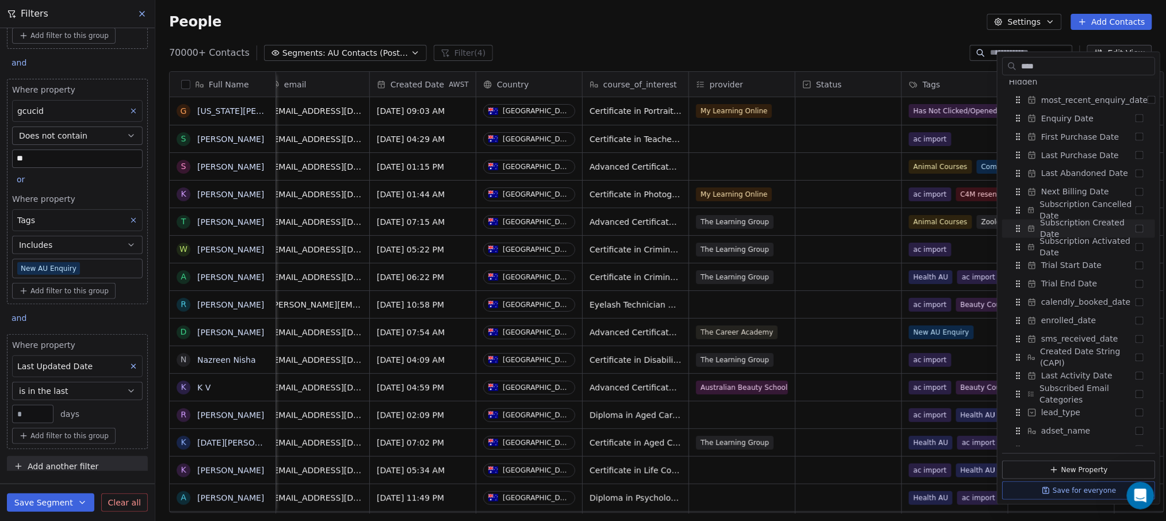
click at [923, 18] on div "People Settings Add Contacts" at bounding box center [660, 22] width 1011 height 44
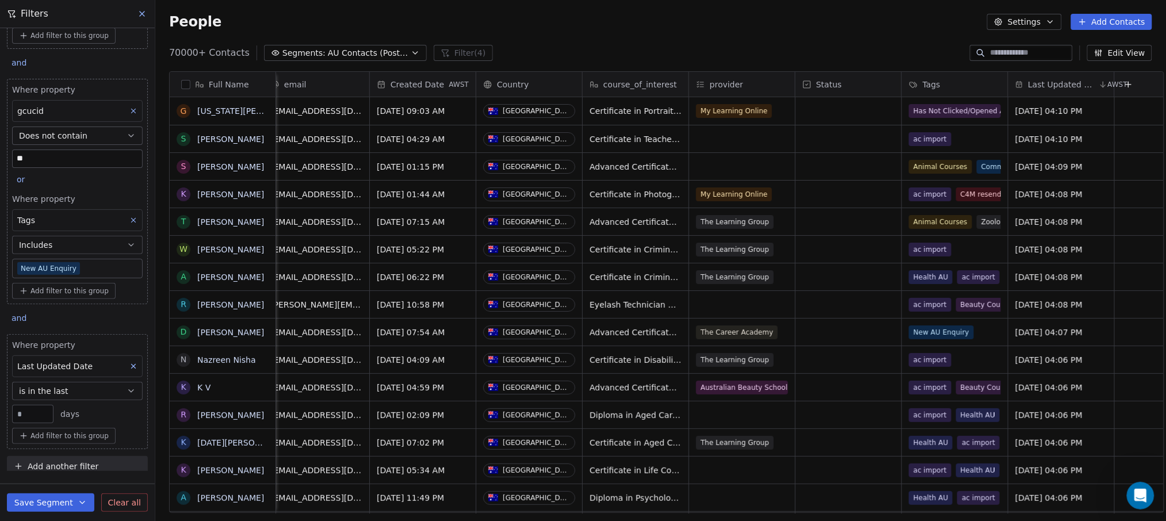
click at [1058, 79] on span "Last Updated Date" at bounding box center [1062, 85] width 68 height 12
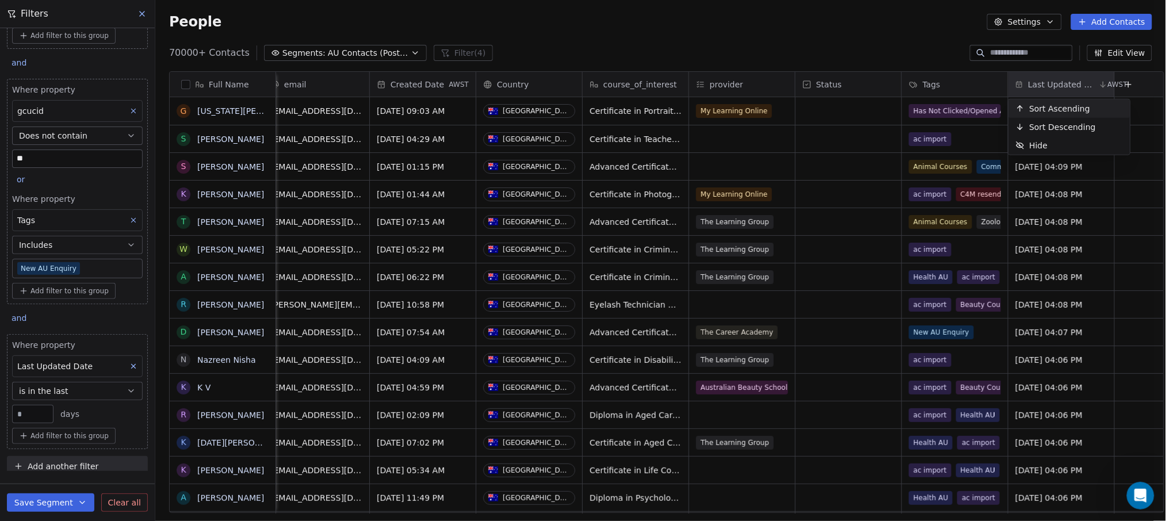
scroll to position [0, 0]
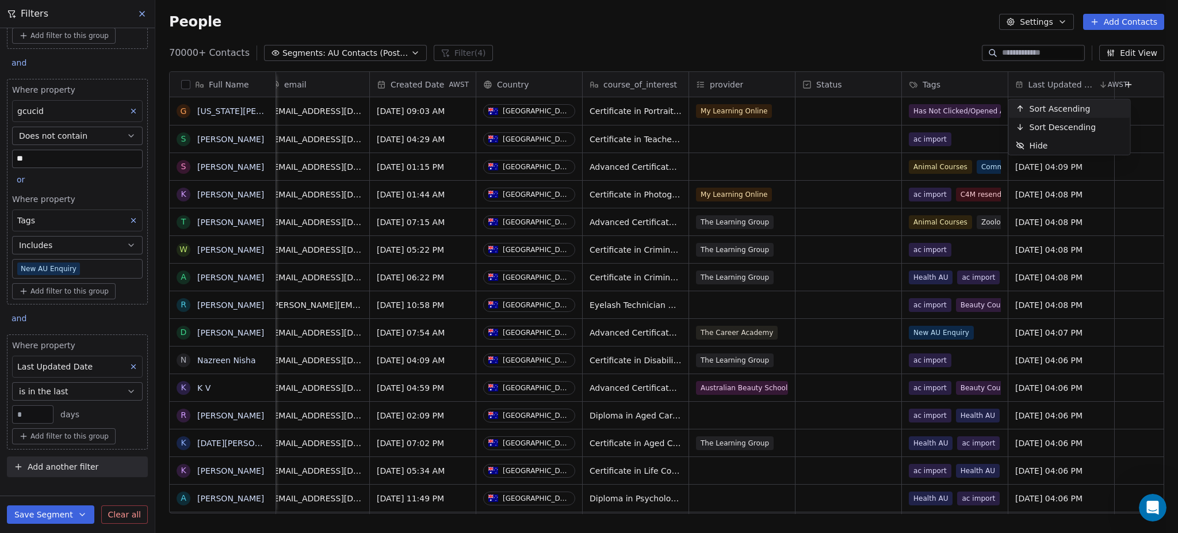
click at [871, 43] on html "Get Course Contacts People Marketing Workflows Campaigns Metrics & Events Sales…" at bounding box center [589, 266] width 1178 height 533
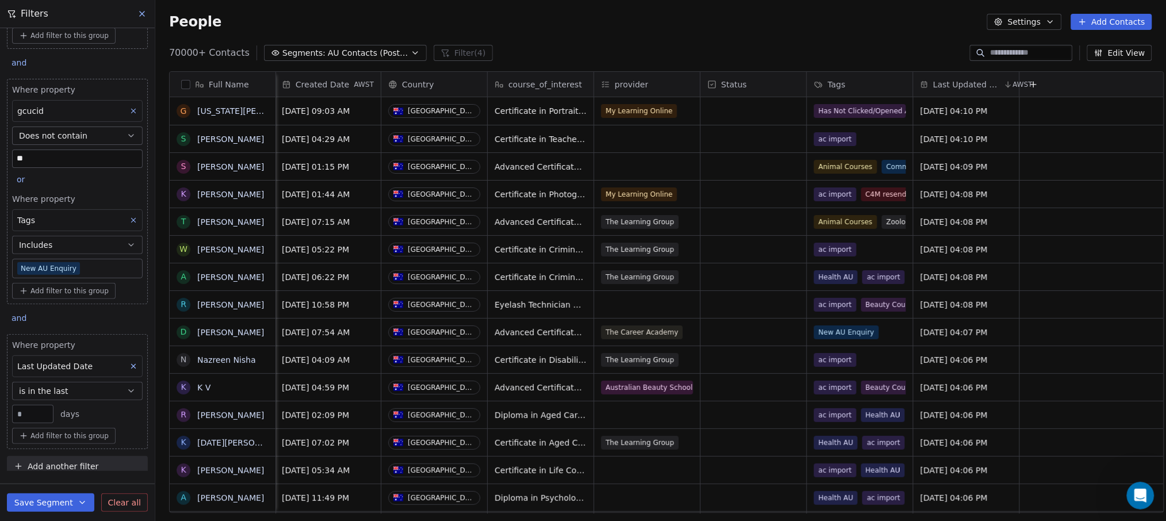
scroll to position [534, 0]
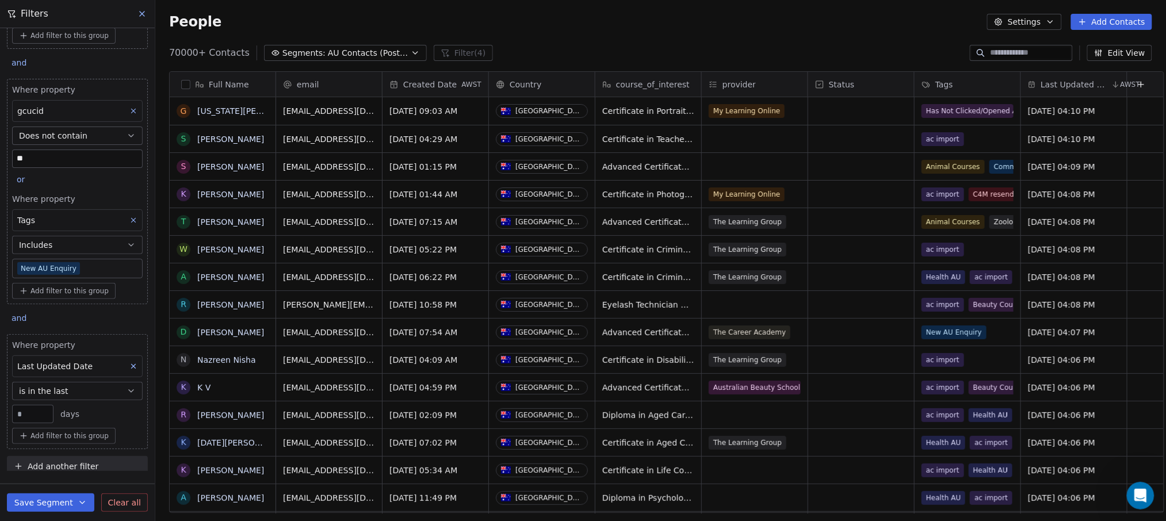
click at [458, 87] on div "Created Date" at bounding box center [424, 85] width 70 height 12
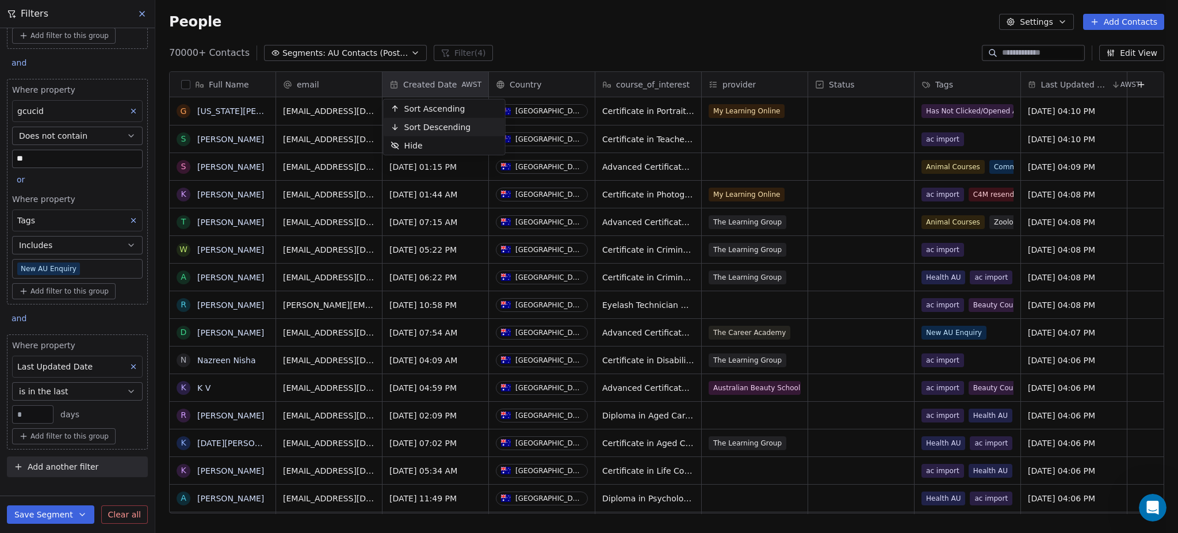
click at [413, 121] on span "Sort Descending" at bounding box center [437, 127] width 67 height 12
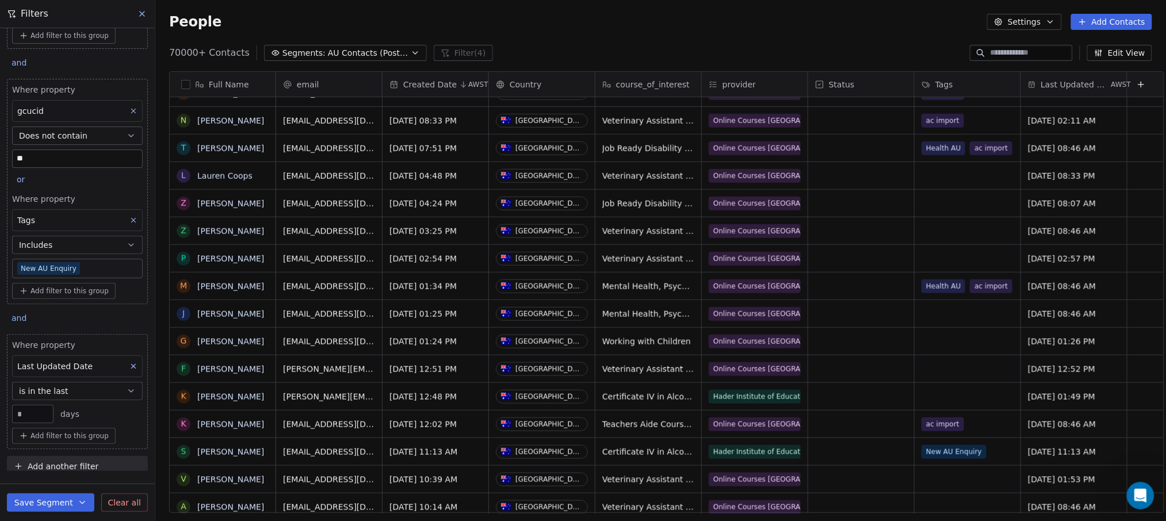
click at [198, 46] on span "70000+ Contacts" at bounding box center [209, 53] width 81 height 14
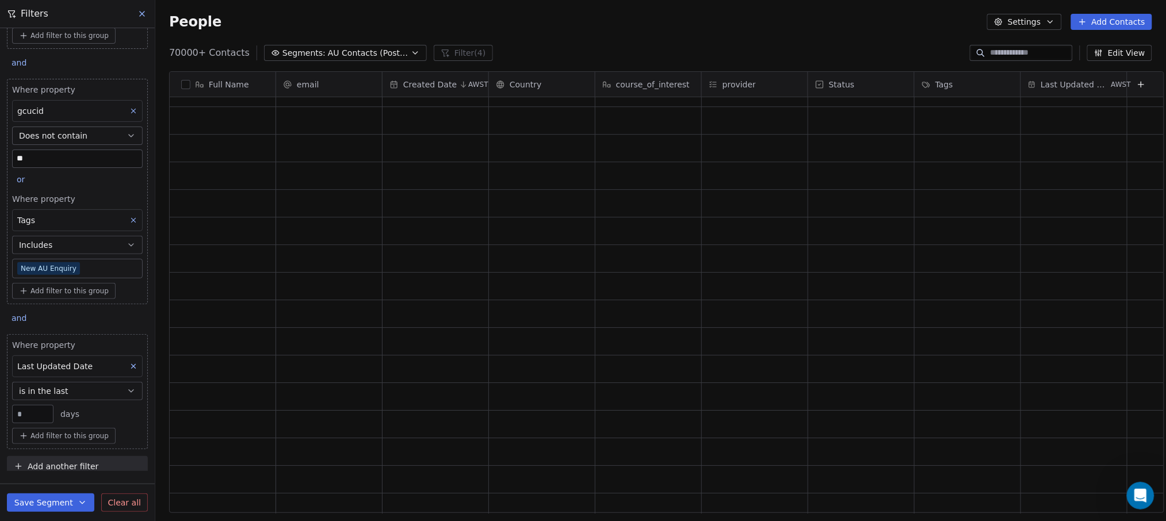
click at [1087, 79] on span "Last Updated Date" at bounding box center [1075, 85] width 68 height 12
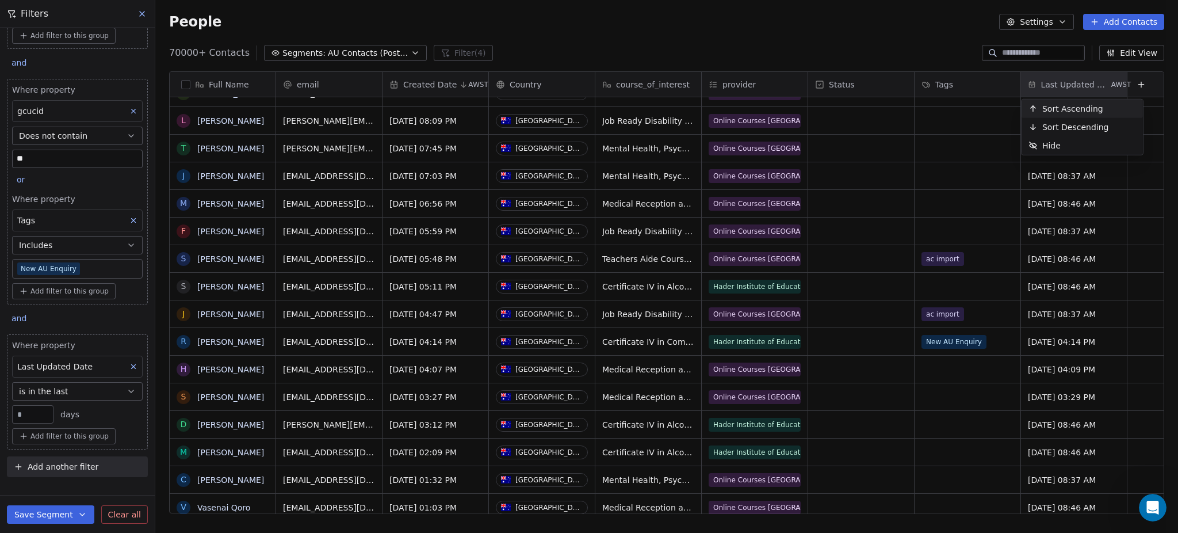
click at [1064, 106] on span "Sort Ascending" at bounding box center [1072, 109] width 61 height 12
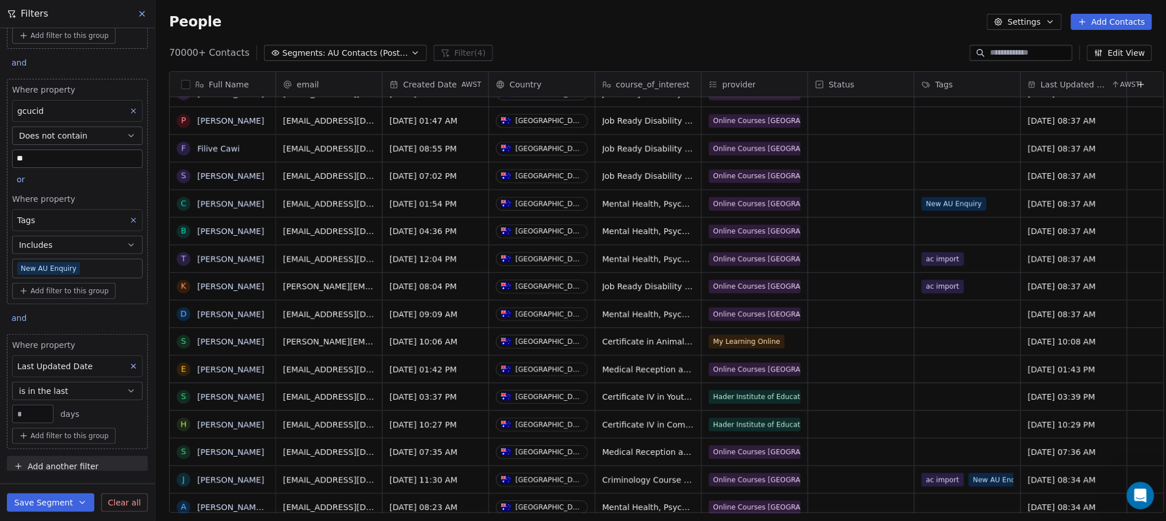
click at [1087, 85] on span "Last Updated Date" at bounding box center [1075, 85] width 68 height 12
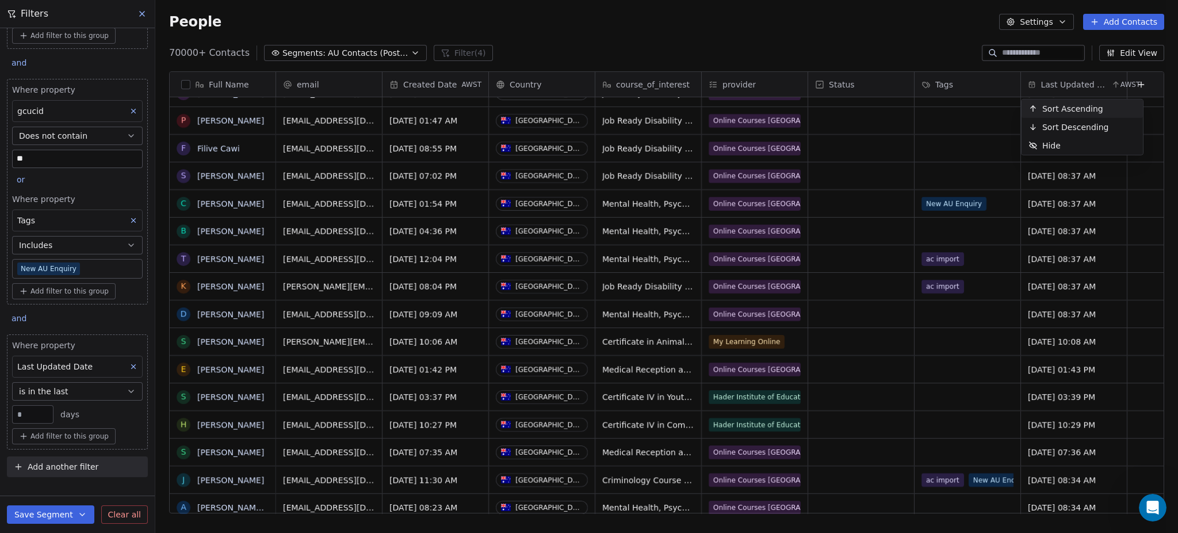
click at [422, 80] on html "Get Course Contacts People Marketing Workflows Campaigns Metrics & Events Sales…" at bounding box center [589, 266] width 1178 height 533
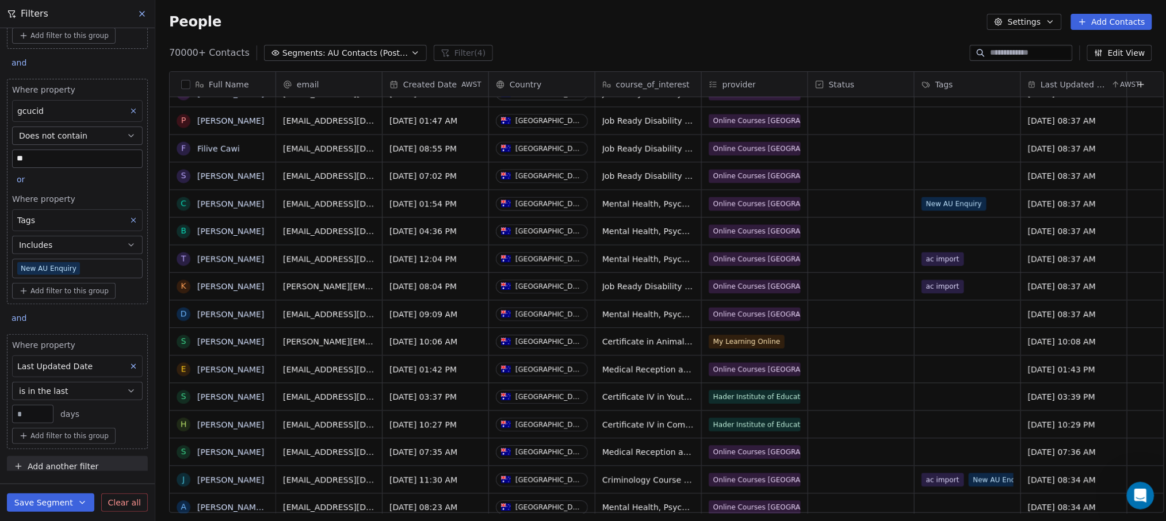
click at [431, 80] on span "Created Date" at bounding box center [429, 85] width 53 height 12
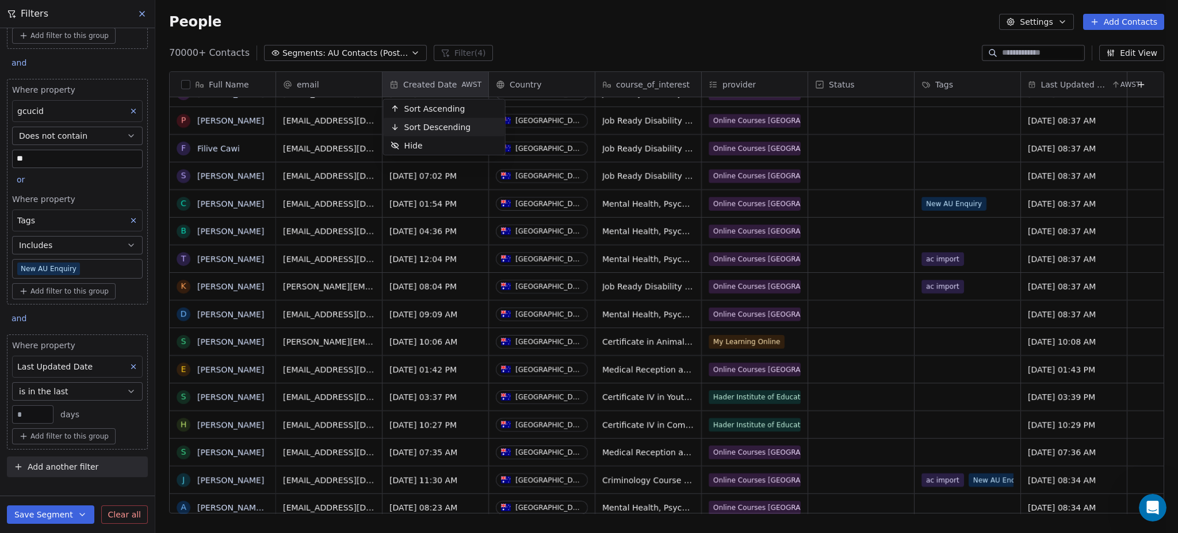
click at [411, 127] on span "Sort Descending" at bounding box center [437, 127] width 67 height 12
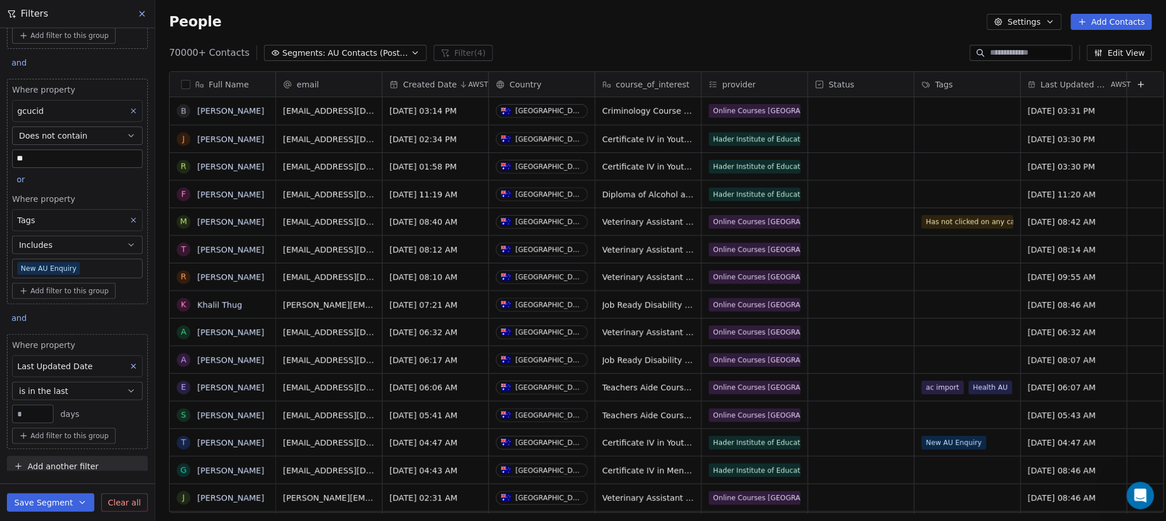
click at [52, 471] on span "Add another filter" at bounding box center [63, 467] width 71 height 12
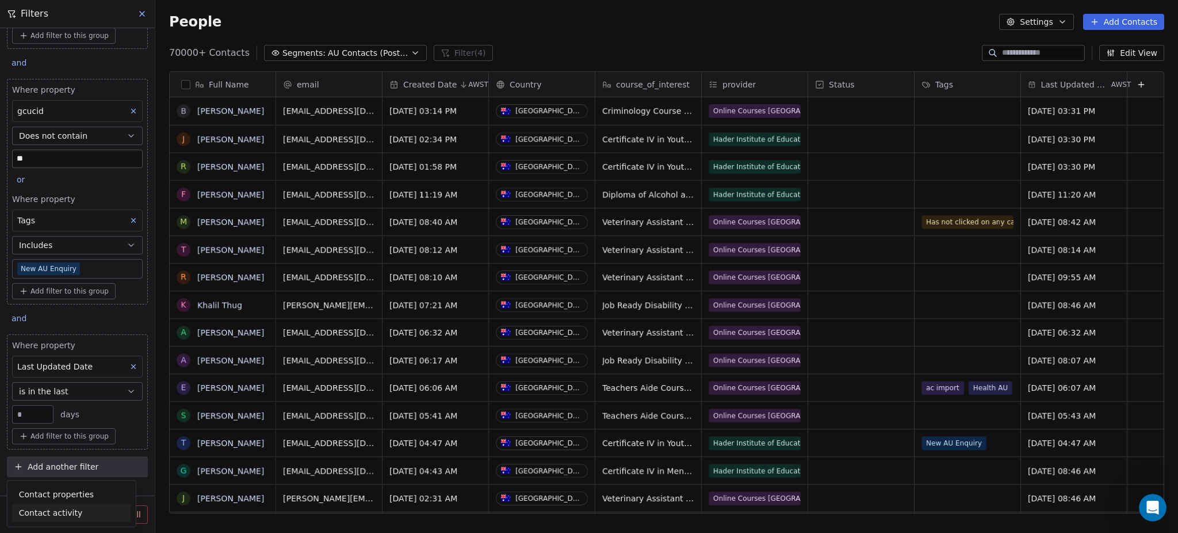
click at [43, 511] on span "Contact activity" at bounding box center [51, 513] width 64 height 12
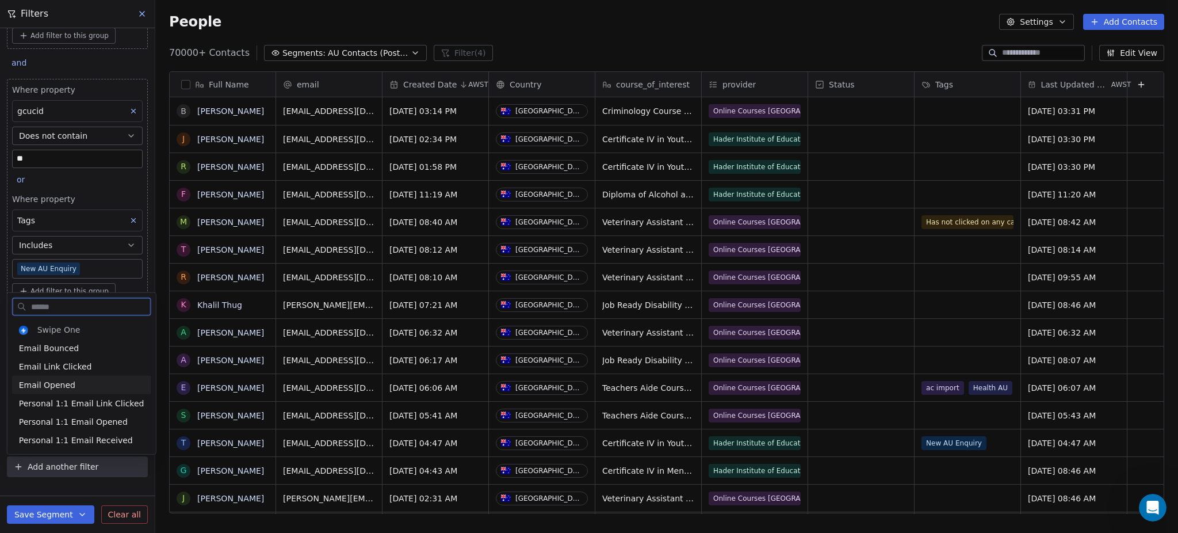
click at [54, 387] on span "Email Opened" at bounding box center [47, 385] width 56 height 12
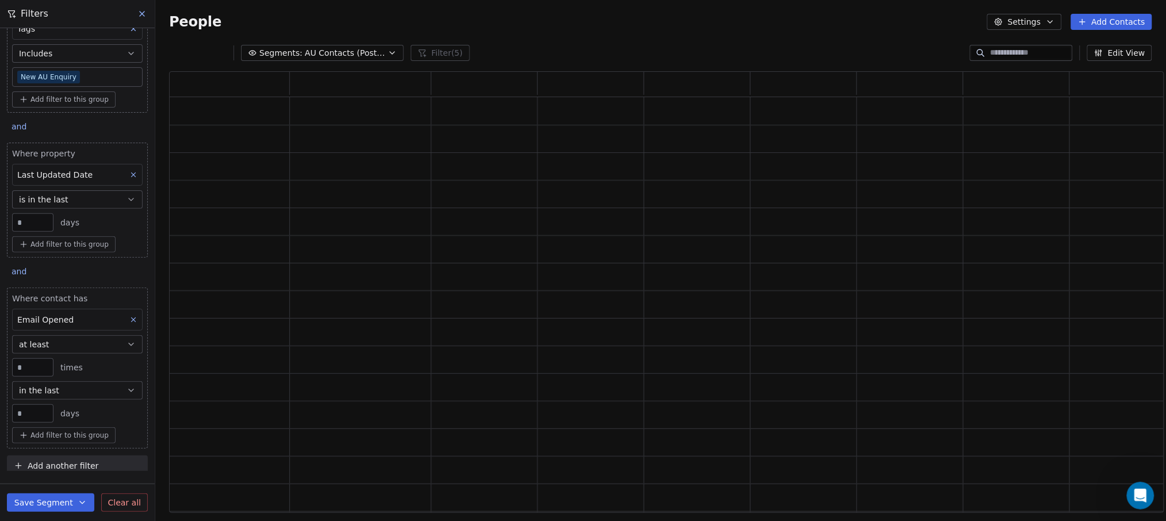
click at [53, 201] on span "is in the last" at bounding box center [43, 200] width 49 height 12
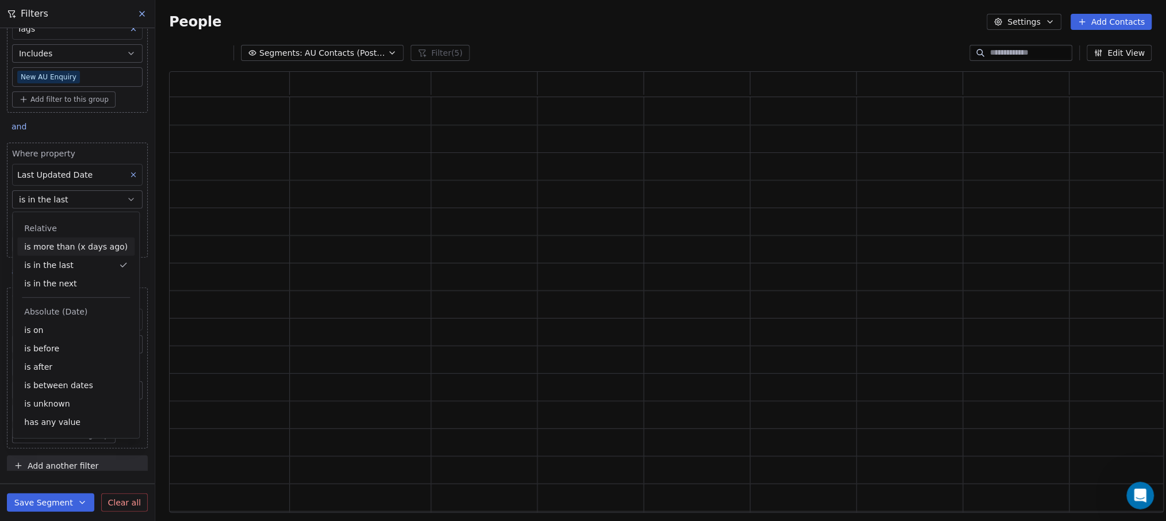
click at [52, 247] on div "is more than (x days ago)" at bounding box center [75, 247] width 117 height 18
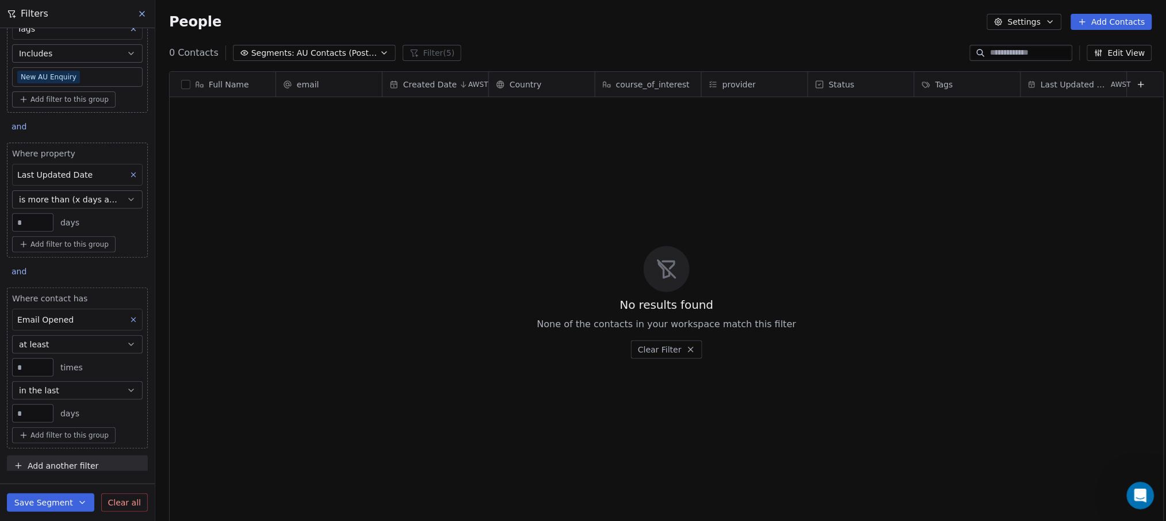
click at [129, 319] on icon at bounding box center [133, 320] width 8 height 8
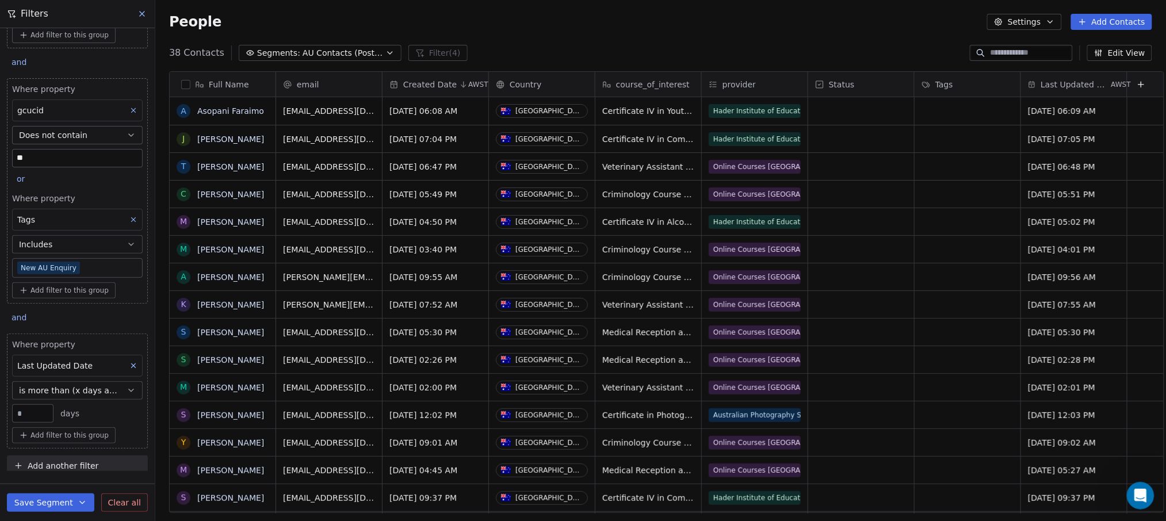
drag, startPoint x: 30, startPoint y: 415, endPoint x: 14, endPoint y: 412, distance: 16.8
click at [14, 412] on div "**" at bounding box center [32, 413] width 41 height 18
type input "**"
click at [0, 365] on div "Where property Email Marketing Consent Is Subscribed Add filter to this group a…" at bounding box center [77, 144] width 155 height 443
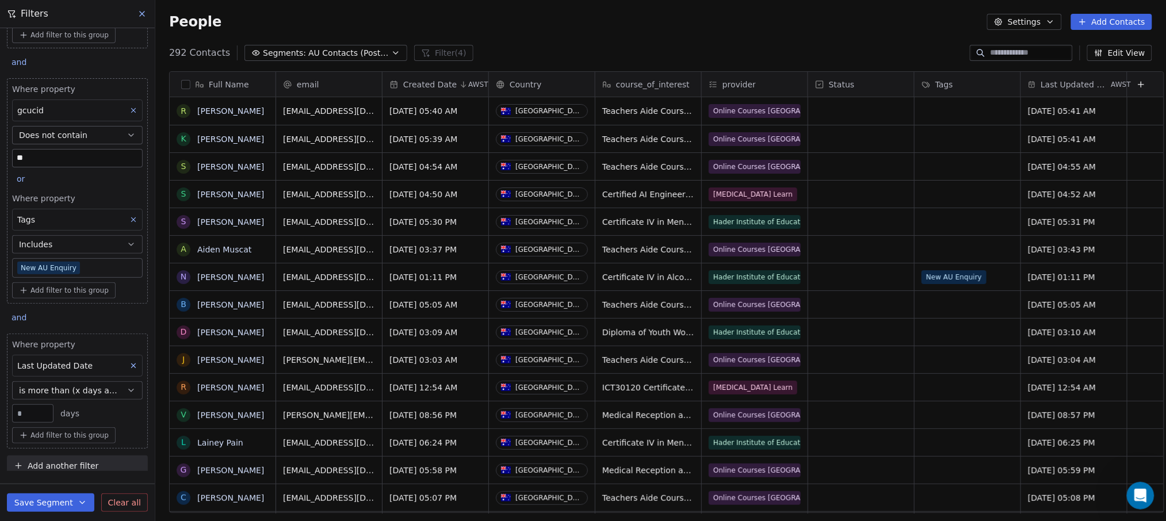
click at [132, 366] on icon at bounding box center [134, 366] width 4 height 4
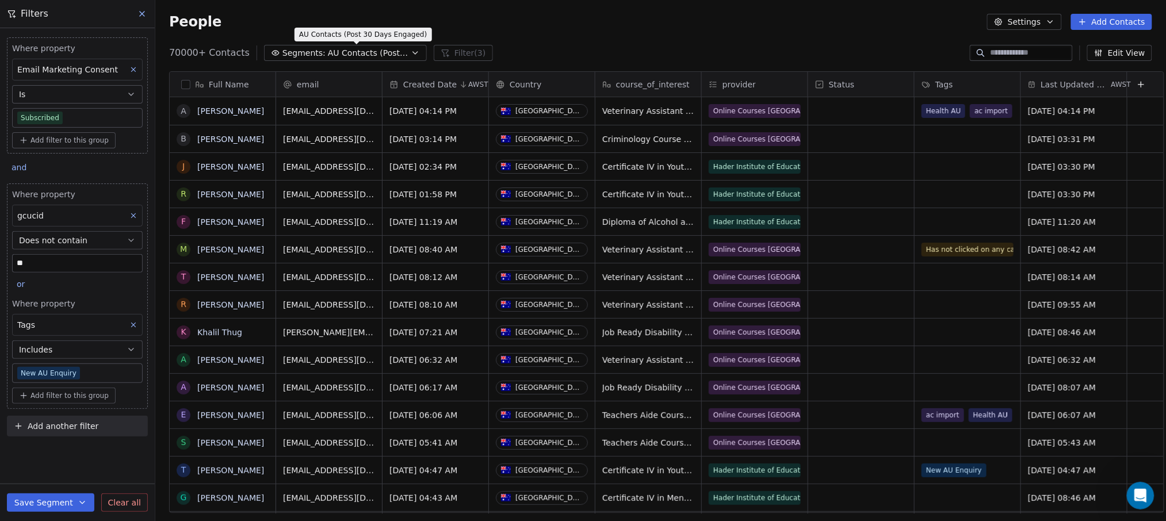
click at [342, 49] on span "AU Contacts (Post 30 Days Engaged)" at bounding box center [368, 53] width 81 height 12
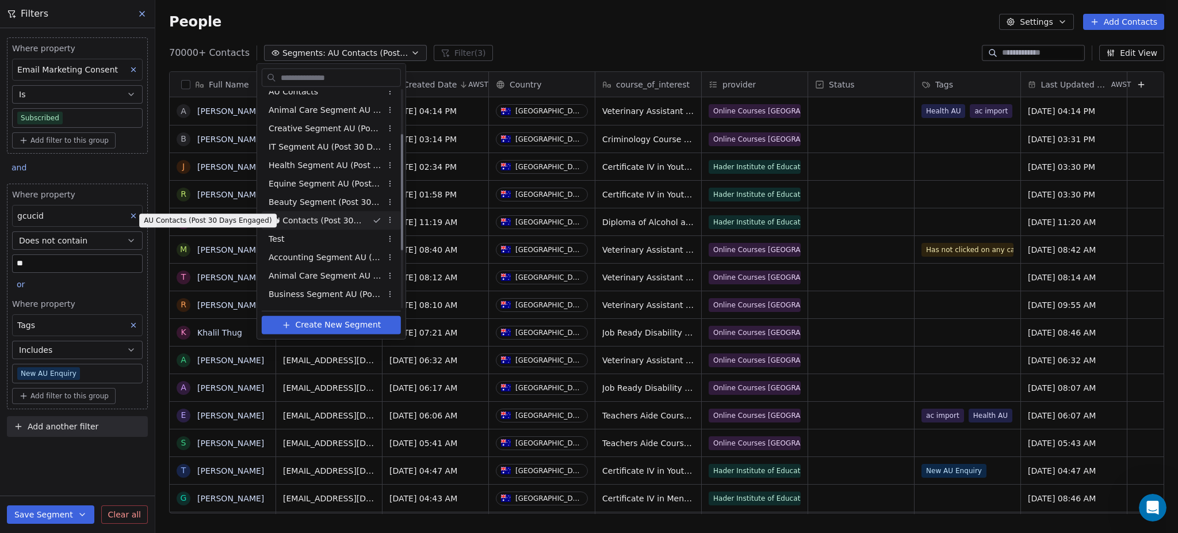
click at [328, 215] on span "AU Contacts (Post 30 Days Engaged)" at bounding box center [316, 220] width 94 height 12
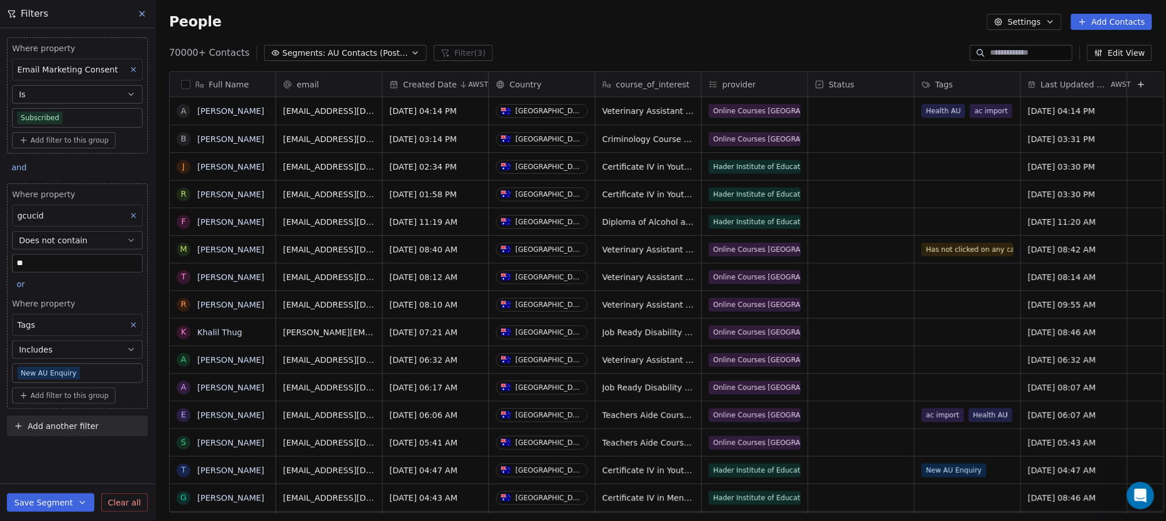
click at [139, 12] on icon at bounding box center [141, 13] width 9 height 9
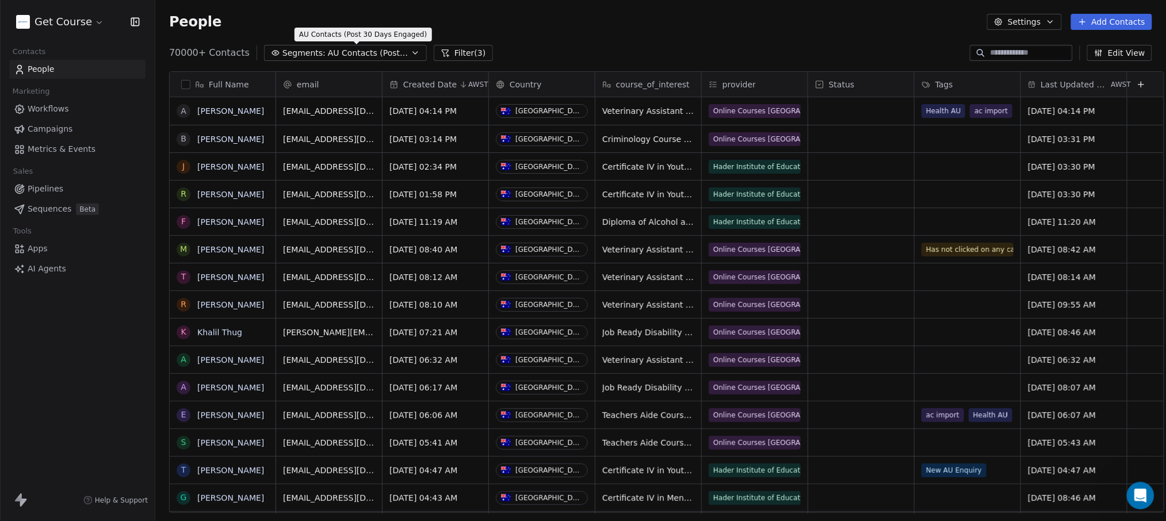
click at [328, 56] on span "AU Contacts (Post 30 Days Engaged)" at bounding box center [368, 53] width 81 height 12
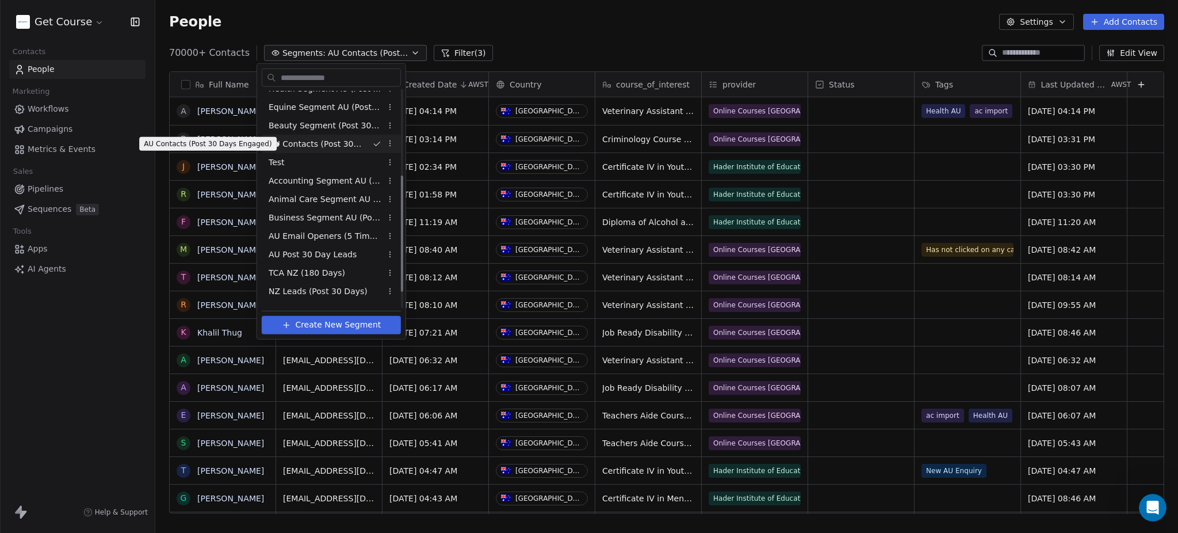
click at [303, 147] on span "AU Contacts (Post 30 Days Engaged)" at bounding box center [316, 143] width 94 height 12
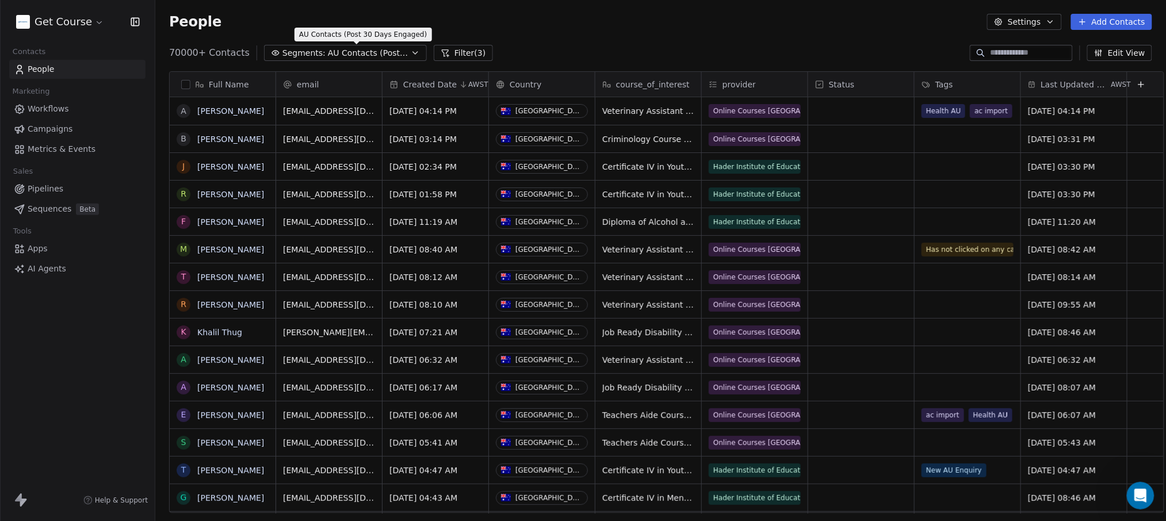
click at [349, 52] on span "AU Contacts (Post 30 Days Engaged)" at bounding box center [368, 53] width 81 height 12
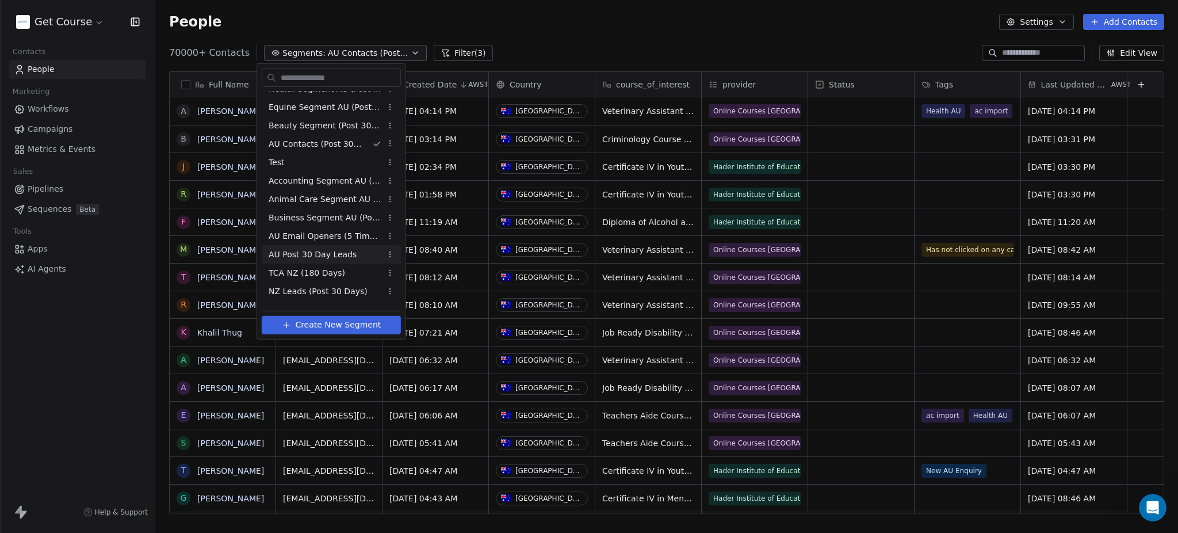
click at [316, 253] on span "AU Post 30 Day Leads" at bounding box center [313, 254] width 88 height 12
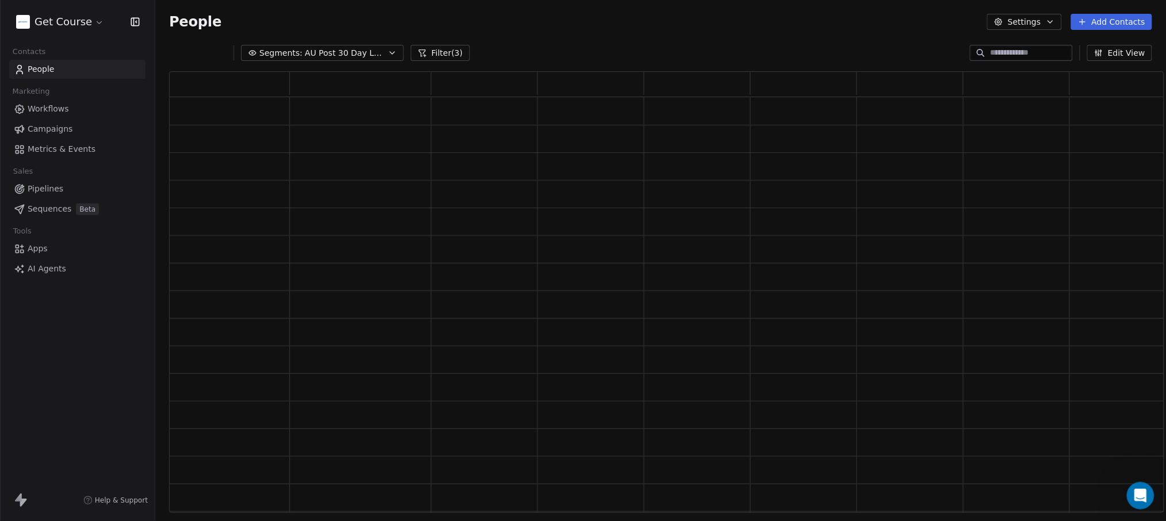
click at [383, 56] on button "Segments: AU Post 30 Day Leads" at bounding box center [322, 53] width 163 height 16
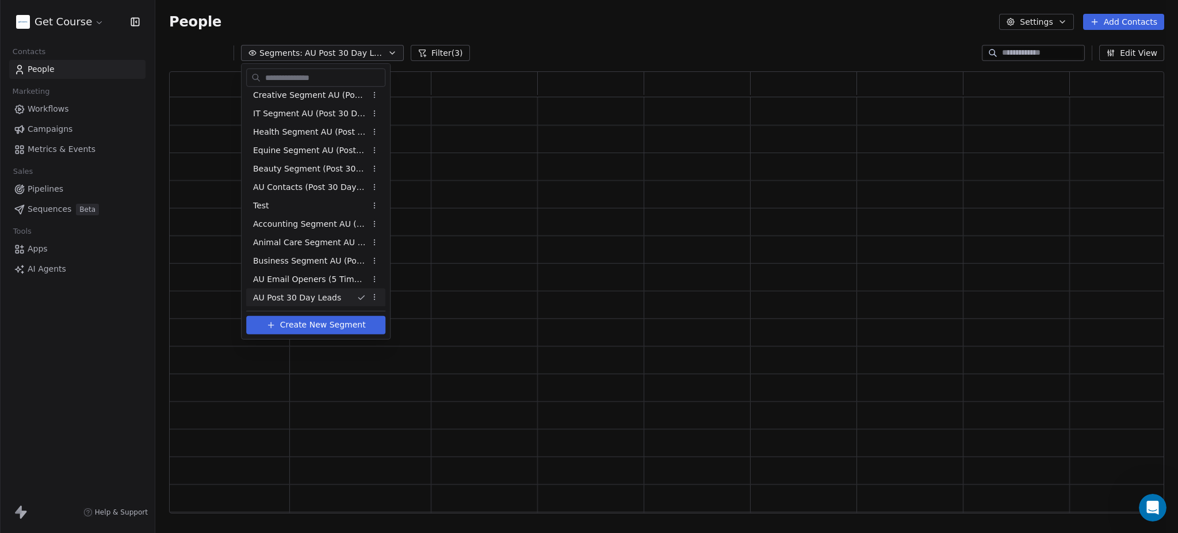
click at [449, 53] on html "Get Course Contacts People Marketing Workflows Campaigns Metrics & Events Sales…" at bounding box center [589, 266] width 1178 height 533
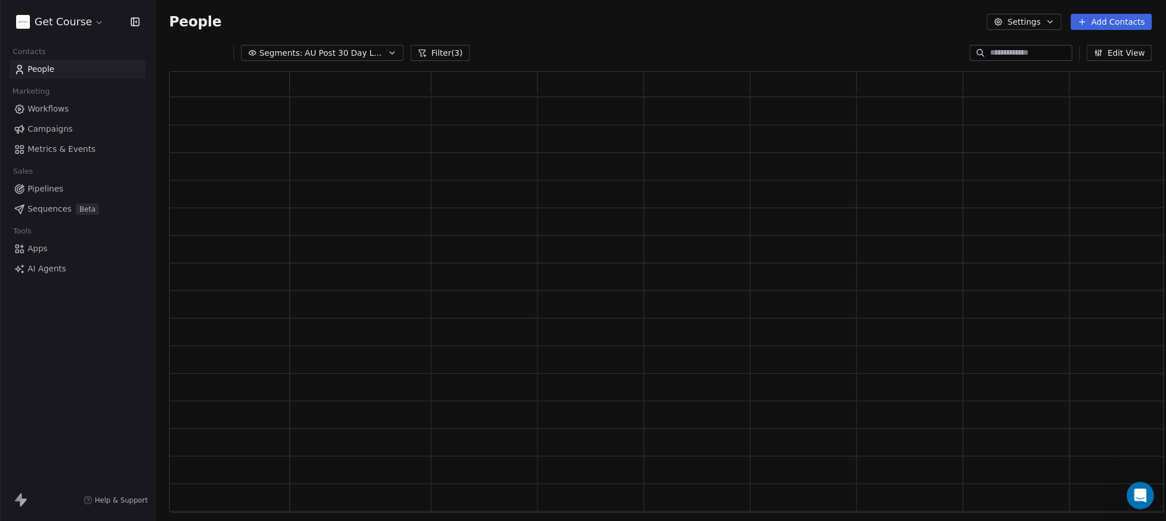
click at [437, 51] on button "Filter (3)" at bounding box center [440, 53] width 59 height 16
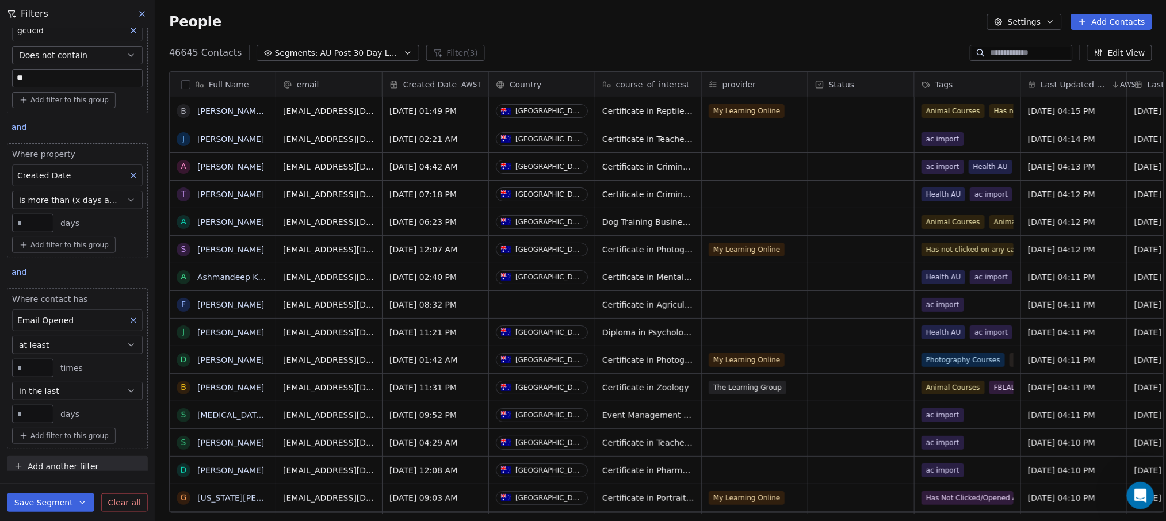
click at [60, 320] on span "Email Opened" at bounding box center [45, 320] width 56 height 9
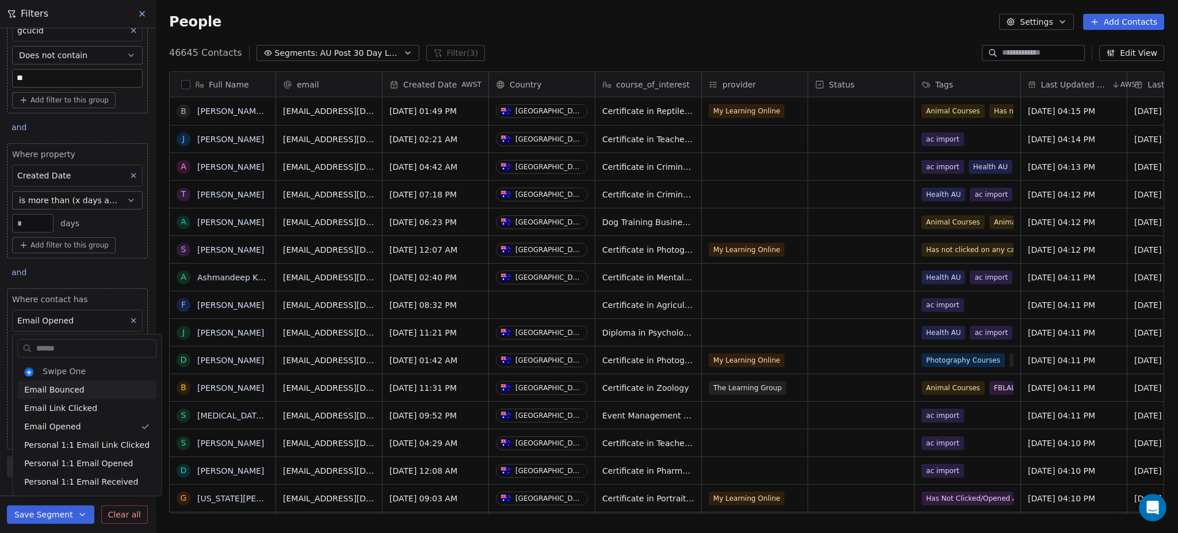
click at [0, 308] on html "Get Course Contacts People Marketing Workflows Campaigns Metrics & Events Sales…" at bounding box center [589, 266] width 1178 height 533
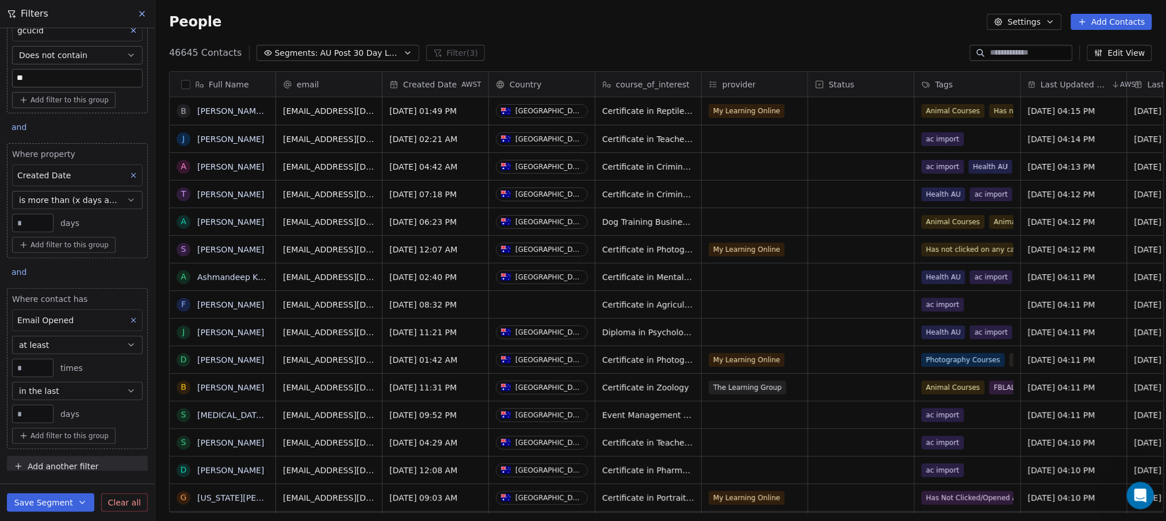
drag, startPoint x: 32, startPoint y: 415, endPoint x: 13, endPoint y: 410, distance: 19.8
click at [13, 410] on div "**" at bounding box center [32, 414] width 41 height 18
click at [52, 383] on button "in the last" at bounding box center [77, 391] width 131 height 18
click at [50, 263] on div "exactly" at bounding box center [71, 262] width 109 height 18
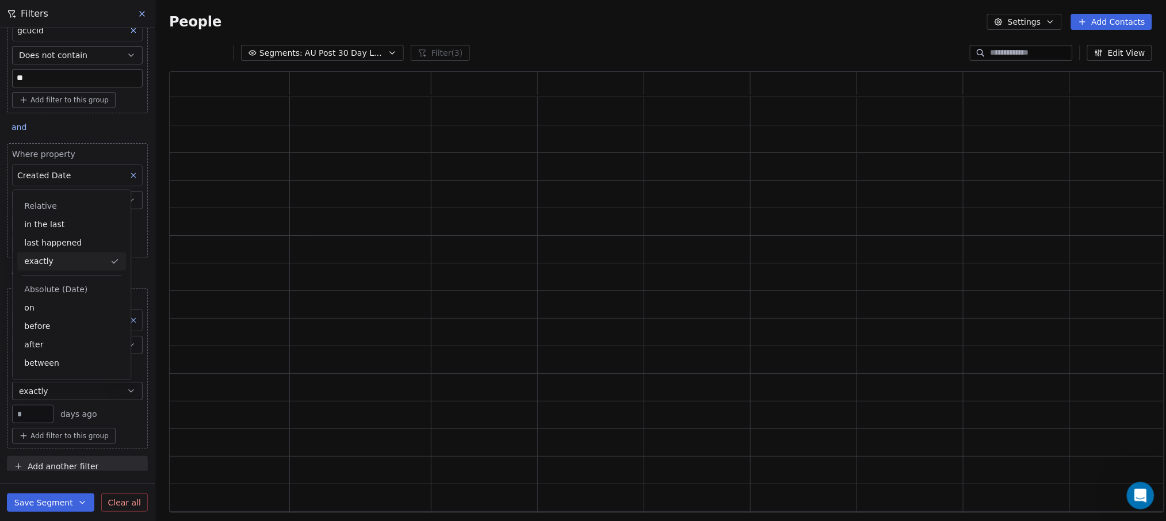
scroll to position [429, 983]
click at [47, 389] on button "exactly" at bounding box center [77, 391] width 131 height 18
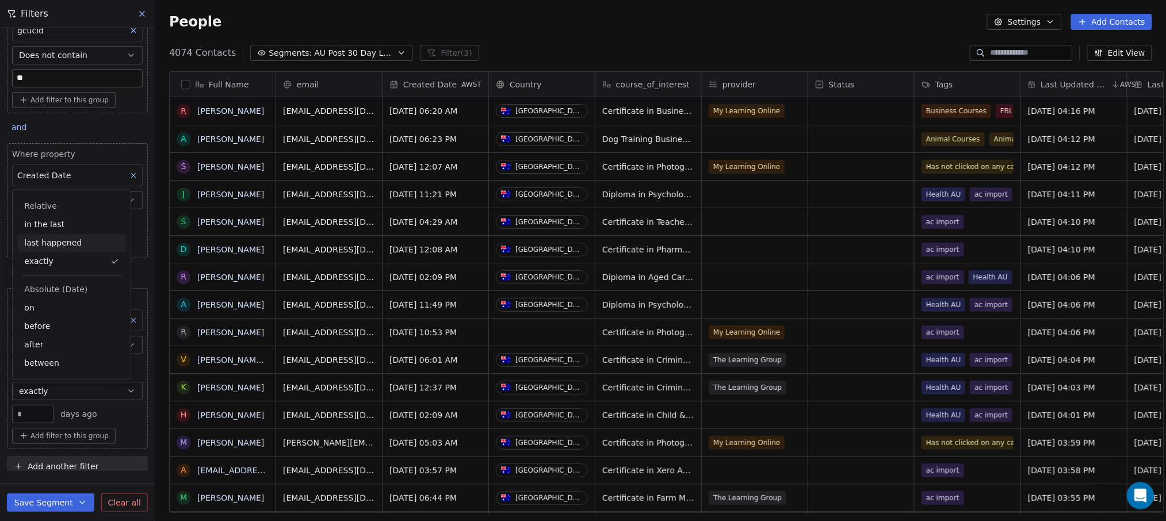
scroll to position [457, 1011]
click at [30, 227] on div "in the last" at bounding box center [71, 225] width 109 height 18
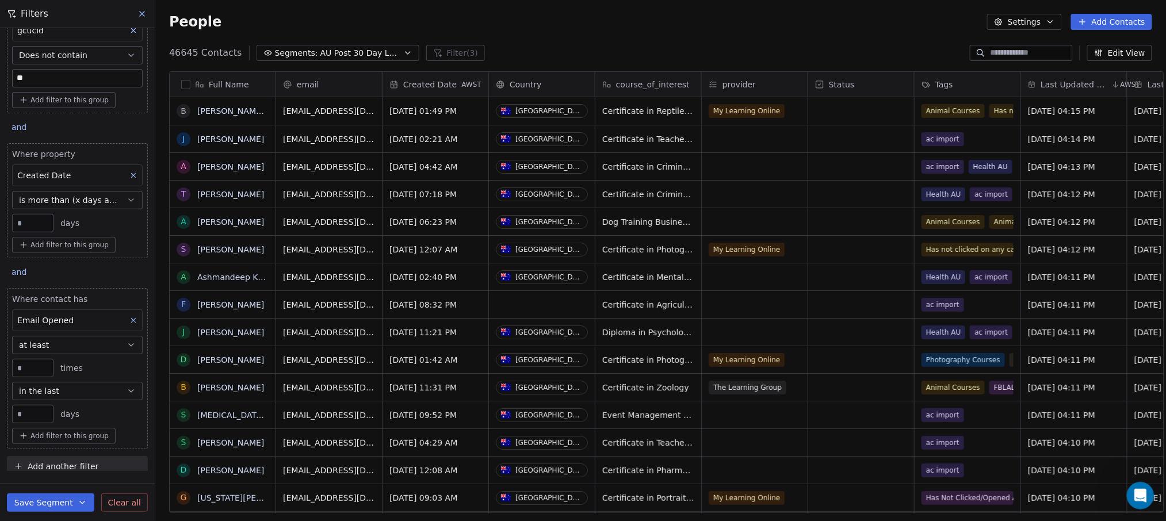
type input "**"
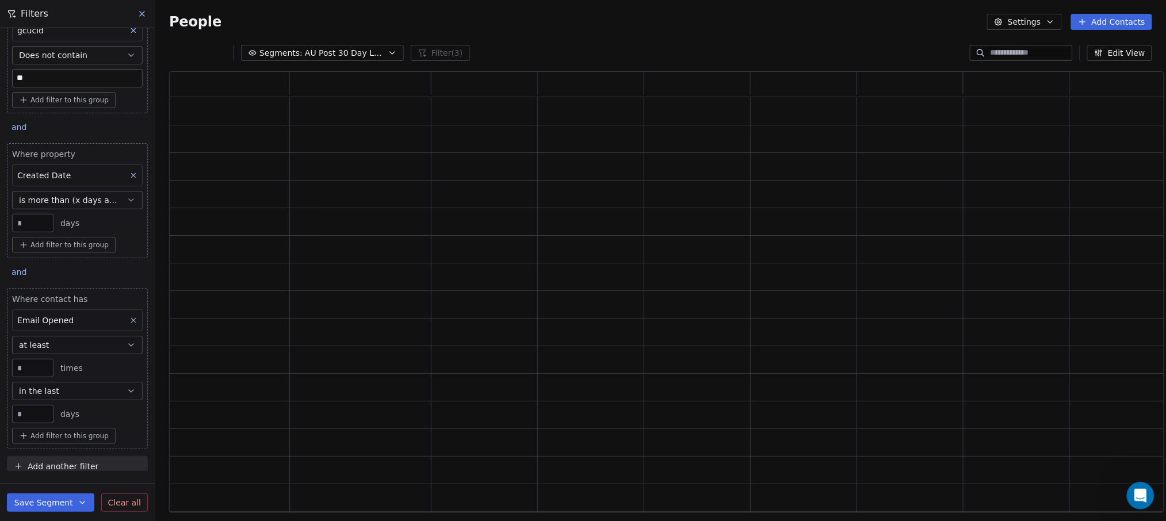
click at [0, 412] on div "Where property gcucid Does not contain ** Add filter to this group and Where pr…" at bounding box center [77, 210] width 155 height 443
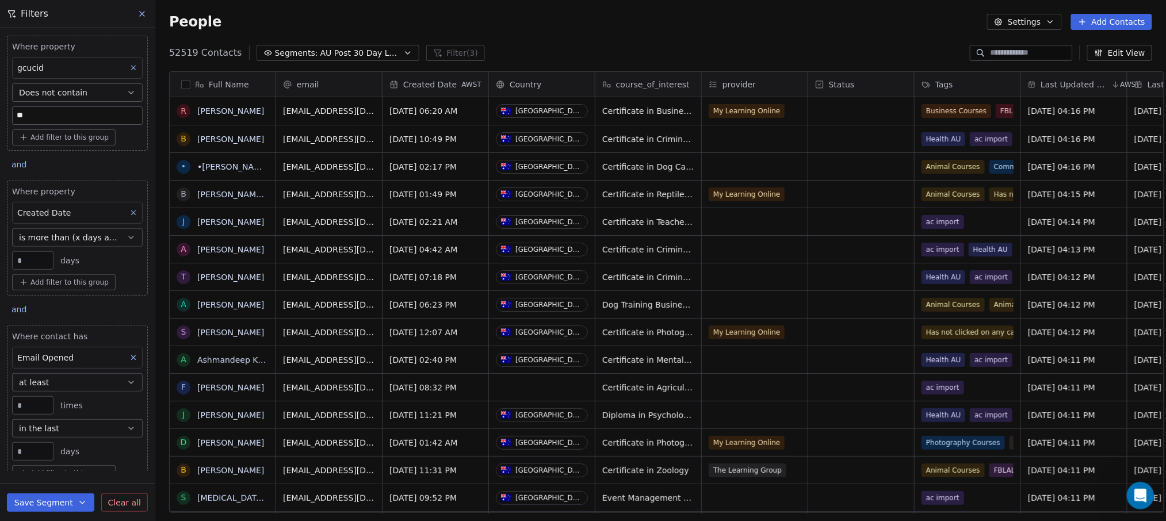
scroll to position [0, 0]
drag, startPoint x: 26, startPoint y: 258, endPoint x: 12, endPoint y: 262, distance: 14.8
click at [12, 262] on div "**" at bounding box center [32, 262] width 41 height 18
type input "**"
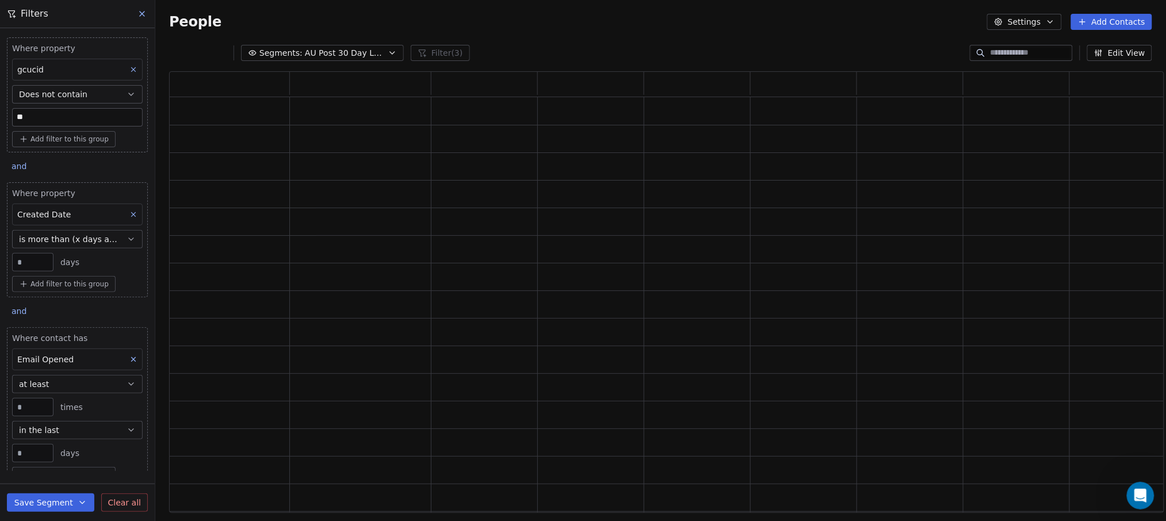
click at [0, 281] on div "Where property gcucid Does not contain ** Add filter to this group and Where pr…" at bounding box center [77, 249] width 155 height 443
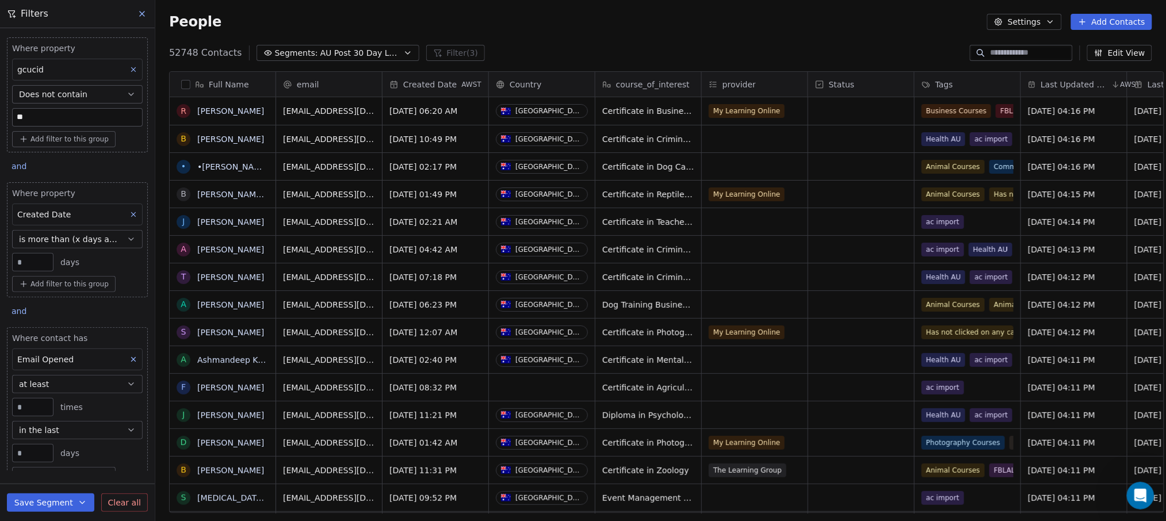
scroll to position [457, 1011]
click at [44, 512] on button "Save Segment" at bounding box center [50, 503] width 87 height 18
click at [59, 488] on span "Update existing segment" at bounding box center [83, 486] width 101 height 12
click at [143, 12] on icon at bounding box center [142, 14] width 5 height 5
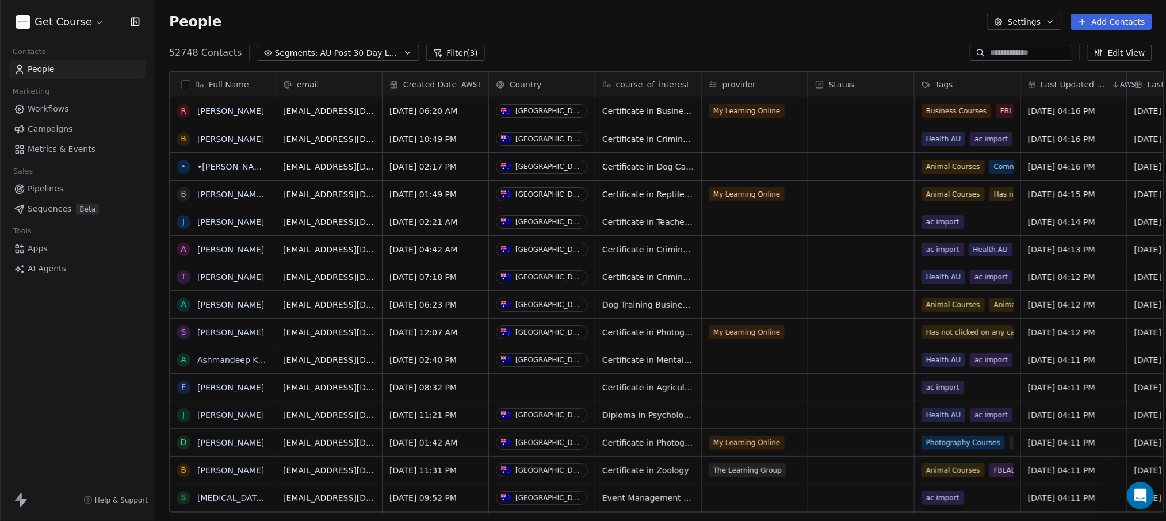
click at [57, 123] on span "Campaigns" at bounding box center [50, 129] width 45 height 12
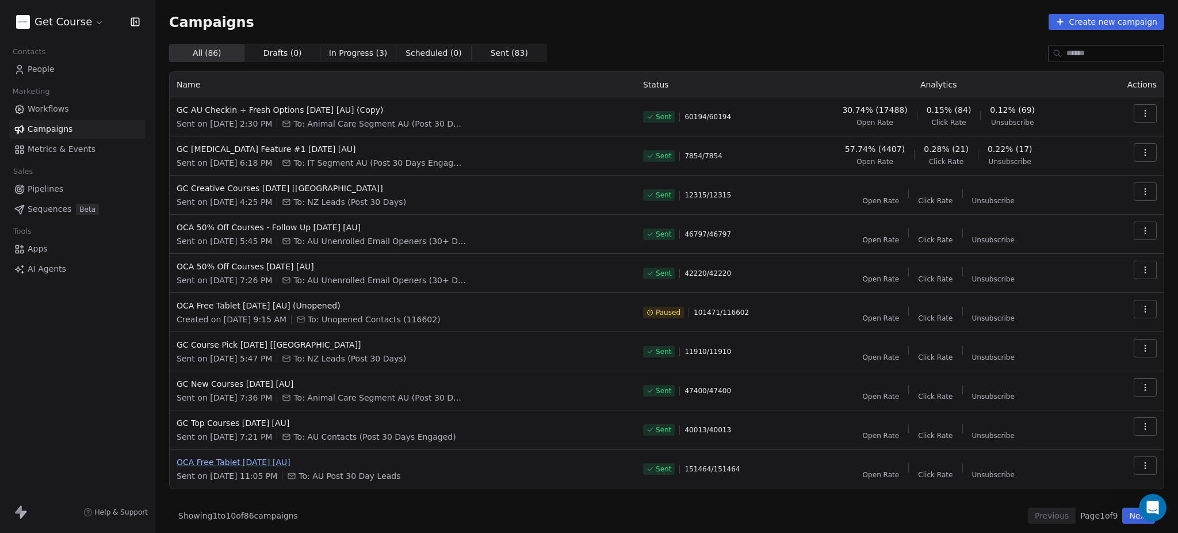
click at [242, 461] on span "OCA Free Tablet [DATE] [AU]" at bounding box center [403, 462] width 453 height 12
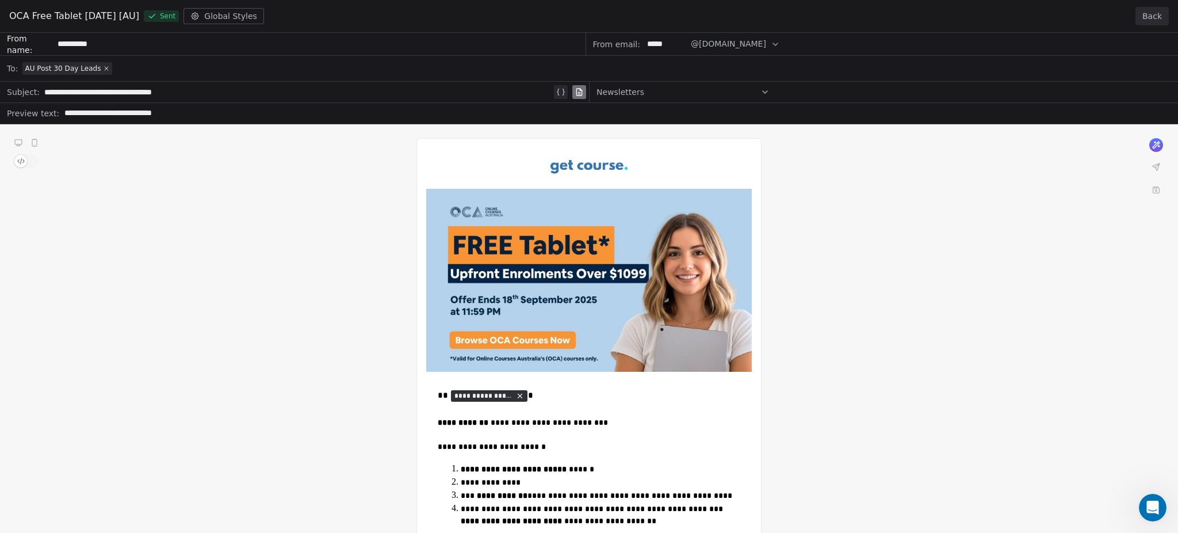
click at [1142, 16] on button "Back" at bounding box center [1152, 16] width 33 height 18
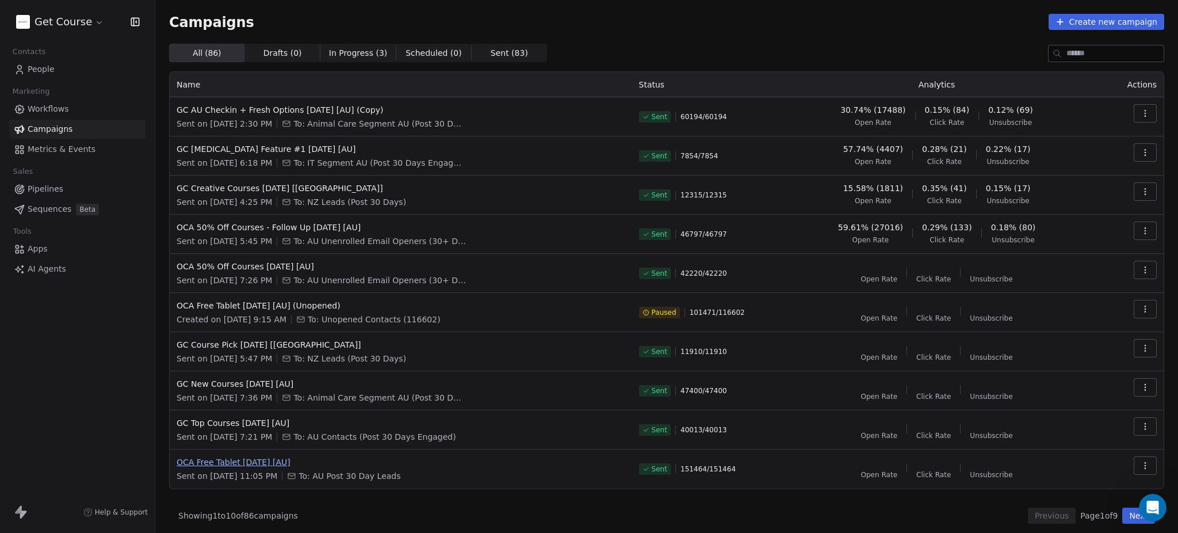
click at [238, 464] on span "OCA Free Tablet [DATE] [AU]" at bounding box center [401, 462] width 449 height 12
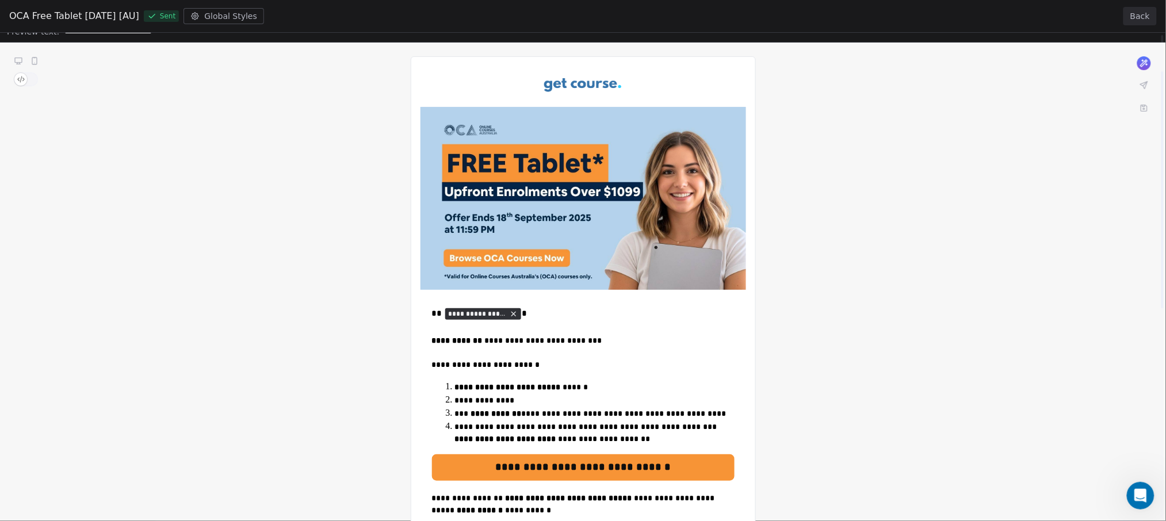
scroll to position [77, 0]
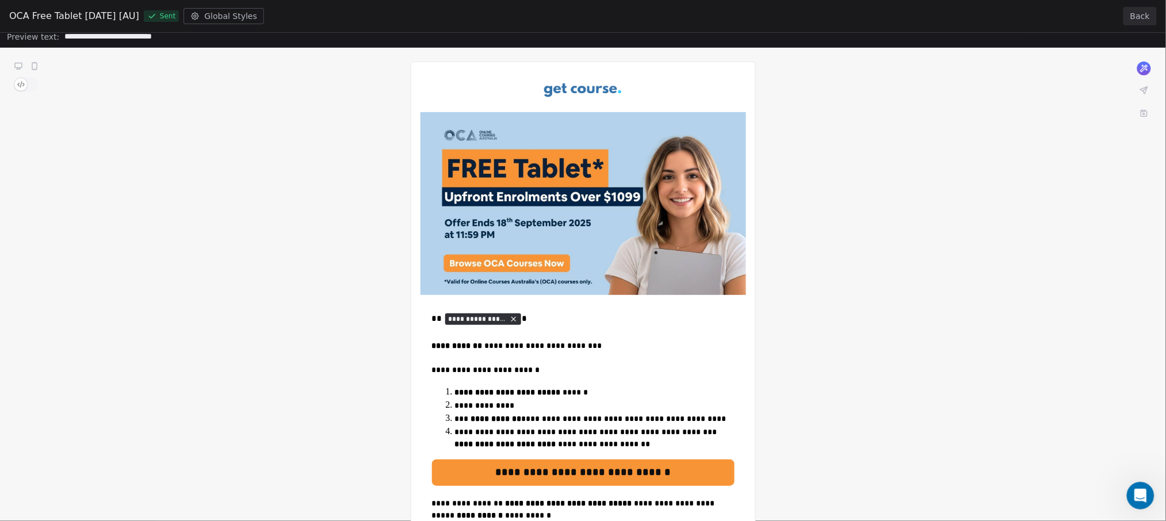
click at [1155, 9] on button "Back" at bounding box center [1139, 16] width 33 height 18
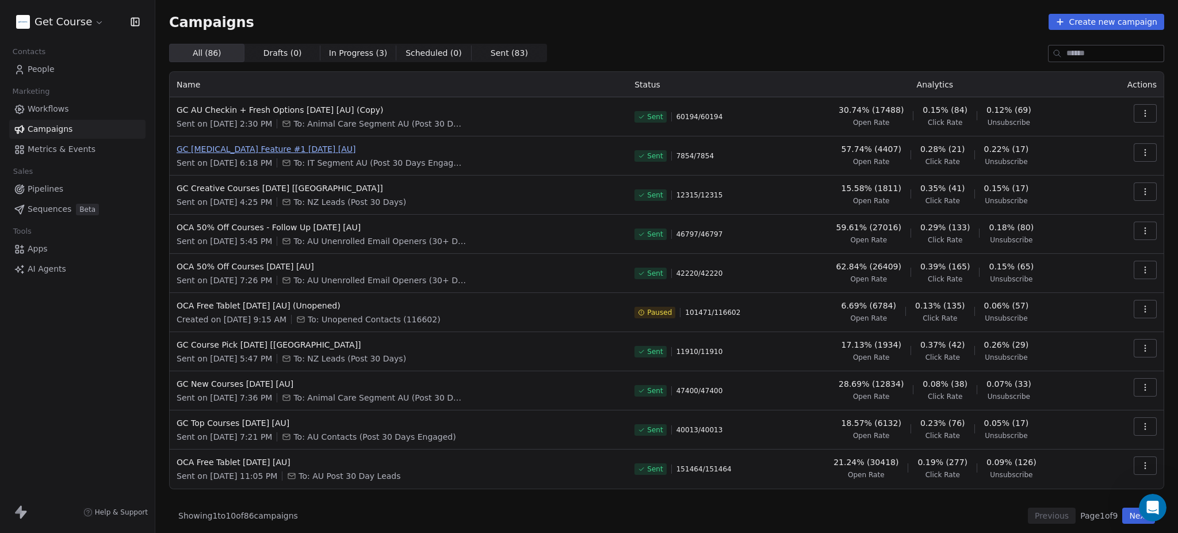
click at [267, 146] on span "GC [MEDICAL_DATA] Feature #1 [DATE] [AU]" at bounding box center [399, 149] width 444 height 12
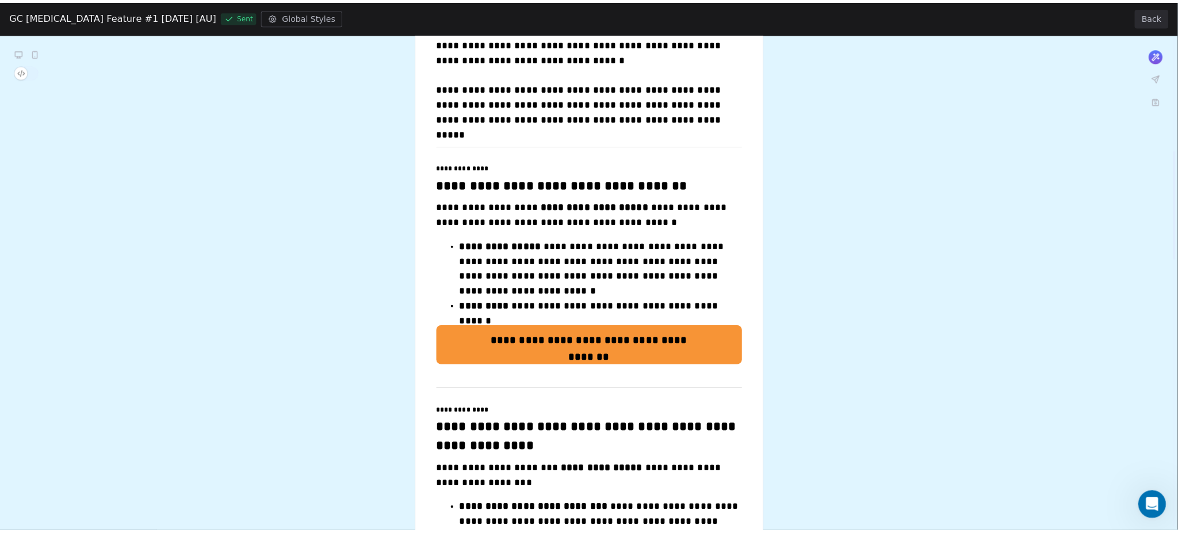
scroll to position [307, 0]
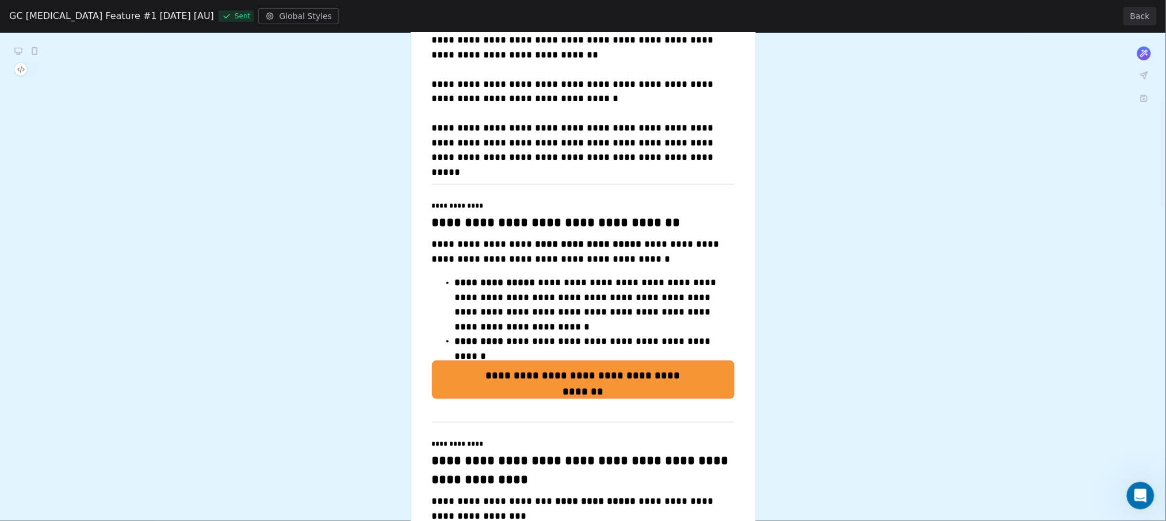
click at [1155, 10] on button "Back" at bounding box center [1139, 16] width 33 height 18
